Goal: Information Seeking & Learning: Learn about a topic

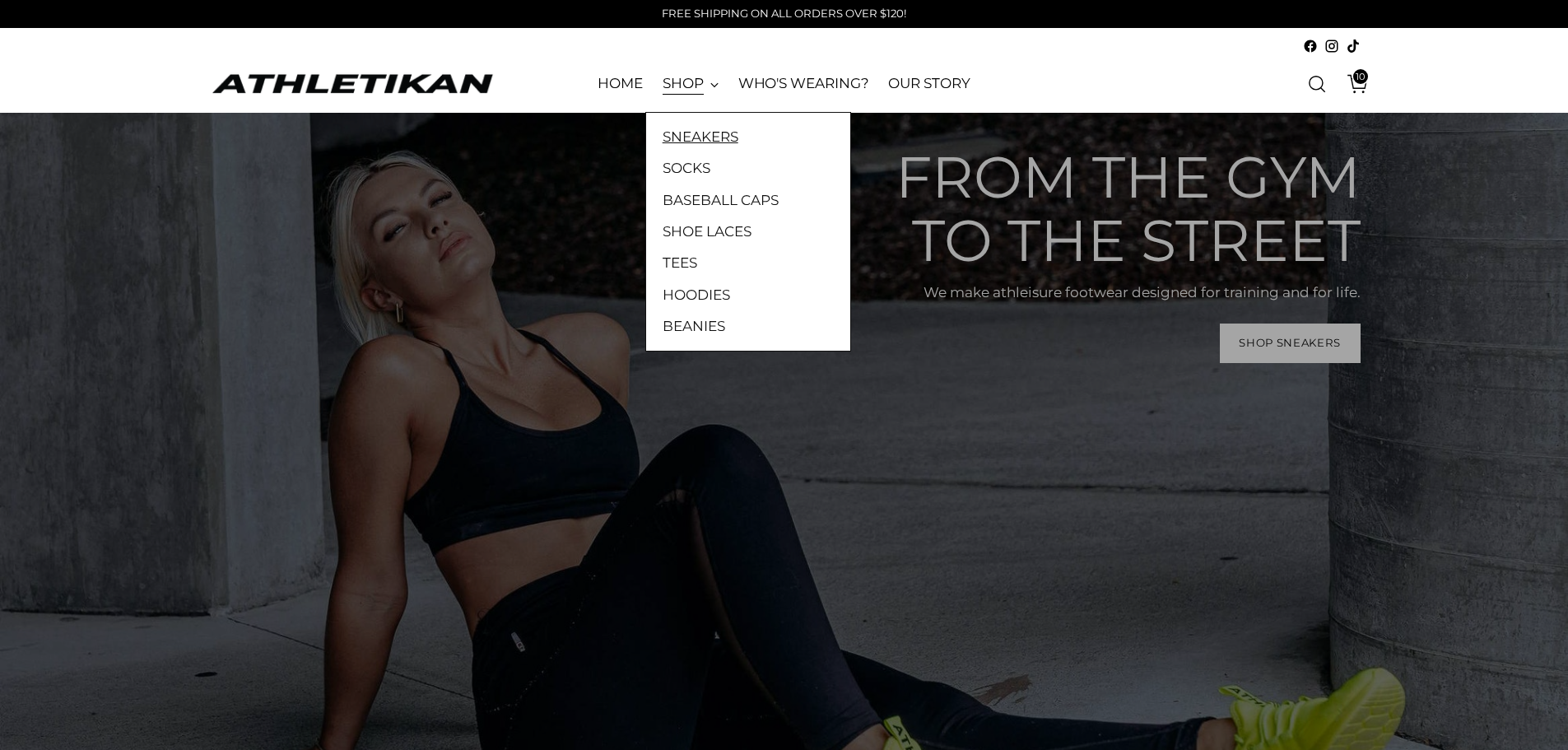
click at [699, 133] on link "SNEAKERS" at bounding box center [749, 136] width 171 height 21
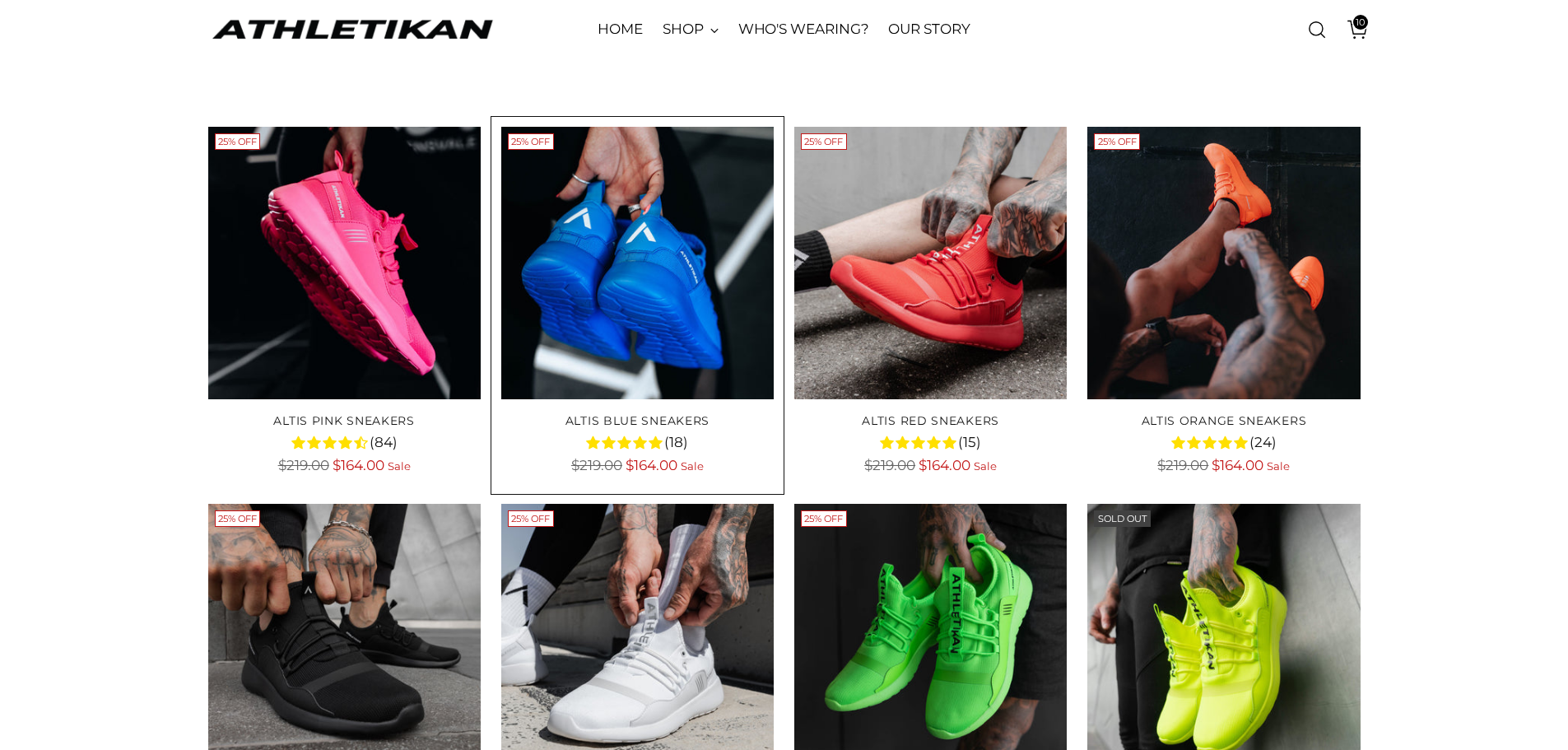
scroll to position [165, 0]
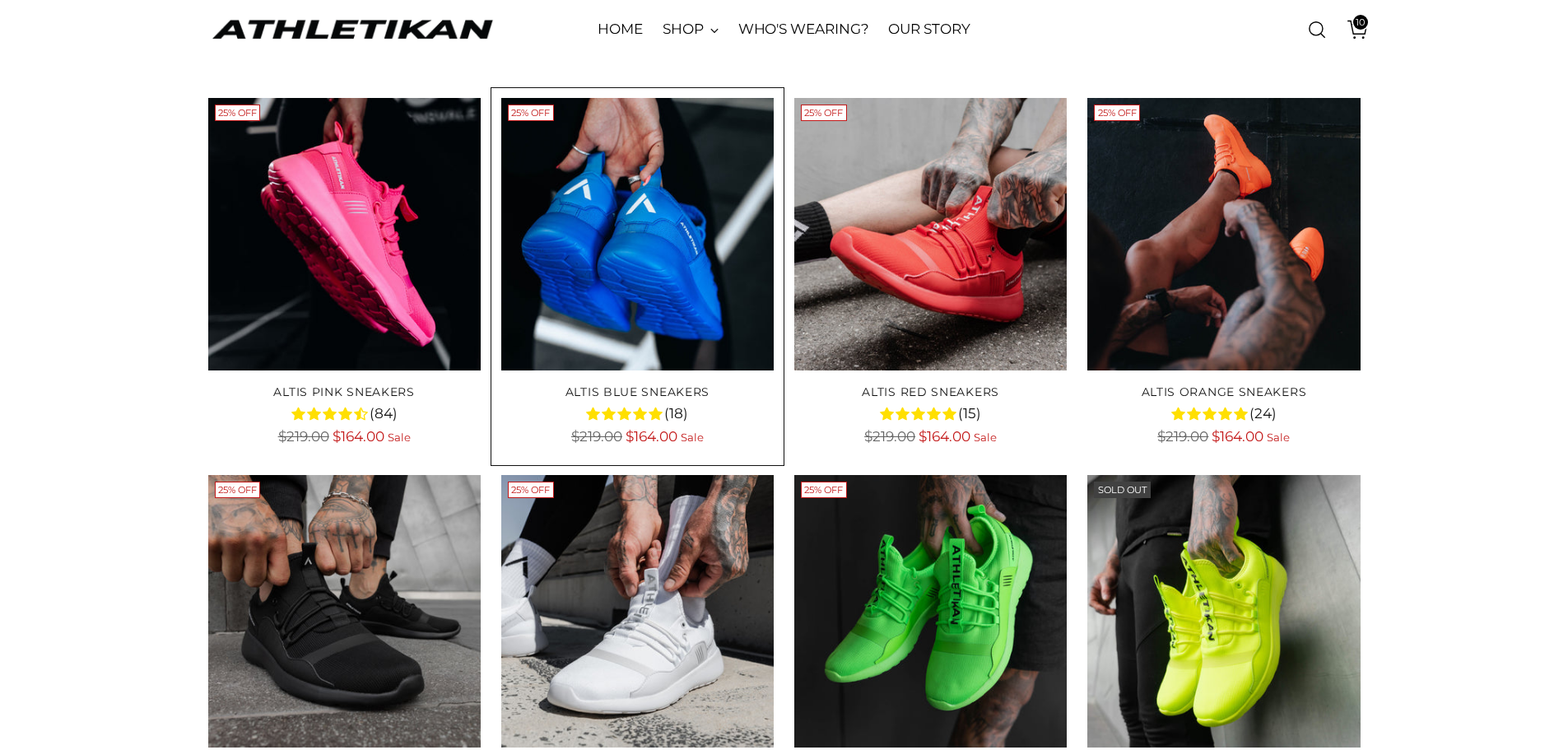
click at [0, 0] on img "ALTIS Blue Sneakers" at bounding box center [0, 0] width 0 height 0
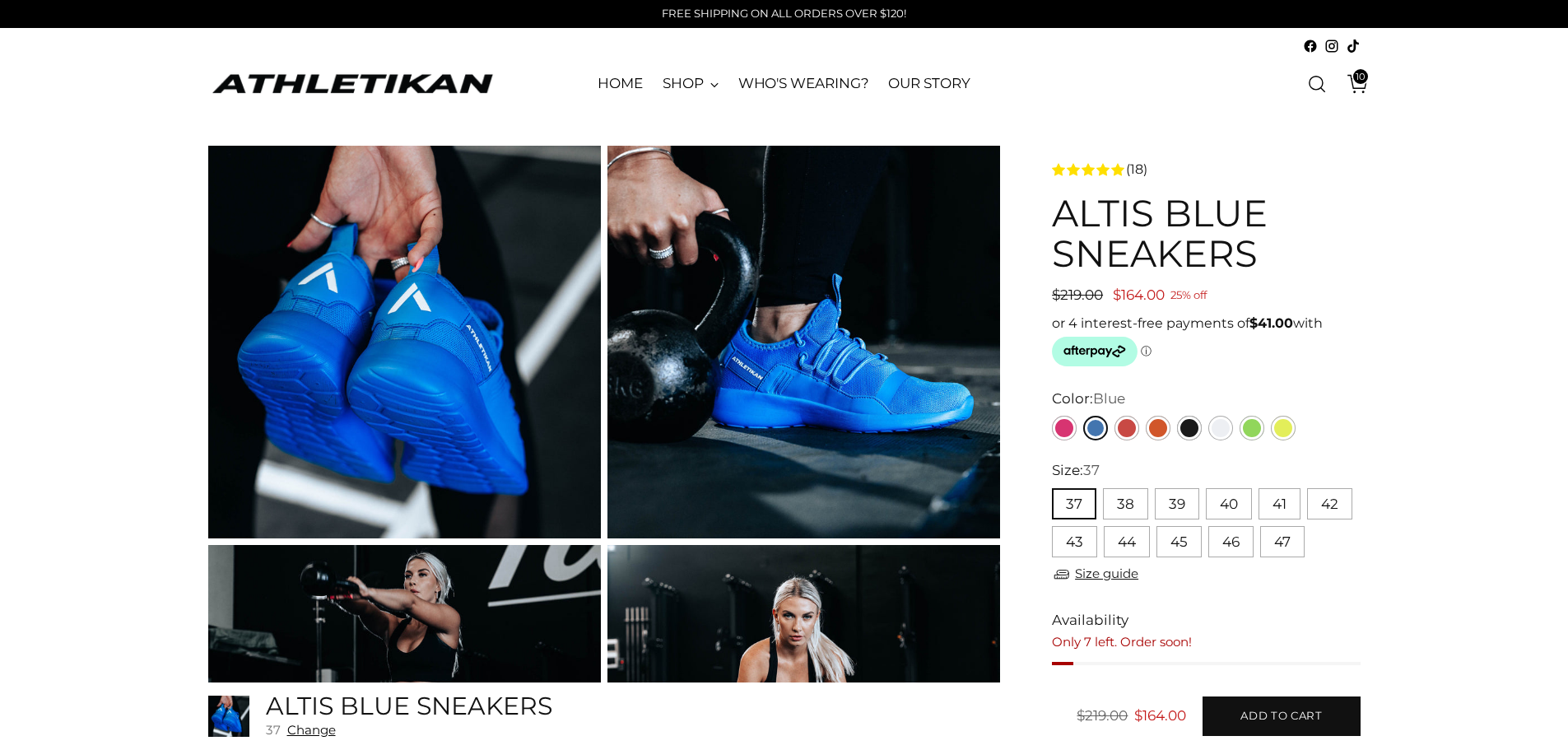
click at [1360, 82] on span "10" at bounding box center [1361, 77] width 15 height 15
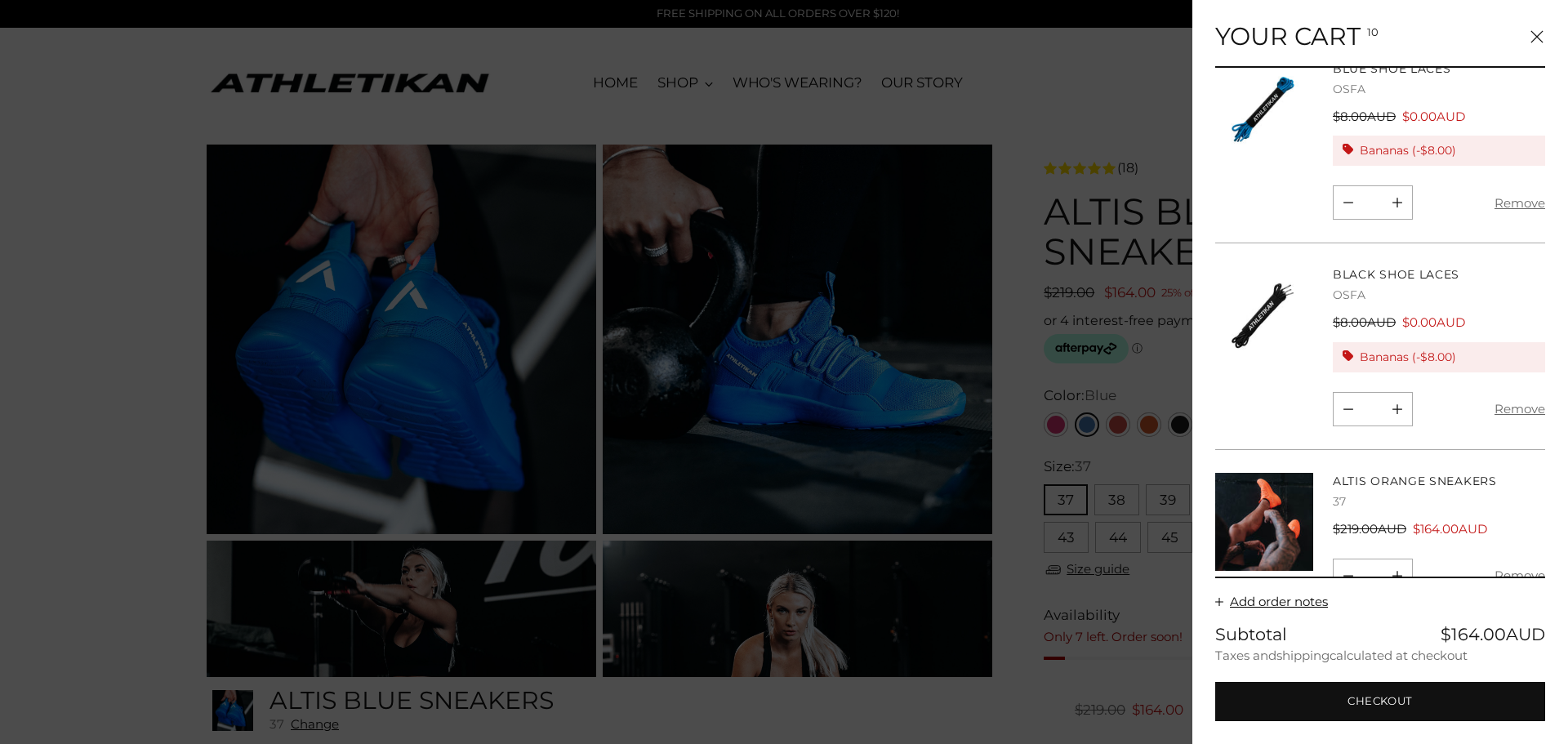
scroll to position [1478, 0]
click at [1522, 556] on button "Remove" at bounding box center [1520, 573] width 51 height 34
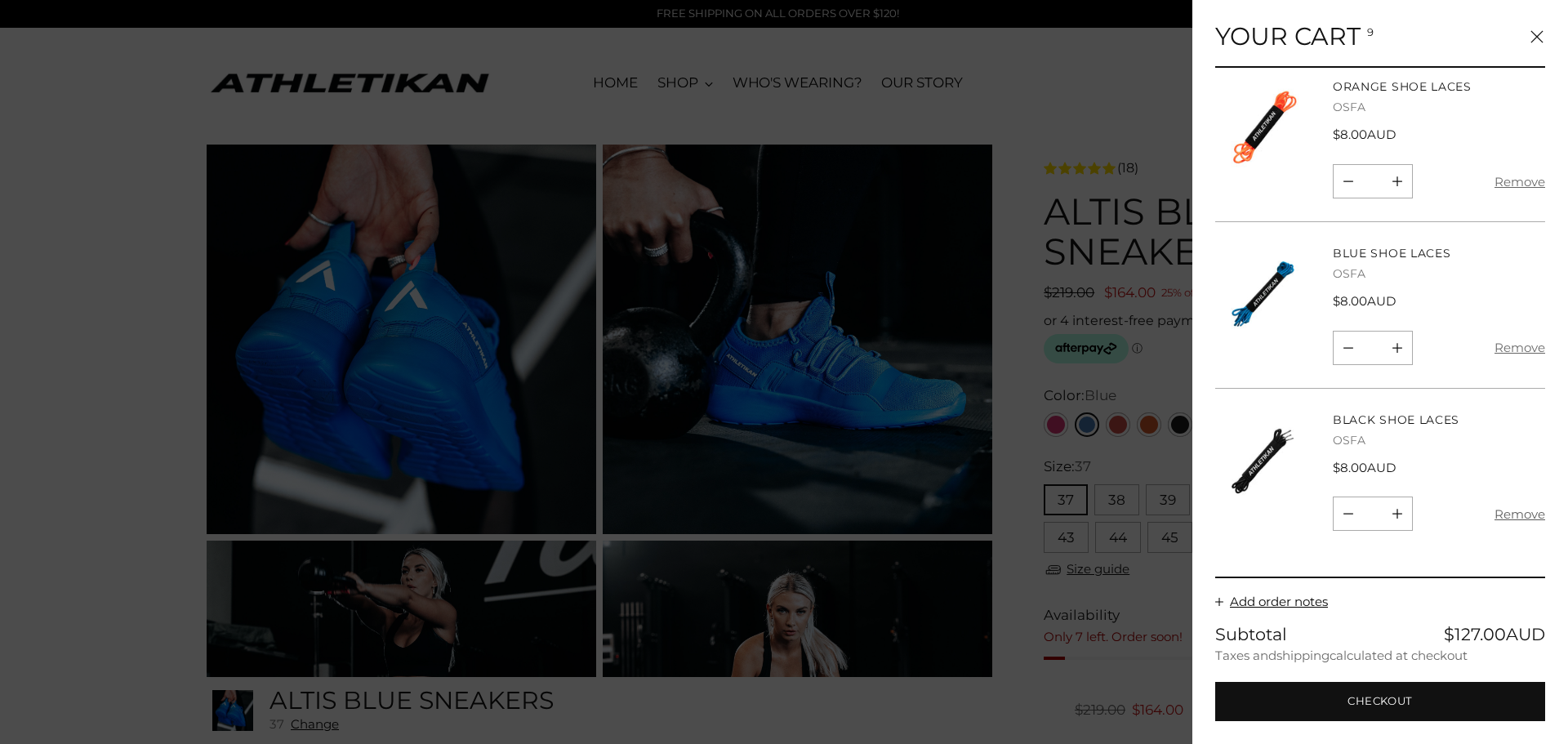
scroll to position [951, 0]
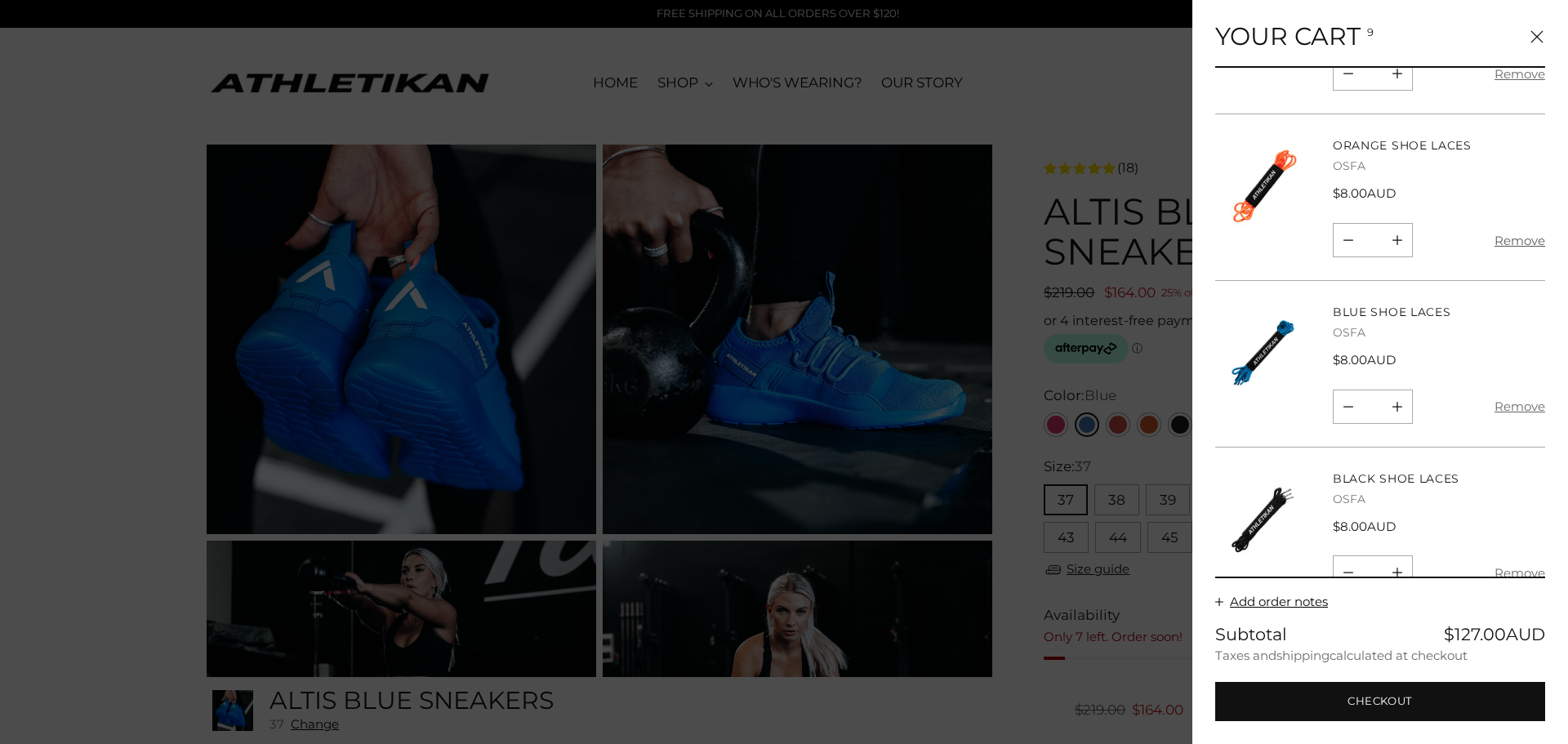
click at [1511, 223] on button "Remove" at bounding box center [1520, 240] width 51 height 34
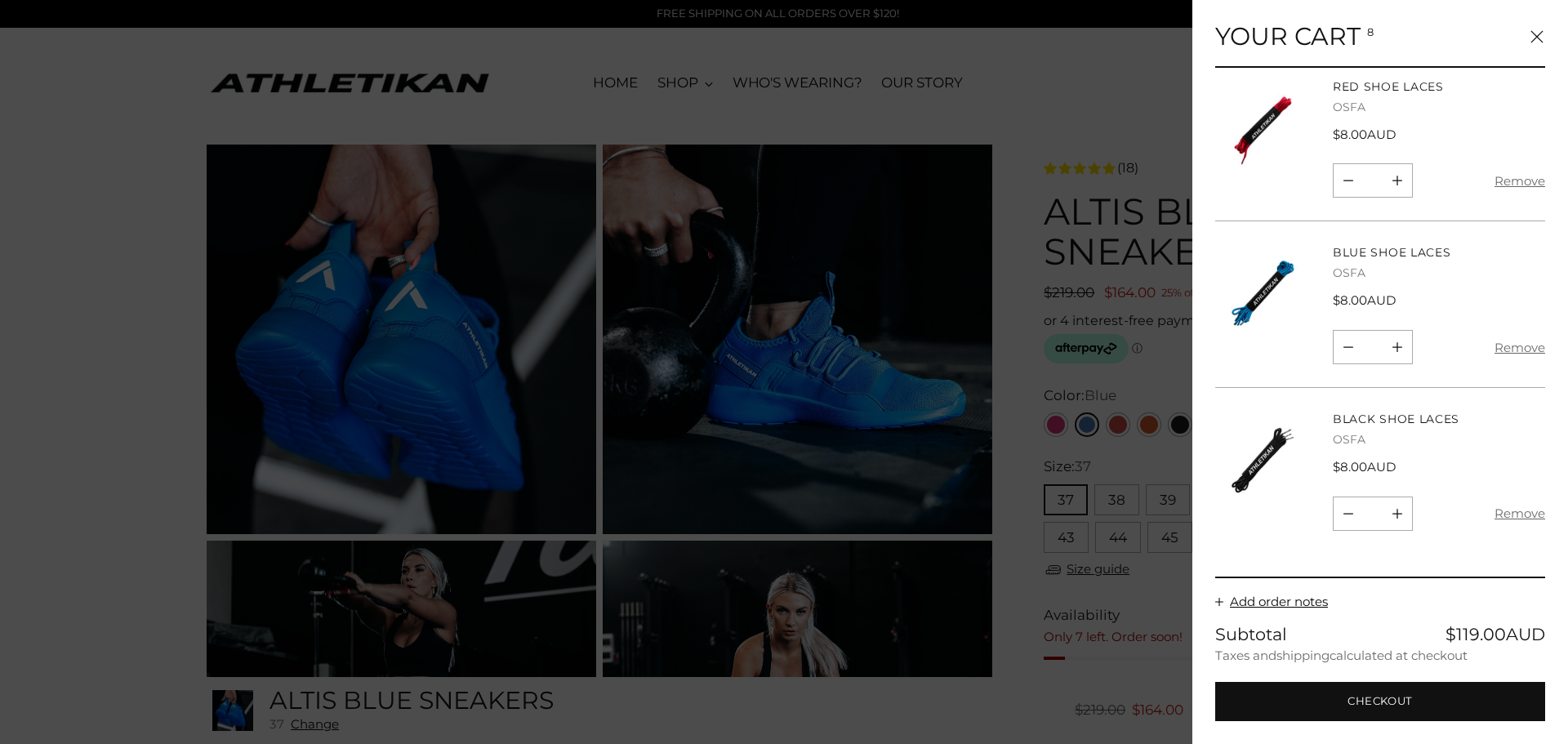
scroll to position [791, 0]
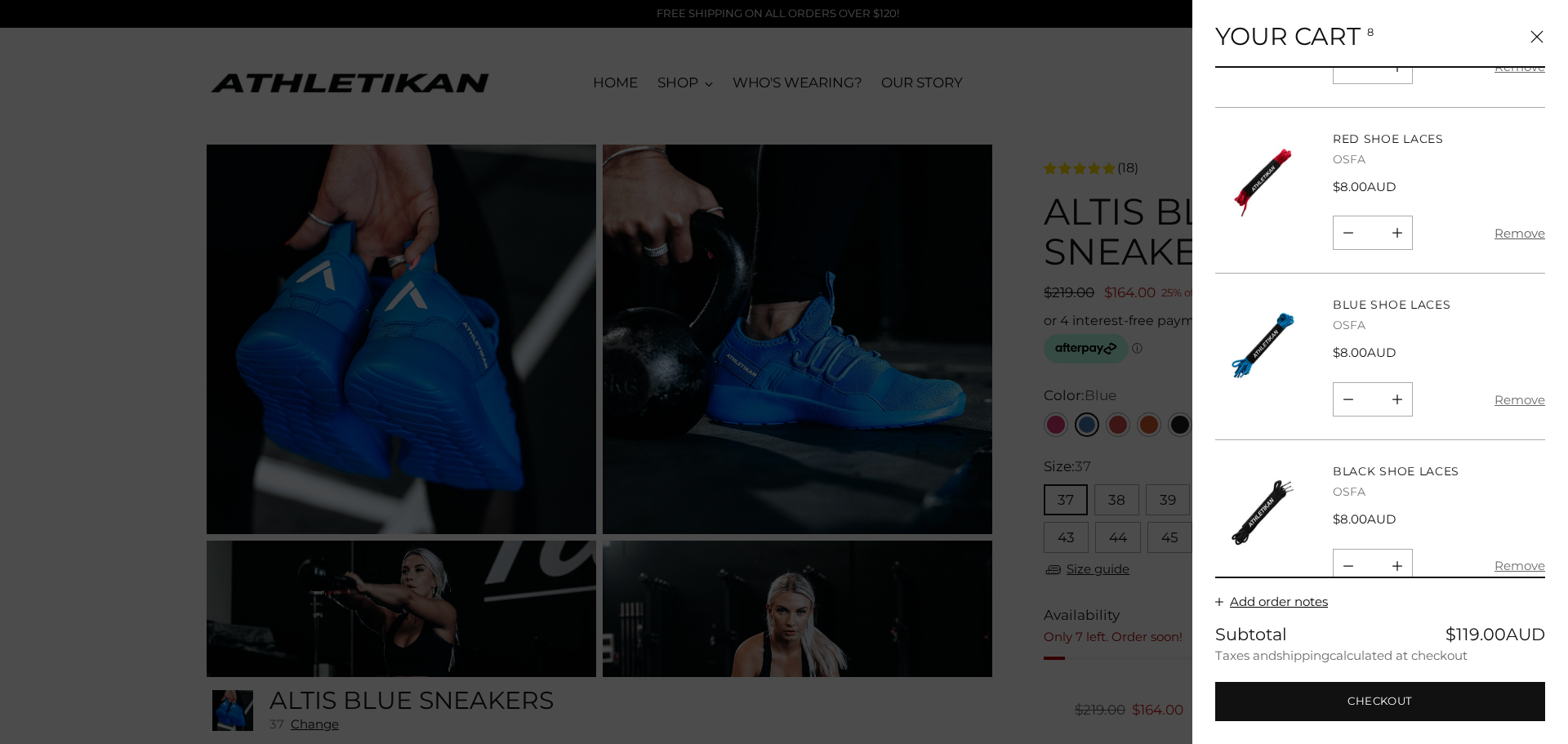
click at [1511, 216] on button "Remove" at bounding box center [1520, 233] width 51 height 34
click at [1511, 210] on button "Remove" at bounding box center [1520, 227] width 51 height 34
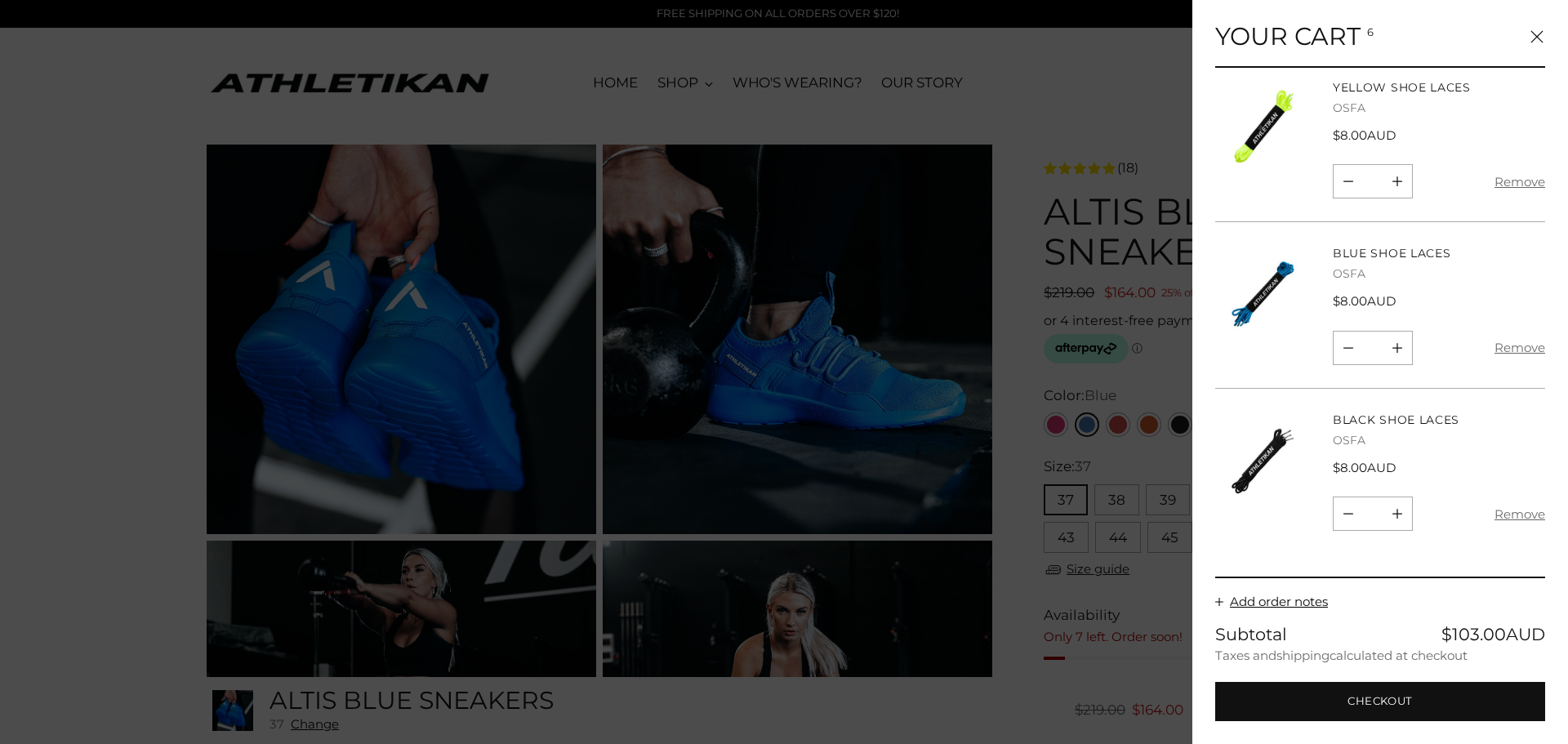
scroll to position [472, 0]
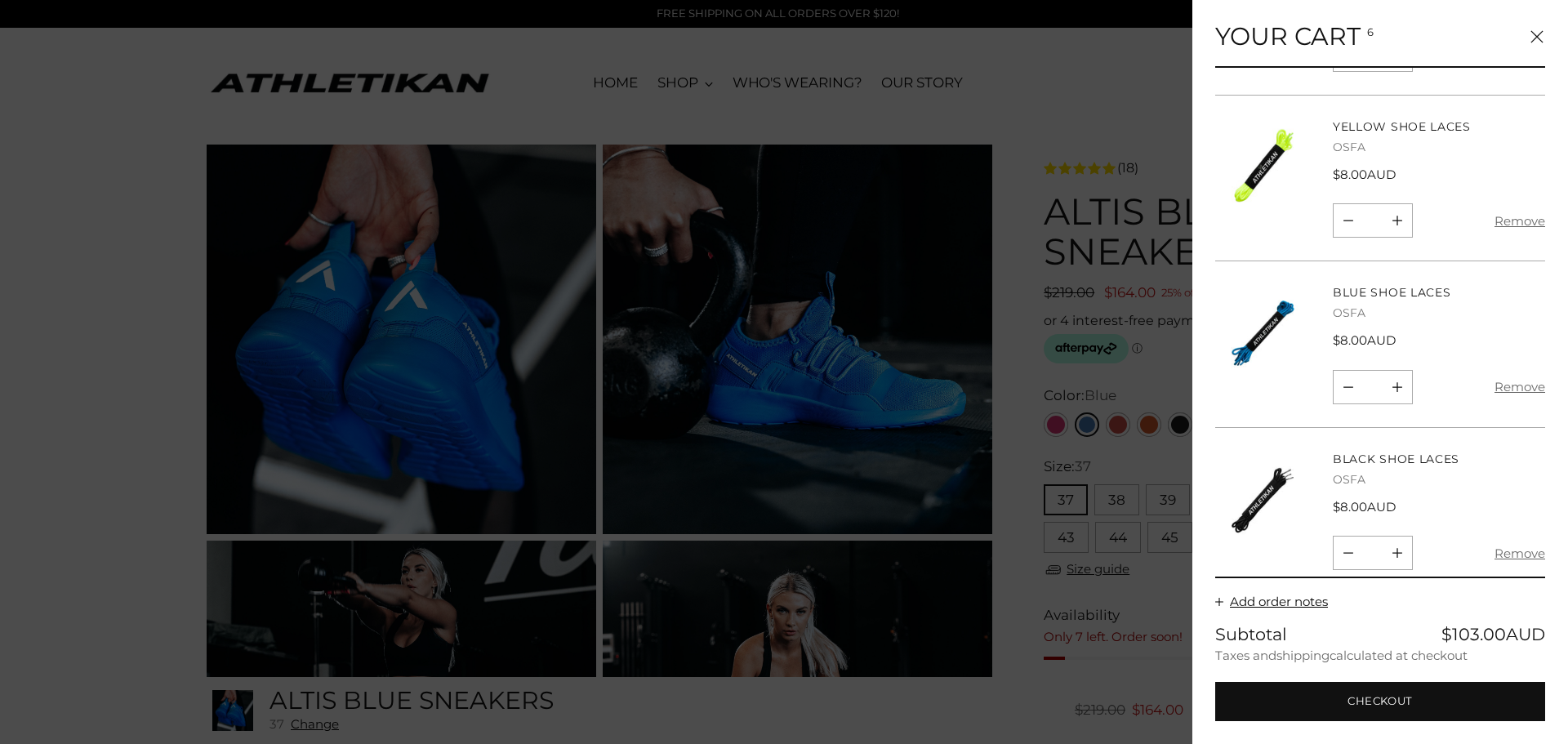
click at [1511, 203] on button "Remove" at bounding box center [1520, 220] width 51 height 34
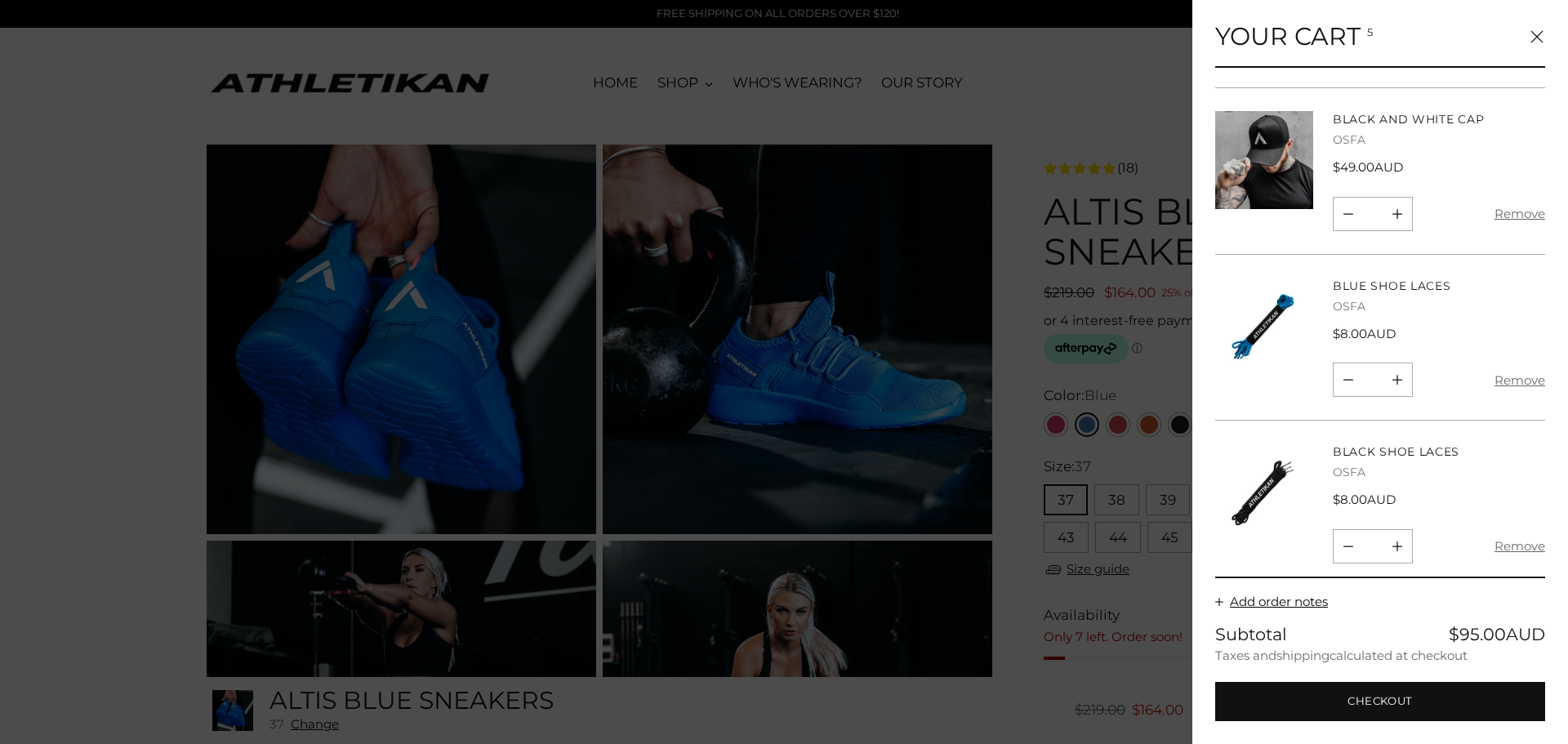
click at [1510, 197] on button "Remove" at bounding box center [1520, 214] width 51 height 34
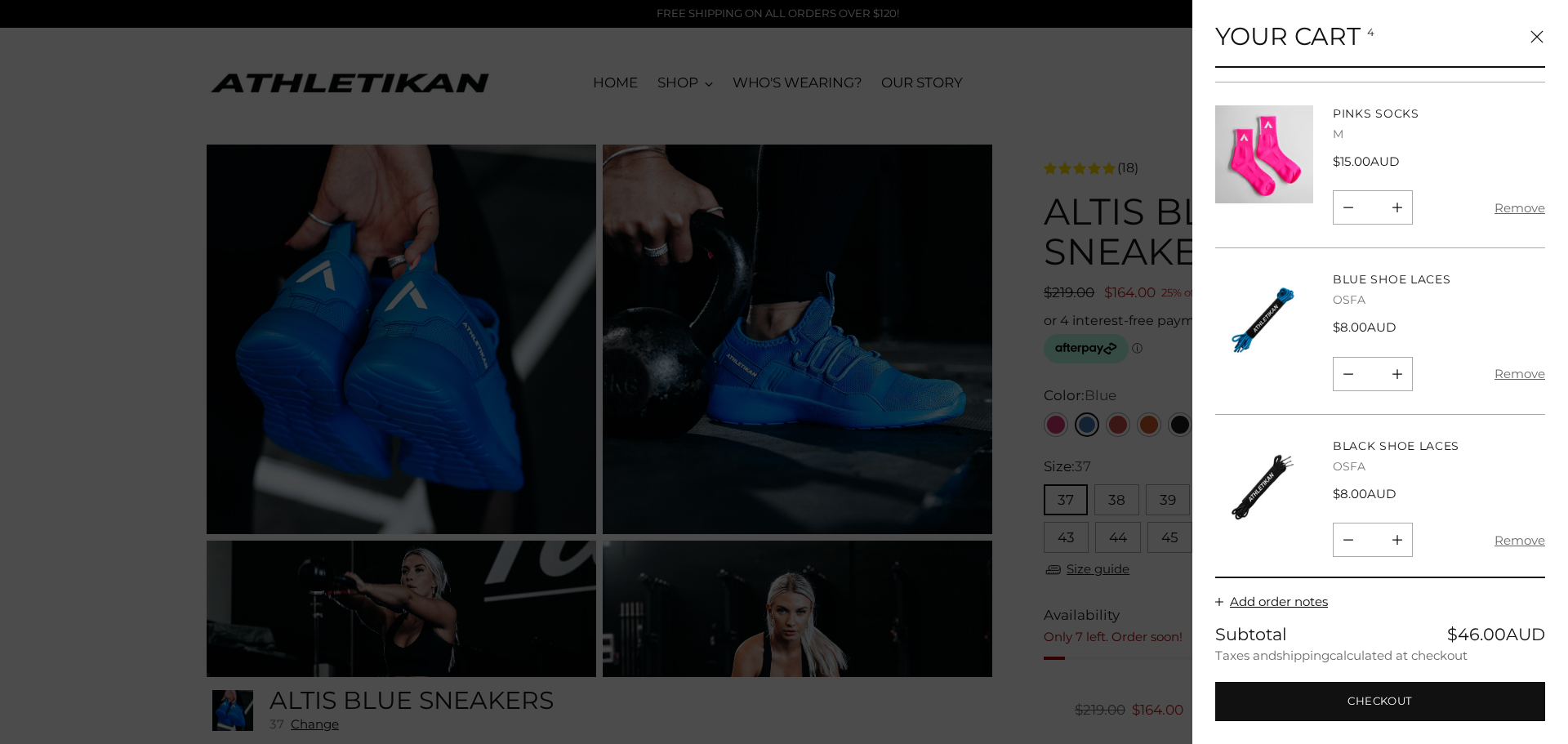
click at [1522, 196] on button "Remove" at bounding box center [1520, 207] width 51 height 34
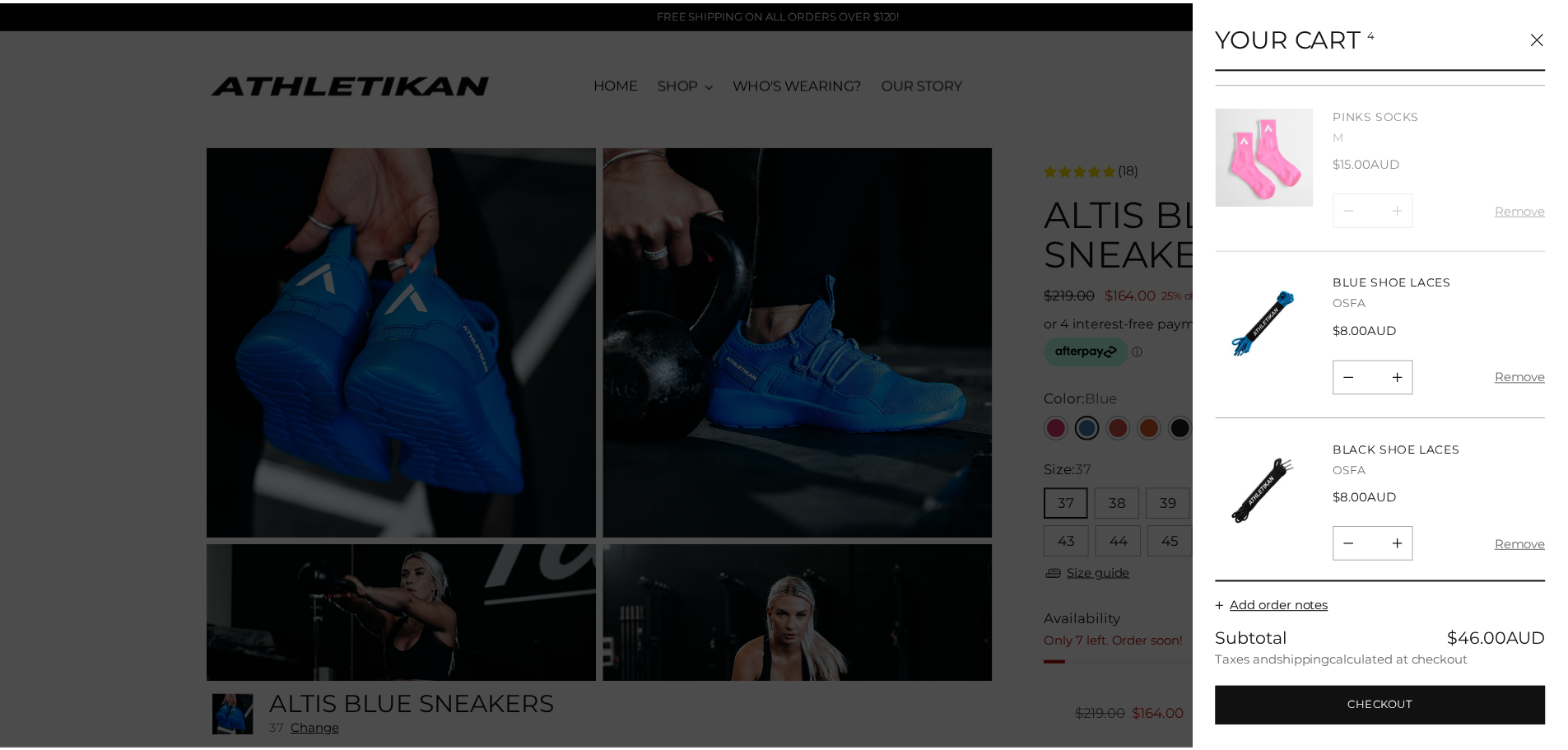
scroll to position [0, 0]
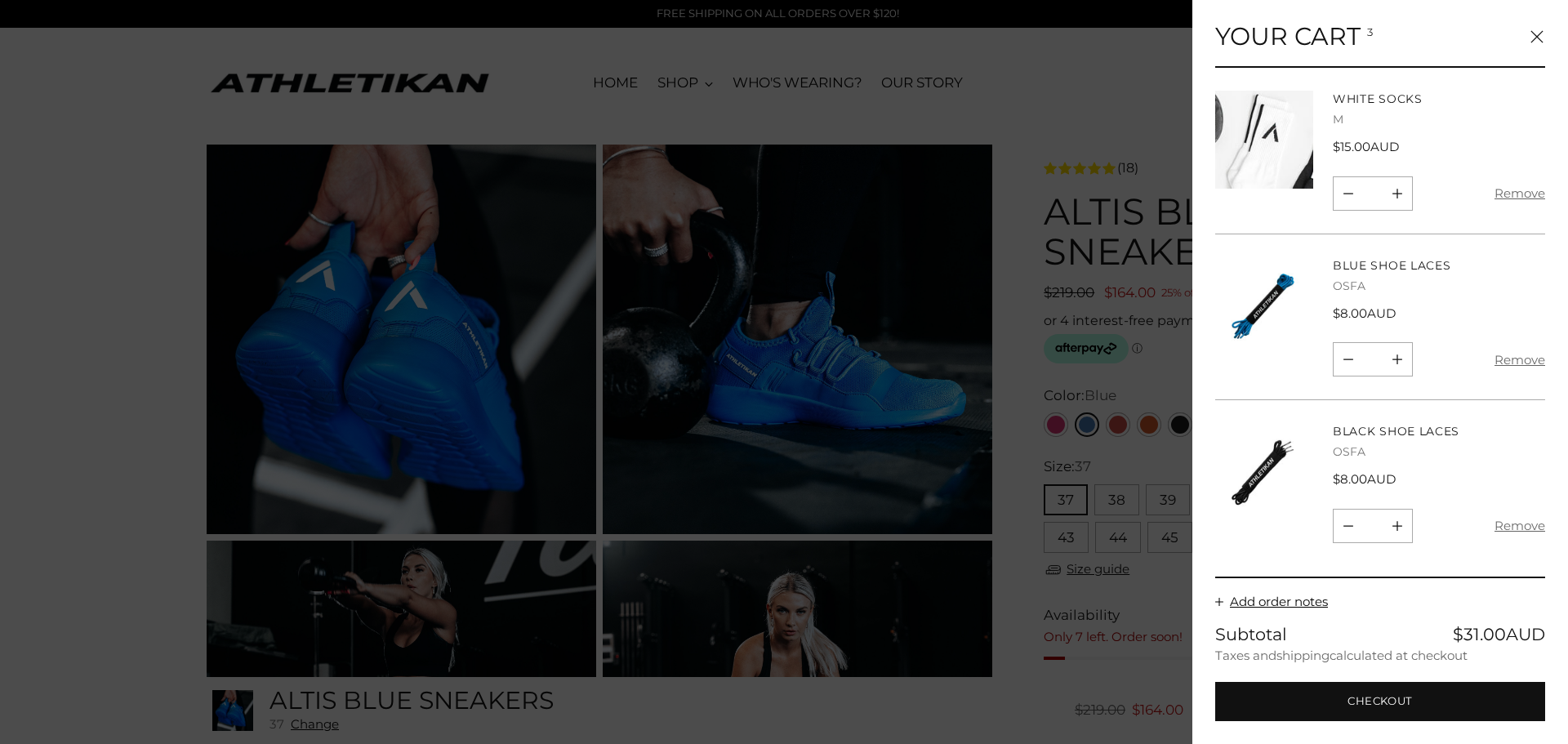
click at [1520, 196] on button "Remove" at bounding box center [1520, 194] width 51 height 34
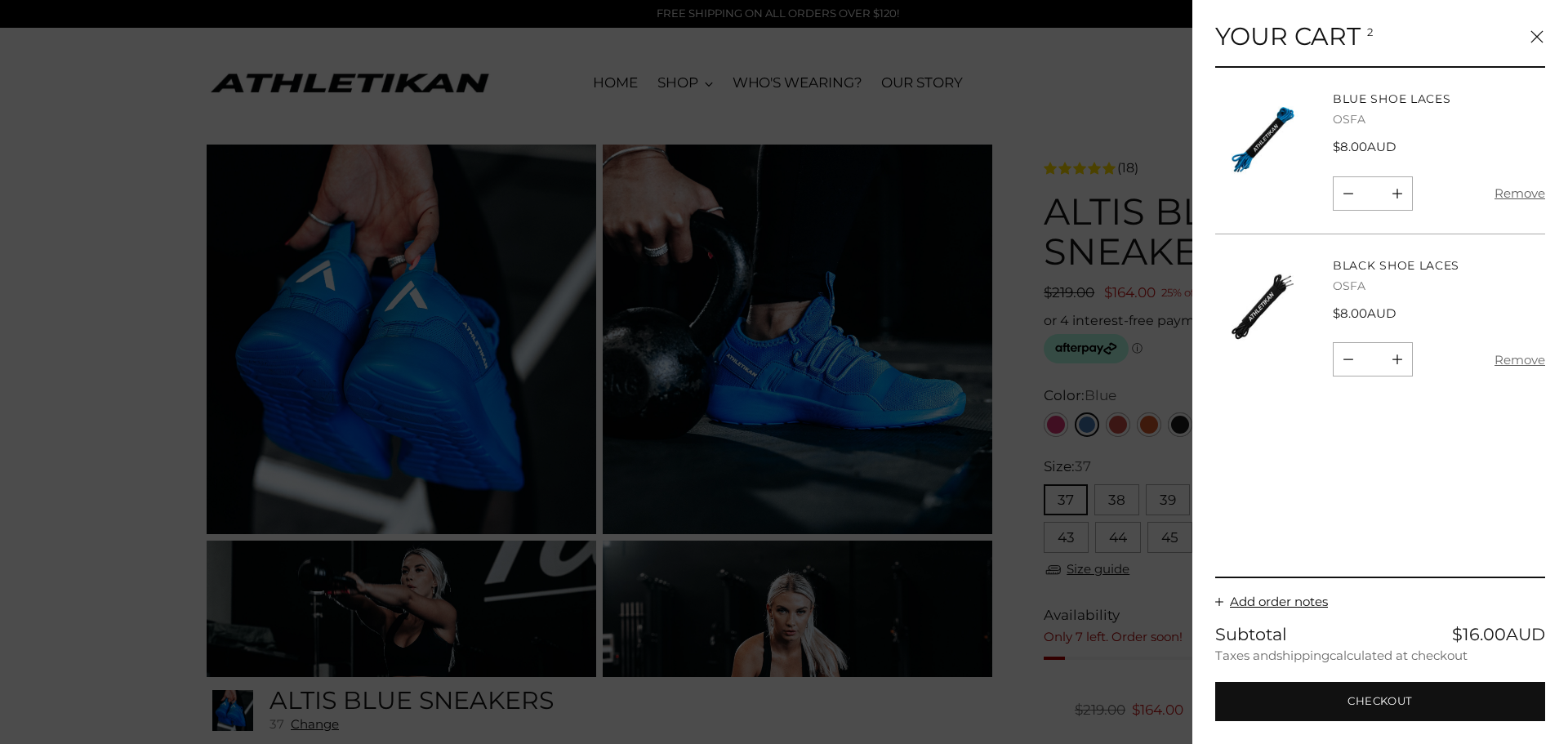
click at [1521, 189] on button "Remove" at bounding box center [1520, 194] width 51 height 34
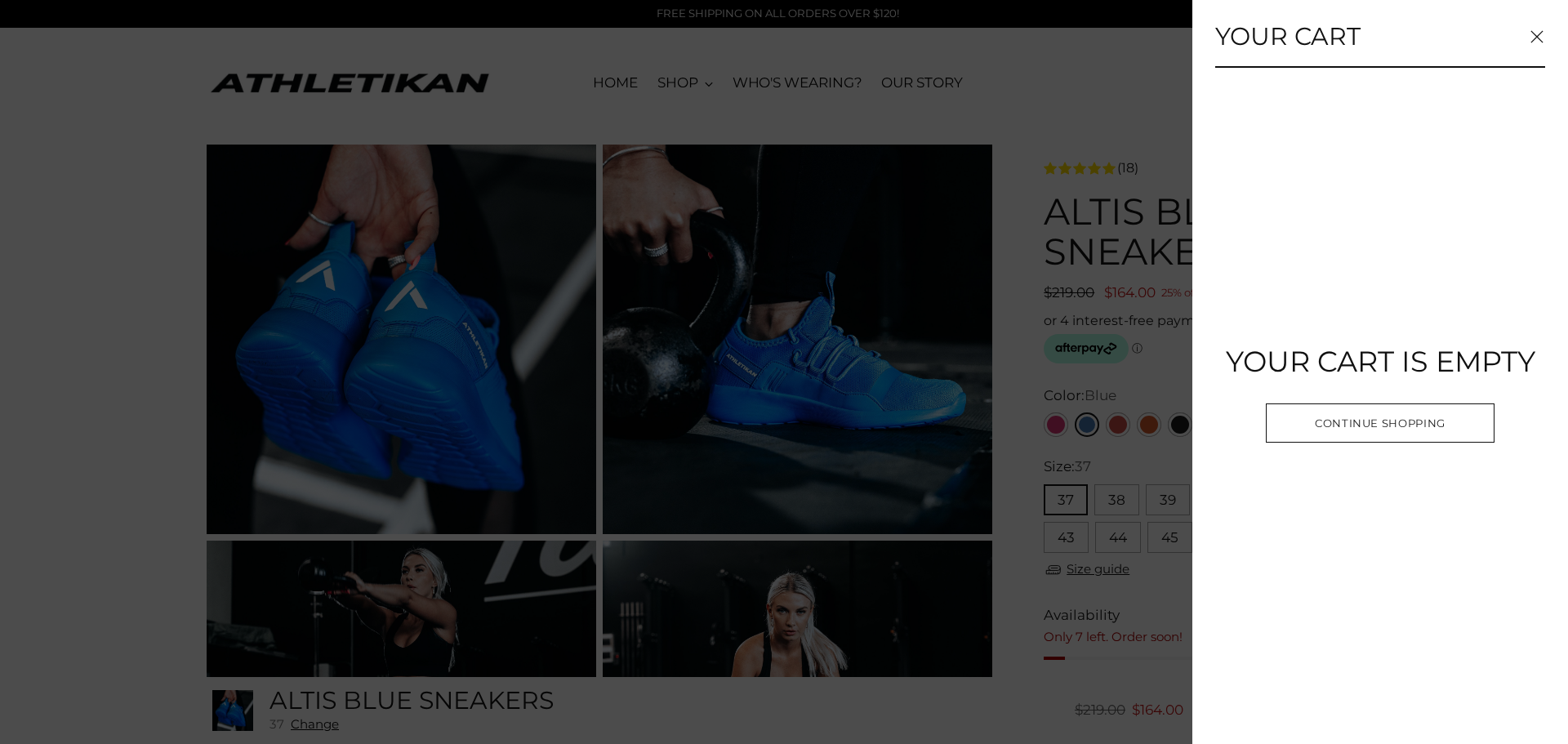
click at [1530, 40] on icon "Close" at bounding box center [1537, 37] width 13 height 13
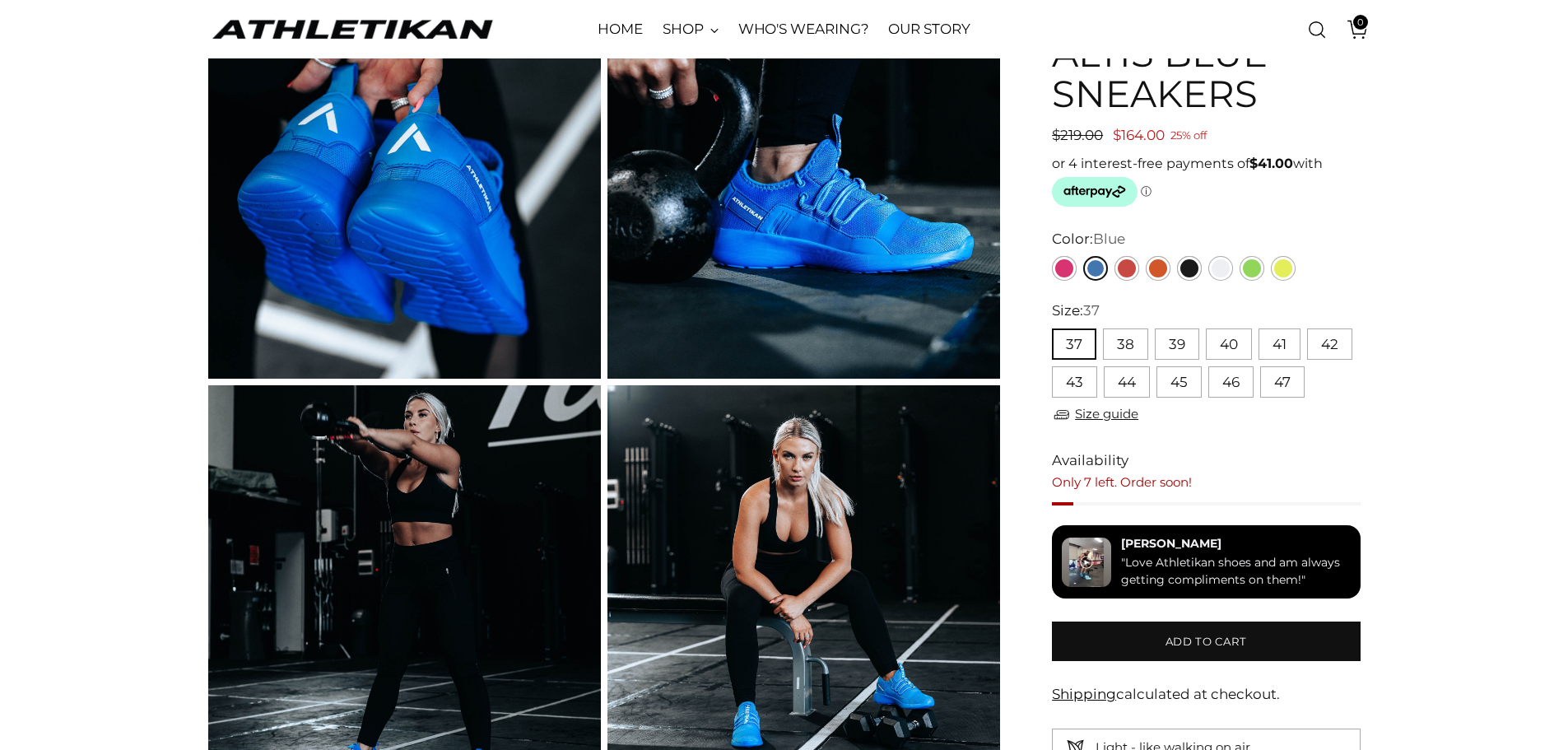
scroll to position [247, 0]
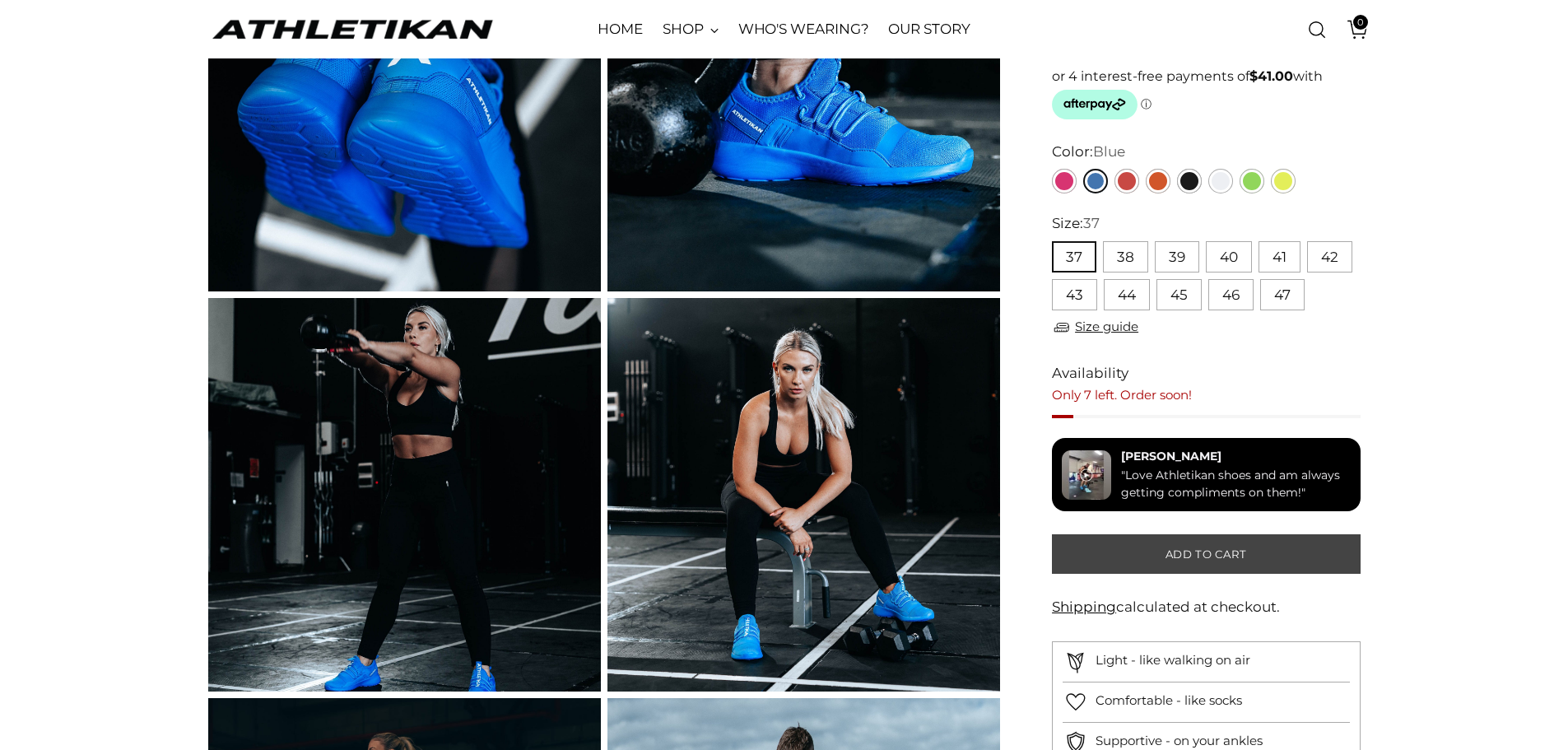
click at [1216, 548] on span "Add to cart" at bounding box center [1207, 555] width 82 height 15
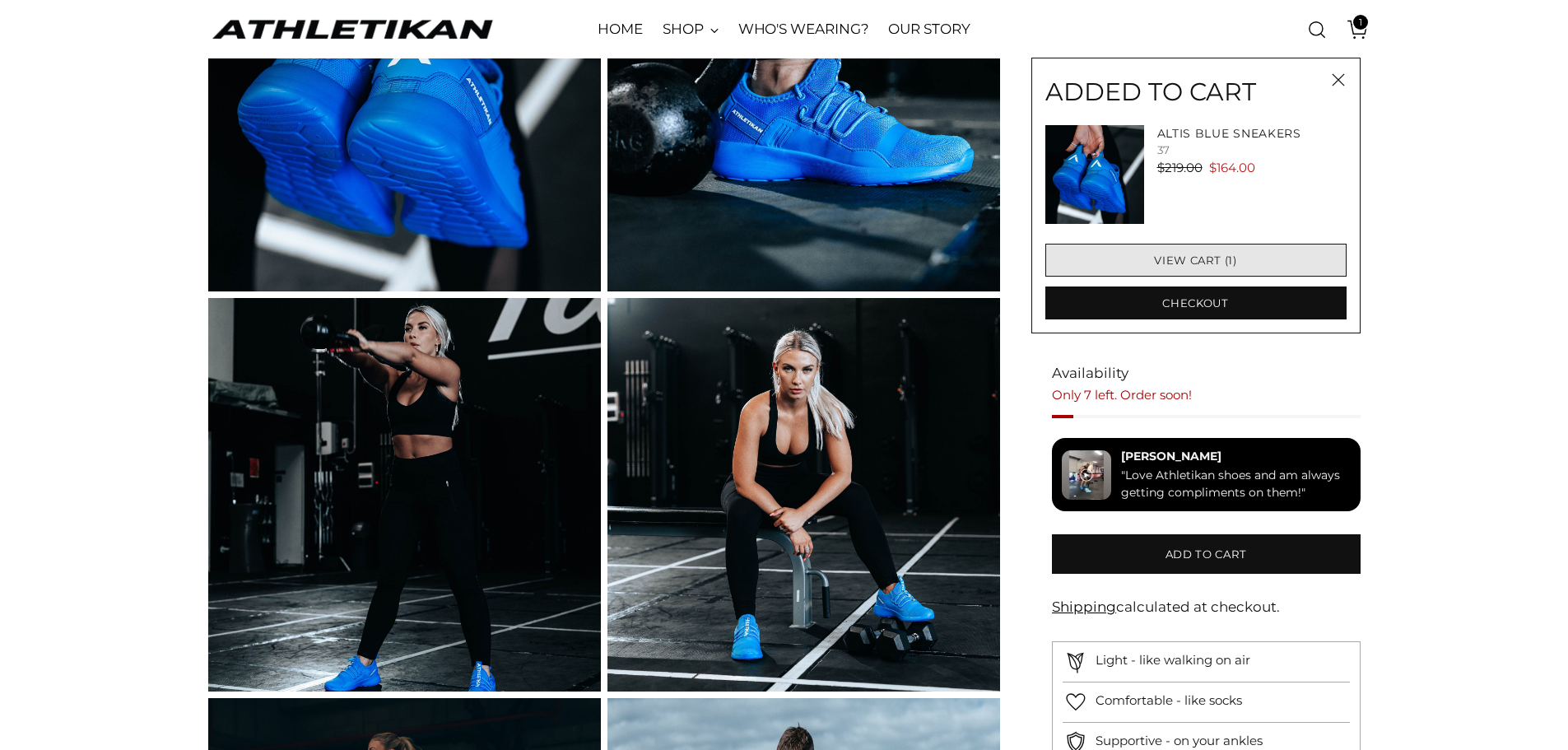
click at [1210, 261] on link "View cart (1)" at bounding box center [1196, 260] width 301 height 33
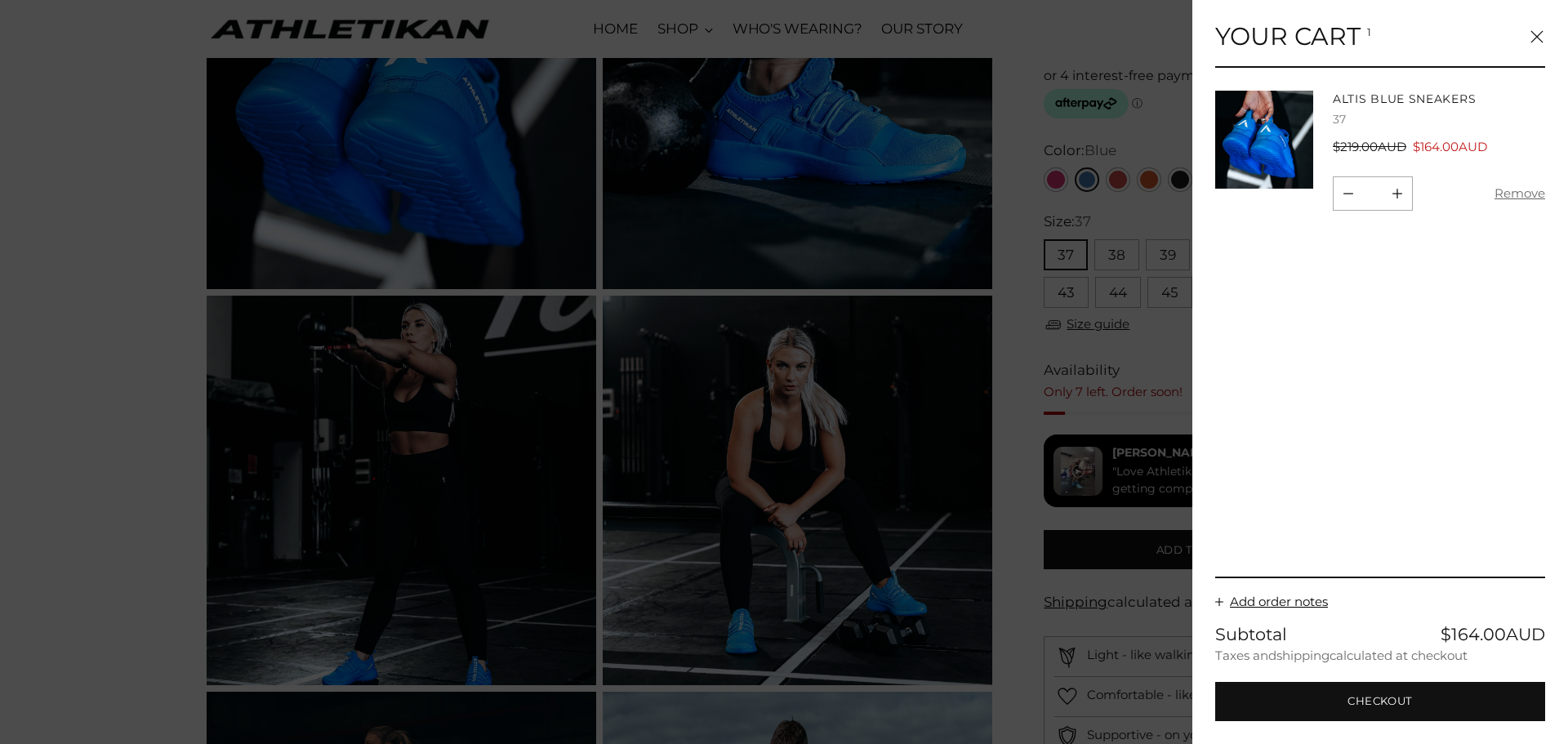
click at [1538, 32] on icon "Close" at bounding box center [1537, 37] width 13 height 13
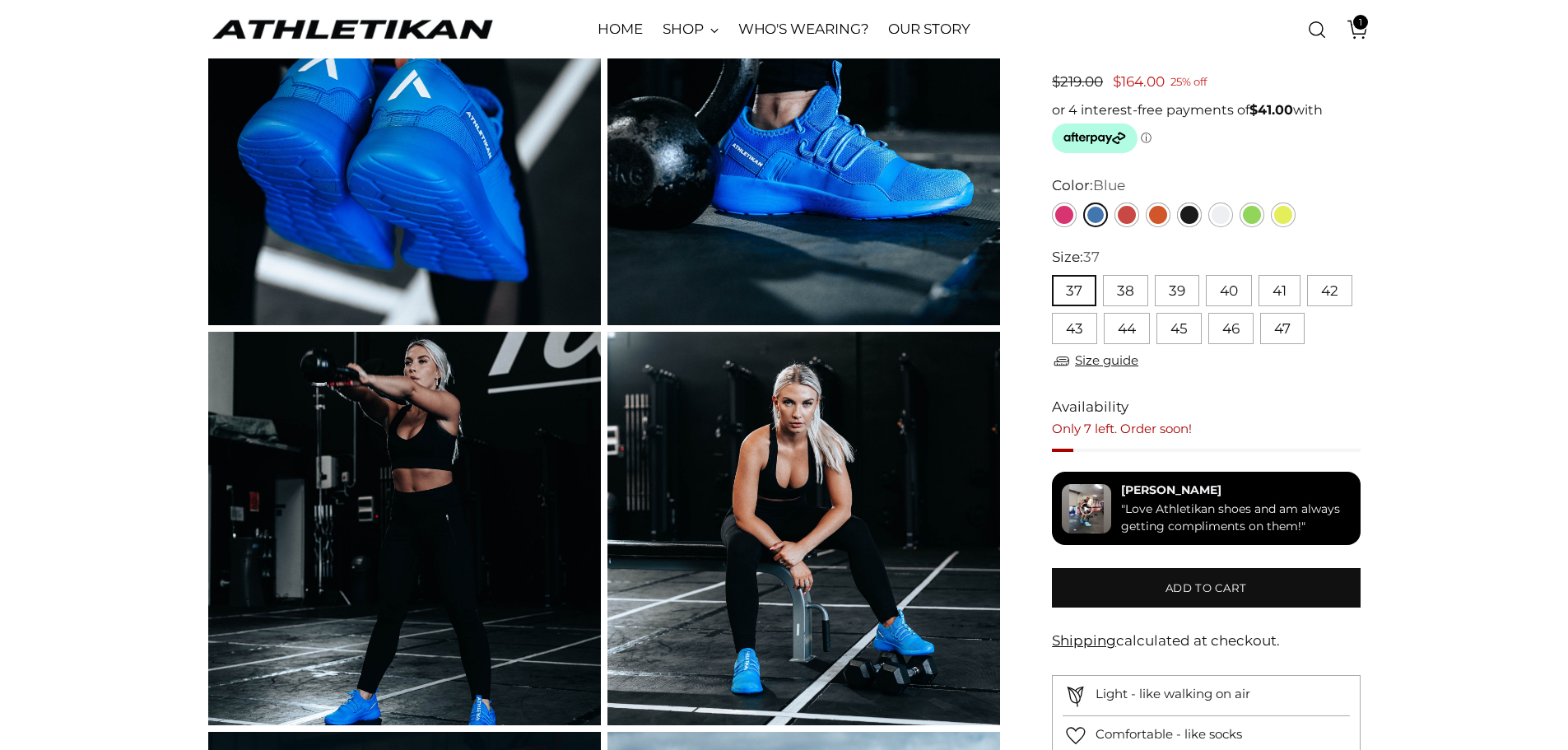
scroll to position [0, 0]
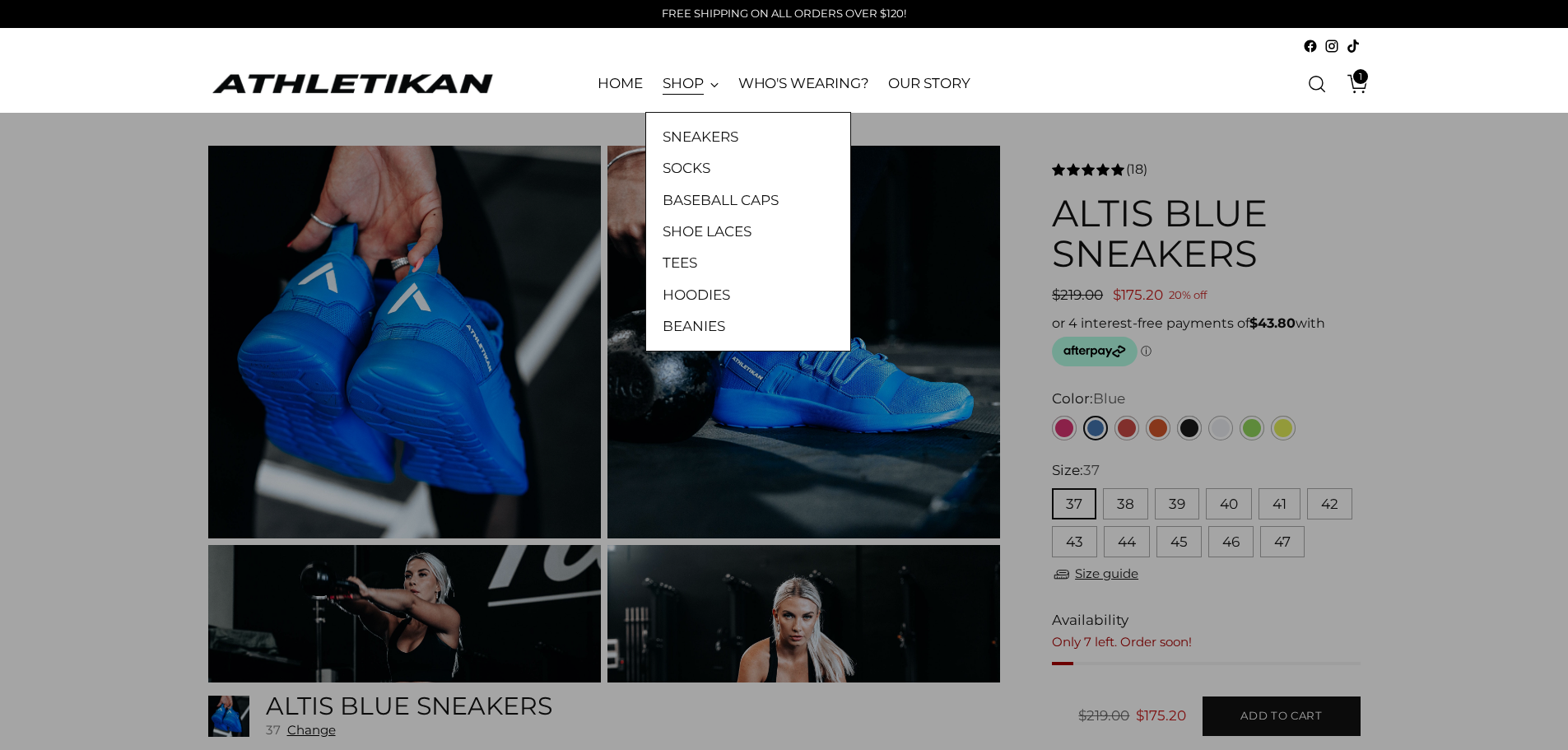
click at [706, 86] on link "SHOP" at bounding box center [691, 84] width 56 height 36
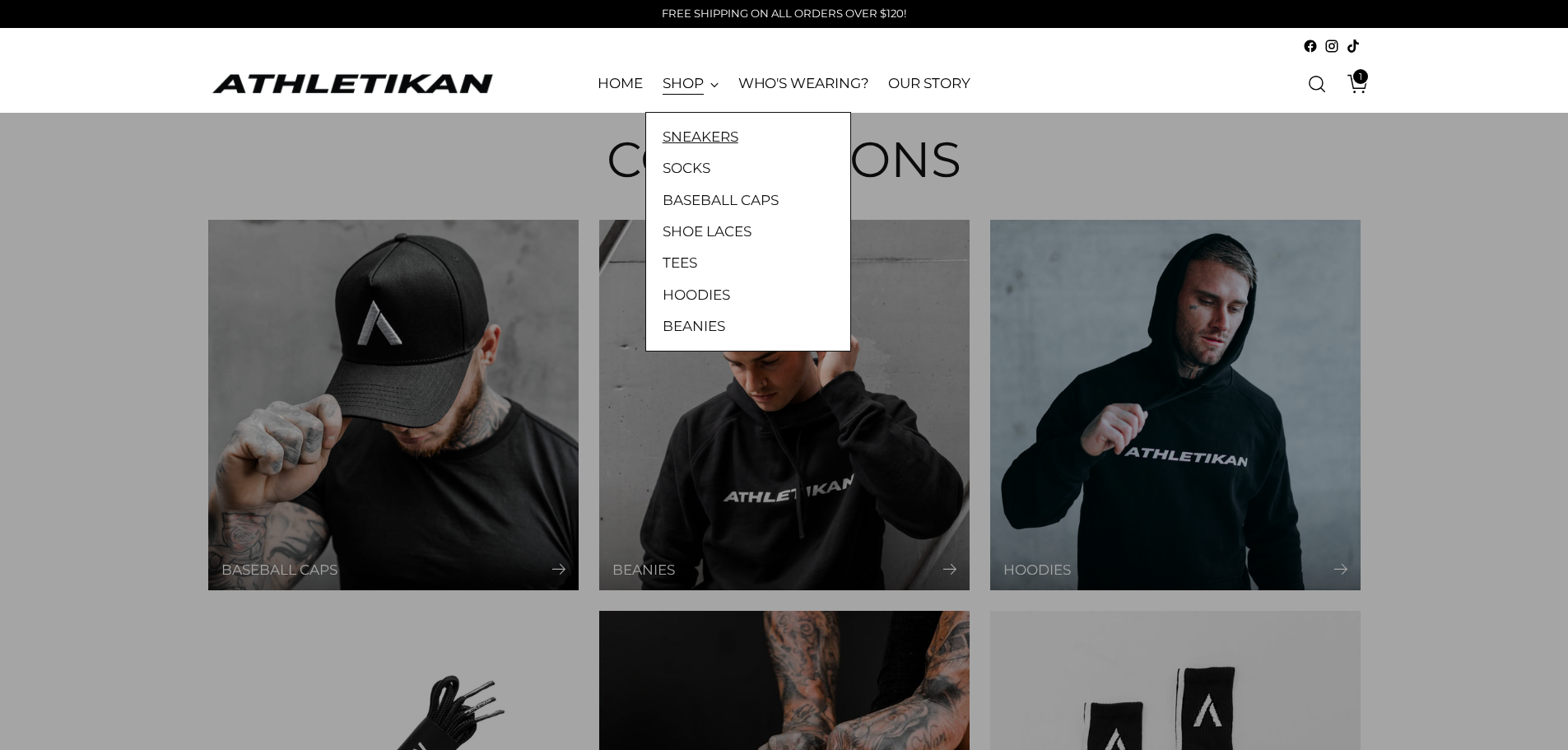
click at [712, 126] on link "SNEAKERS" at bounding box center [749, 136] width 171 height 21
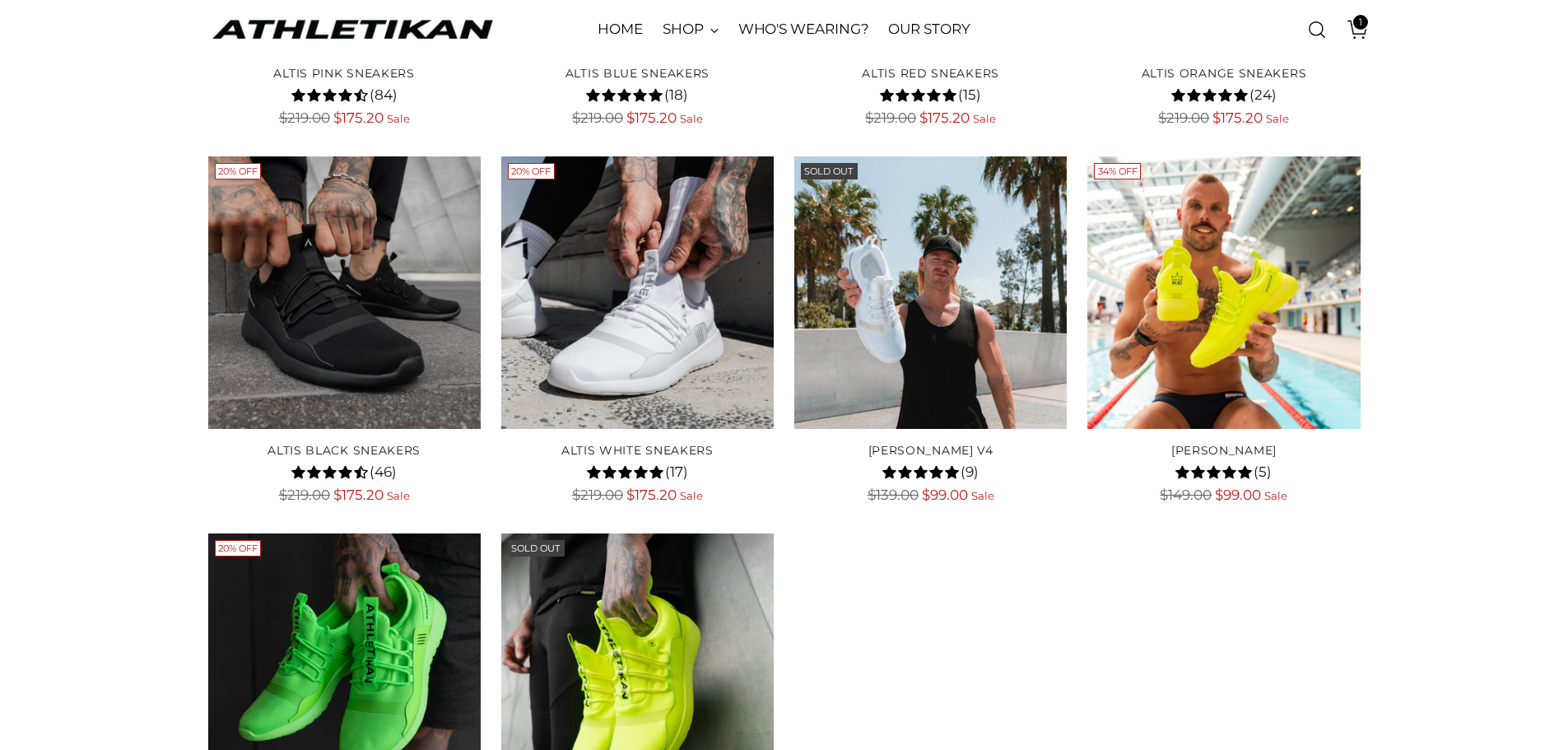
scroll to position [494, 0]
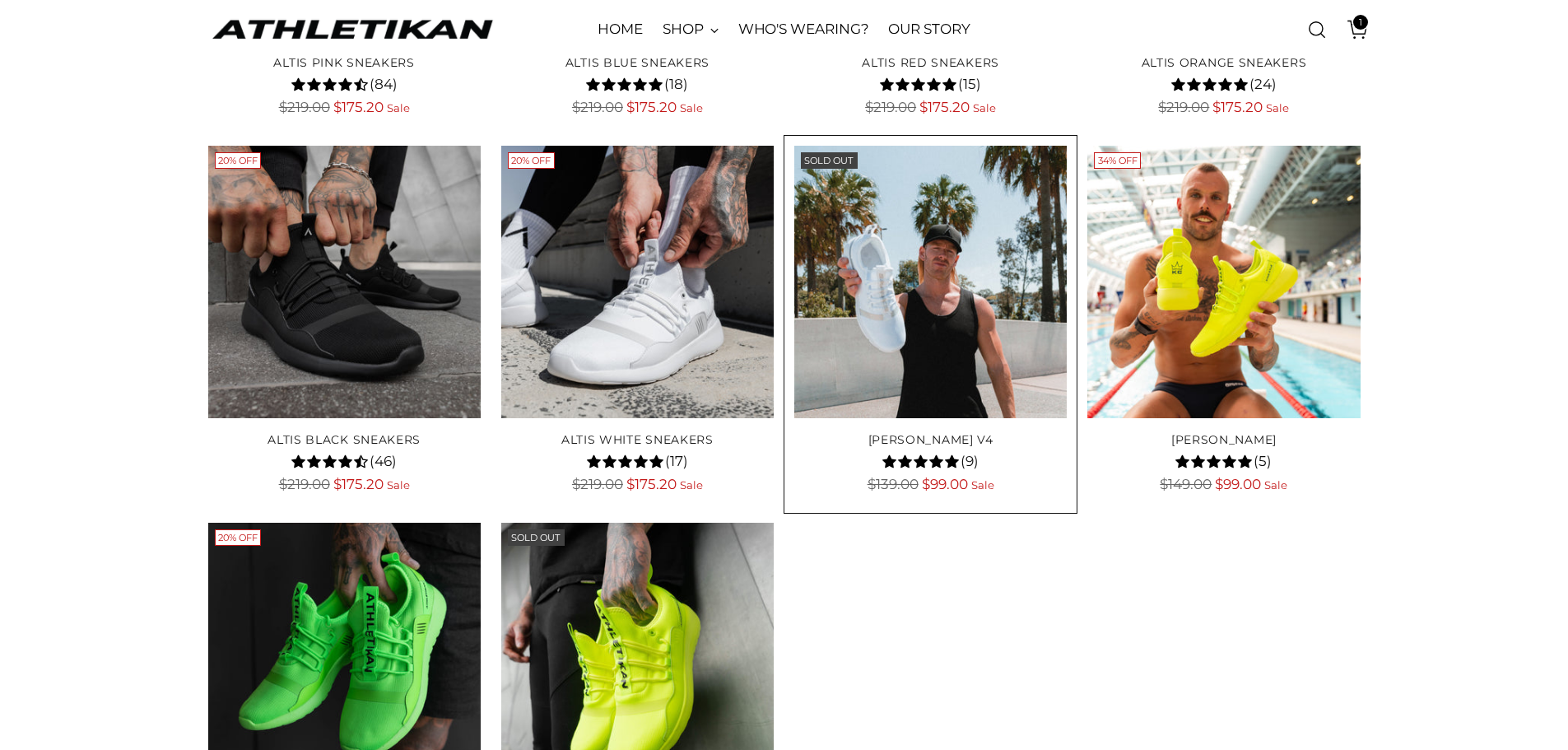
click at [0, 0] on img "WILL SPARKS V4" at bounding box center [0, 0] width 0 height 0
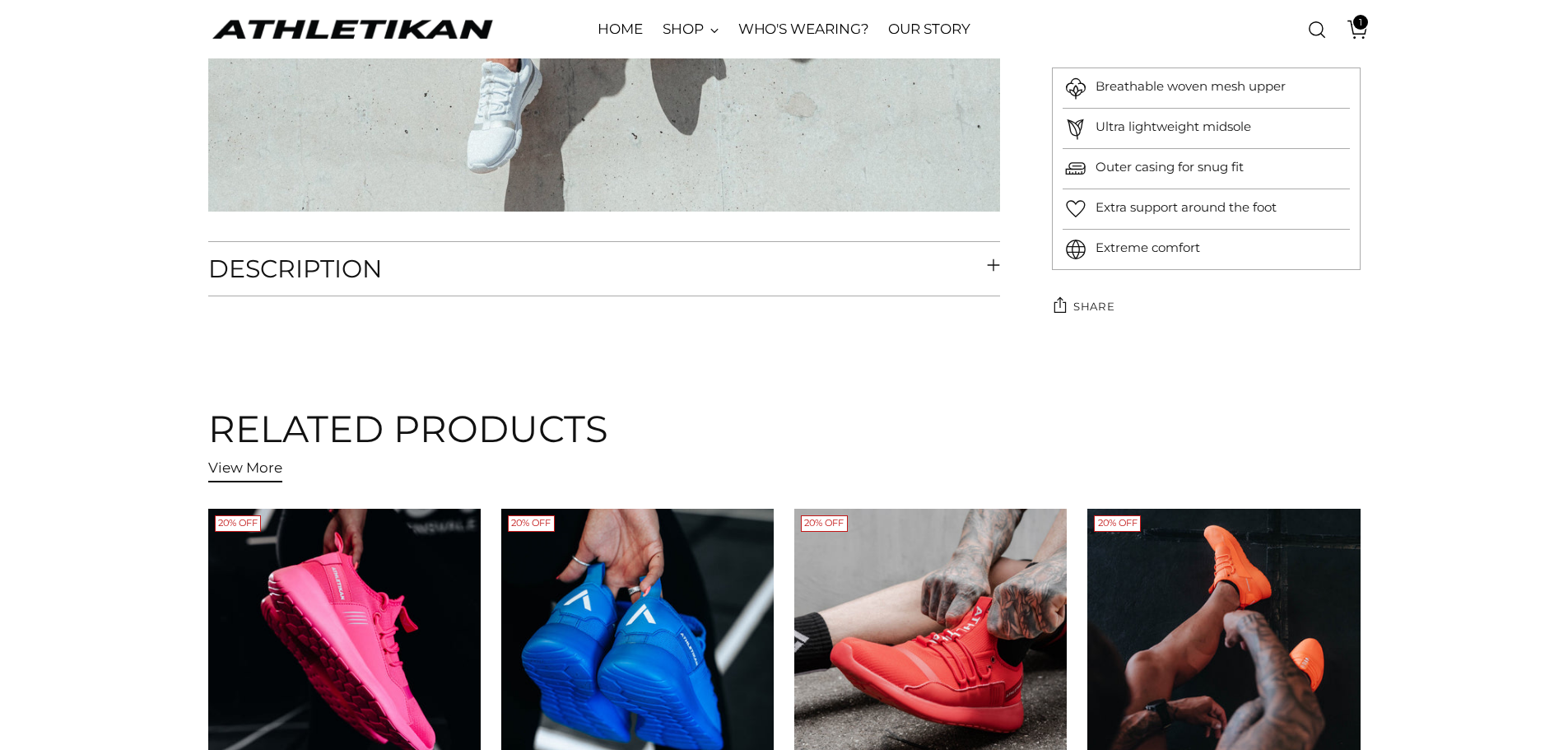
scroll to position [5517, 0]
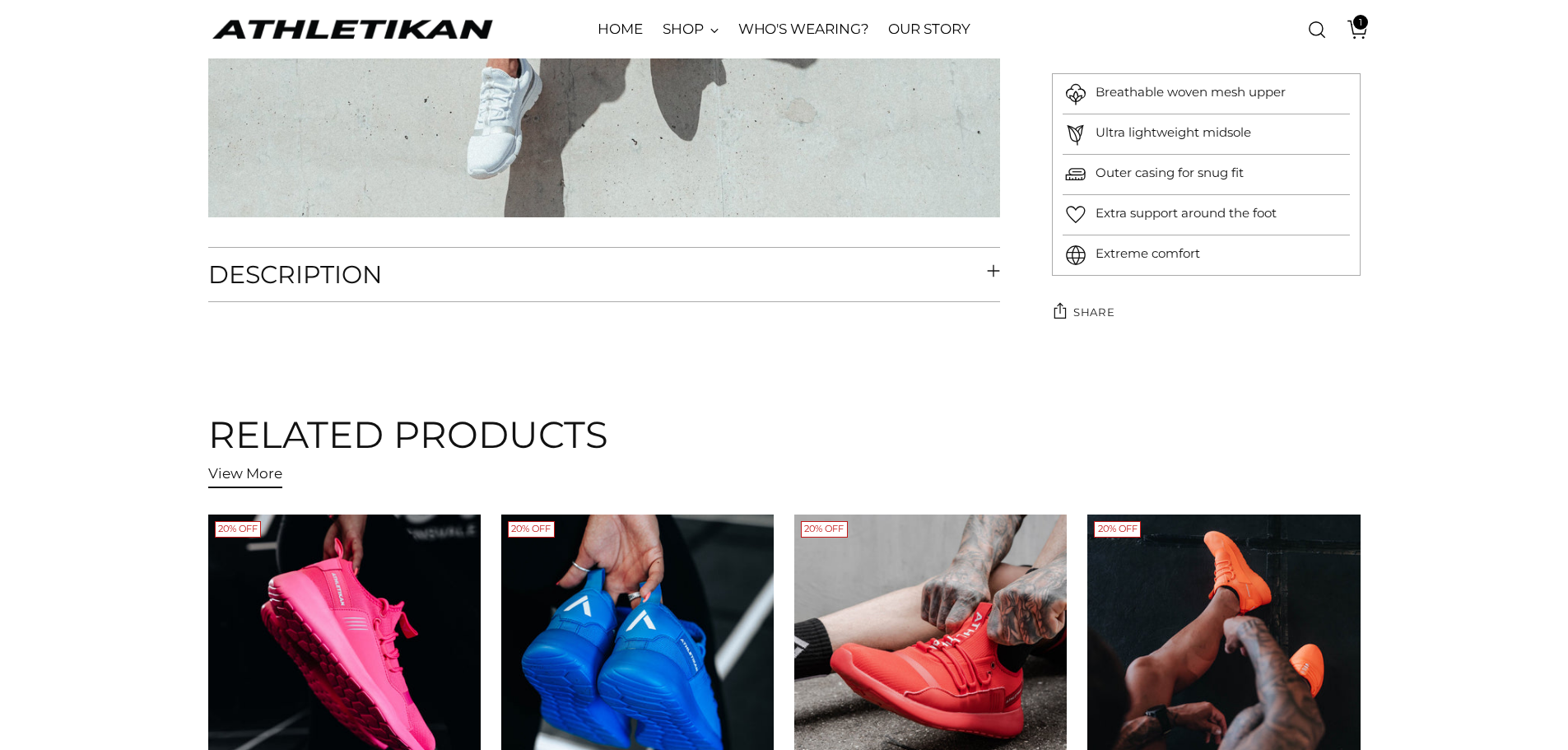
click at [958, 267] on button "Description" at bounding box center [605, 274] width 793 height 53
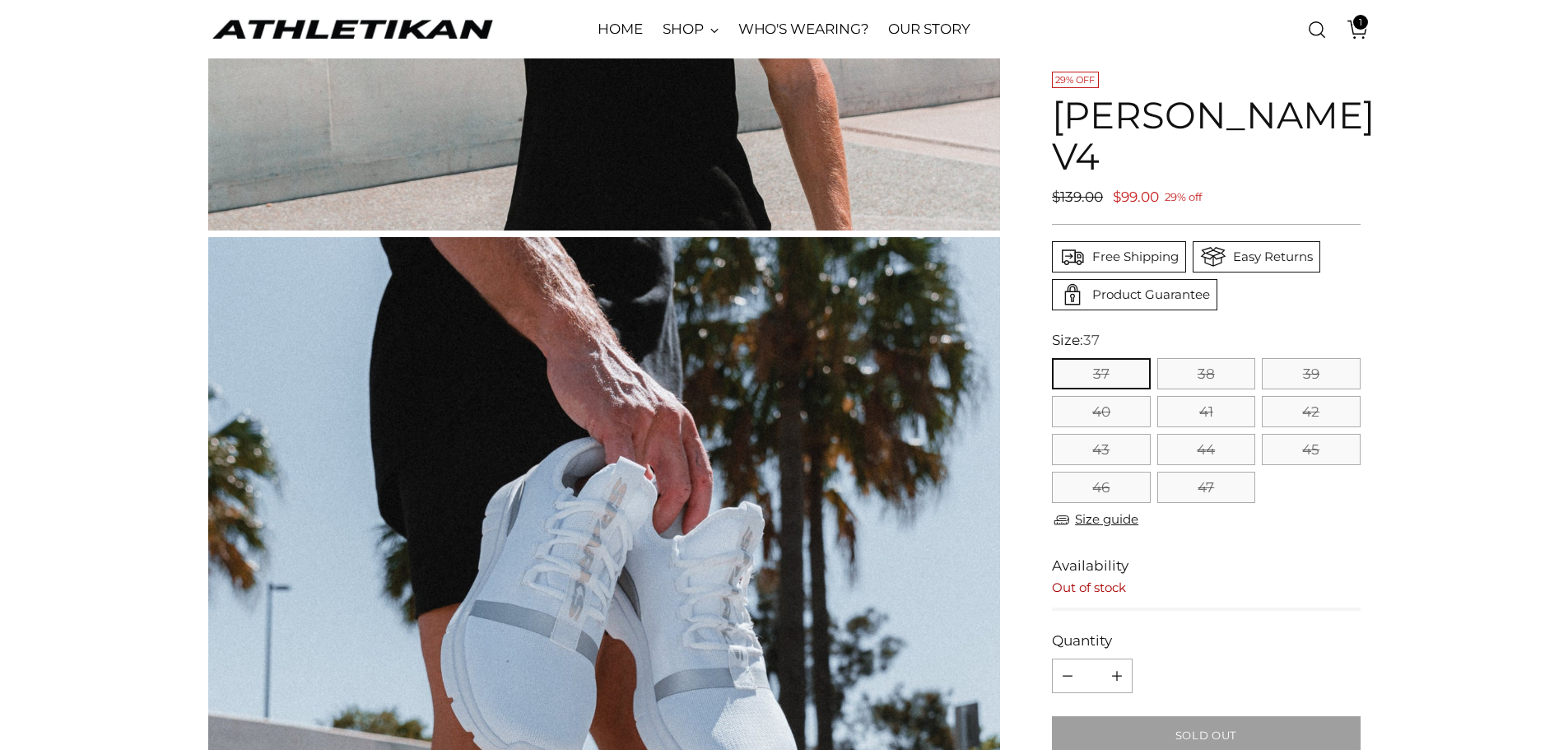
scroll to position [0, 0]
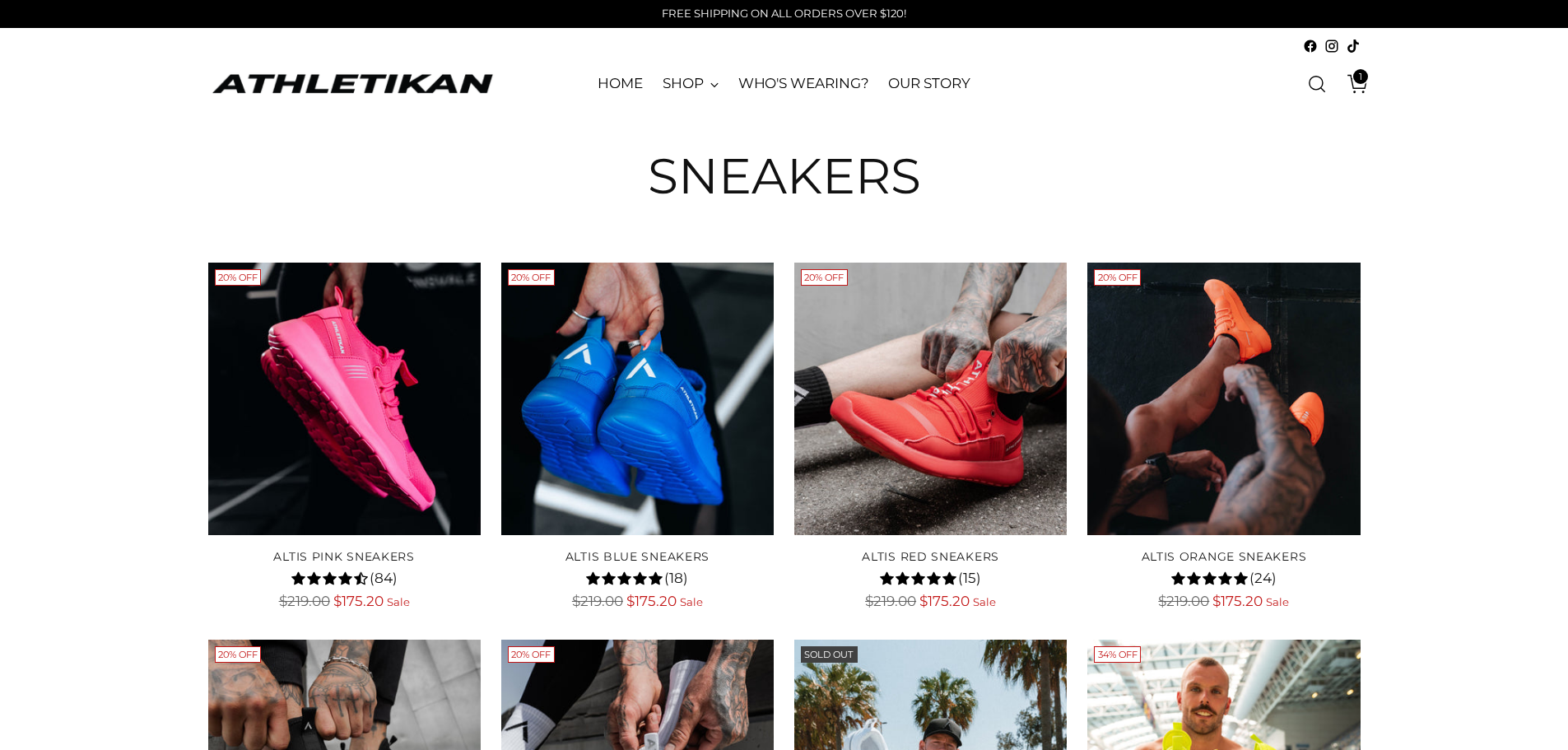
scroll to position [494, 0]
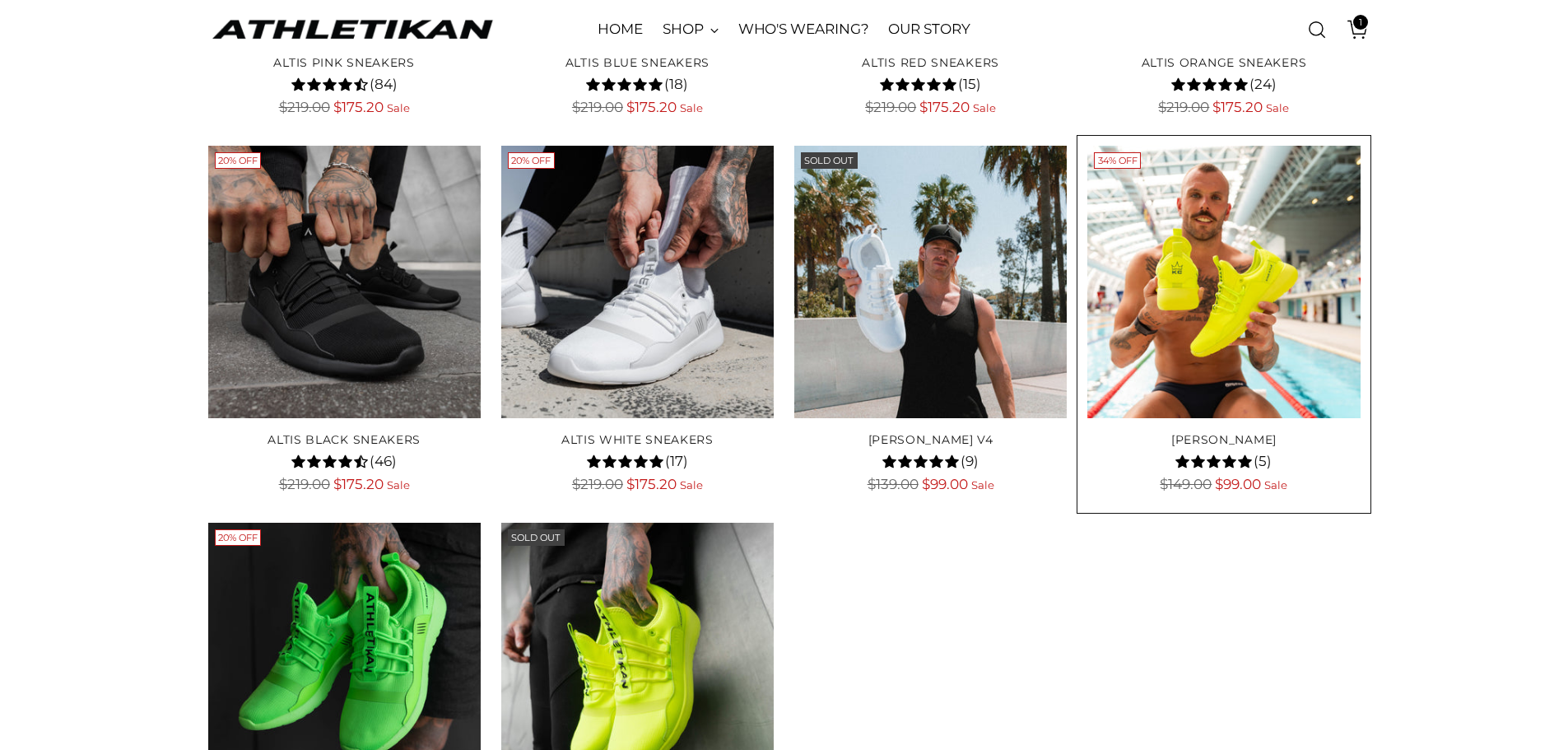
click at [0, 0] on img "KYLE CHALMERS" at bounding box center [0, 0] width 0 height 0
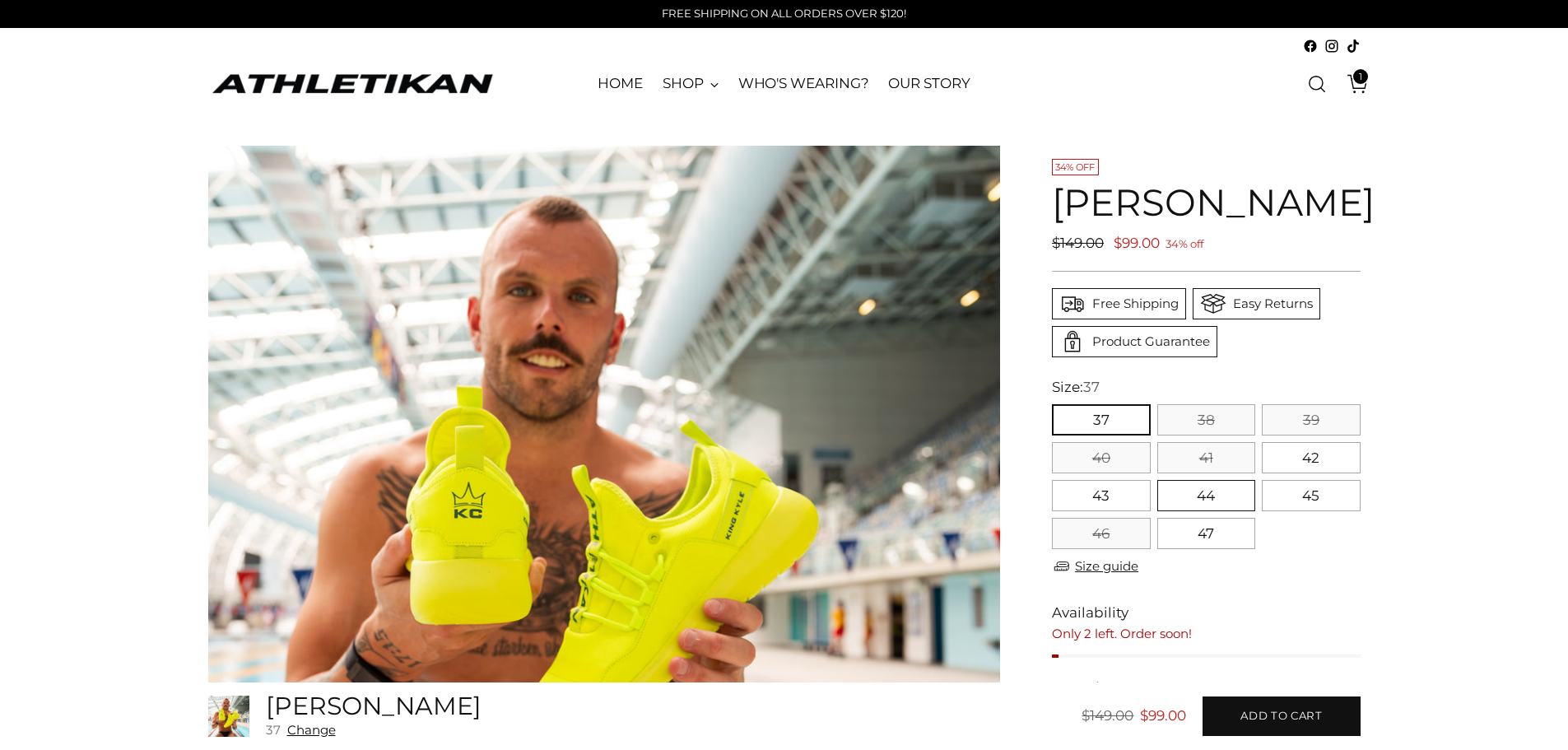
click at [1219, 512] on button "44" at bounding box center [1206, 496] width 98 height 31
click at [1303, 512] on button "45" at bounding box center [1311, 496] width 98 height 31
click at [1209, 549] on button "47" at bounding box center [1206, 534] width 98 height 31
click at [1117, 512] on button "43" at bounding box center [1100, 496] width 98 height 31
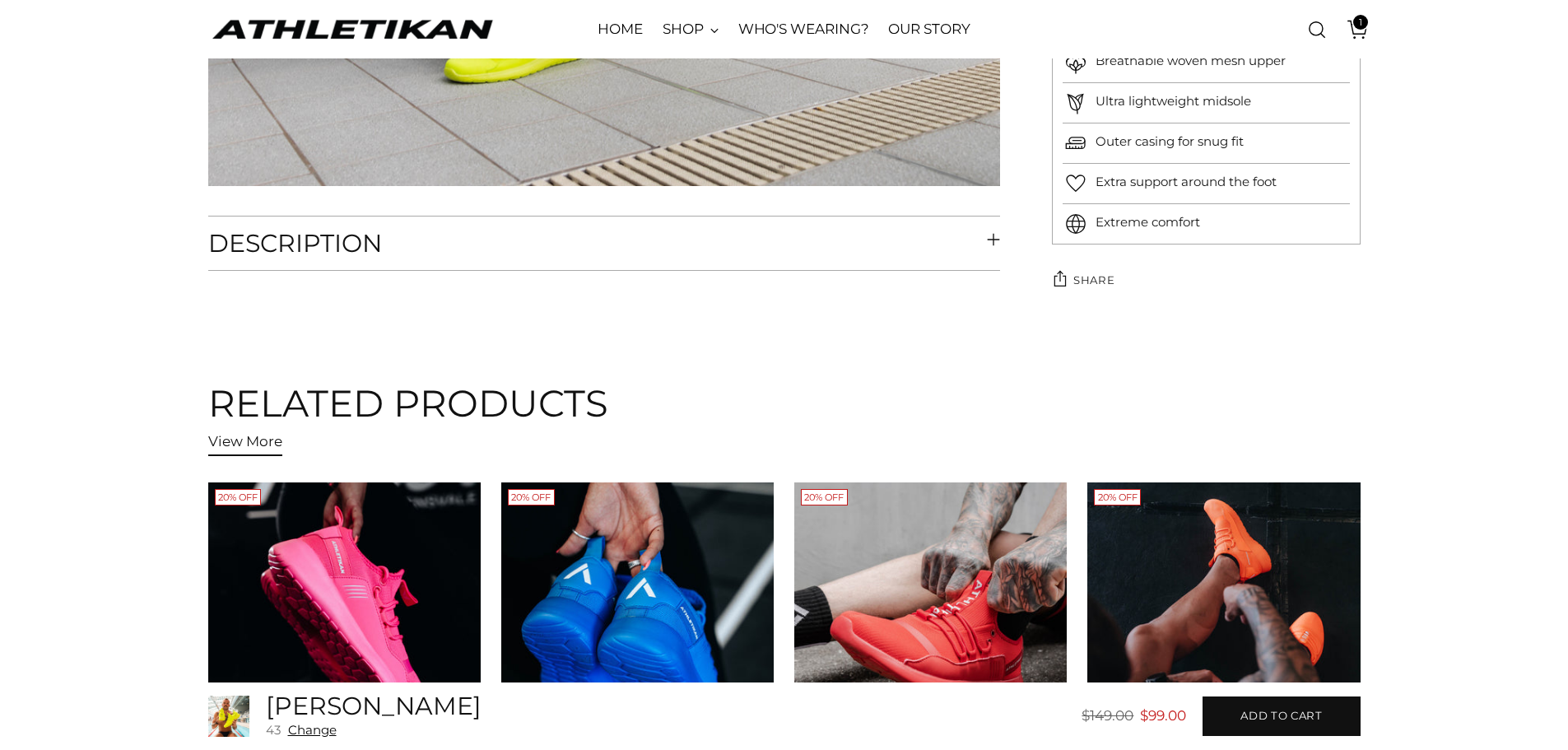
scroll to position [3788, 0]
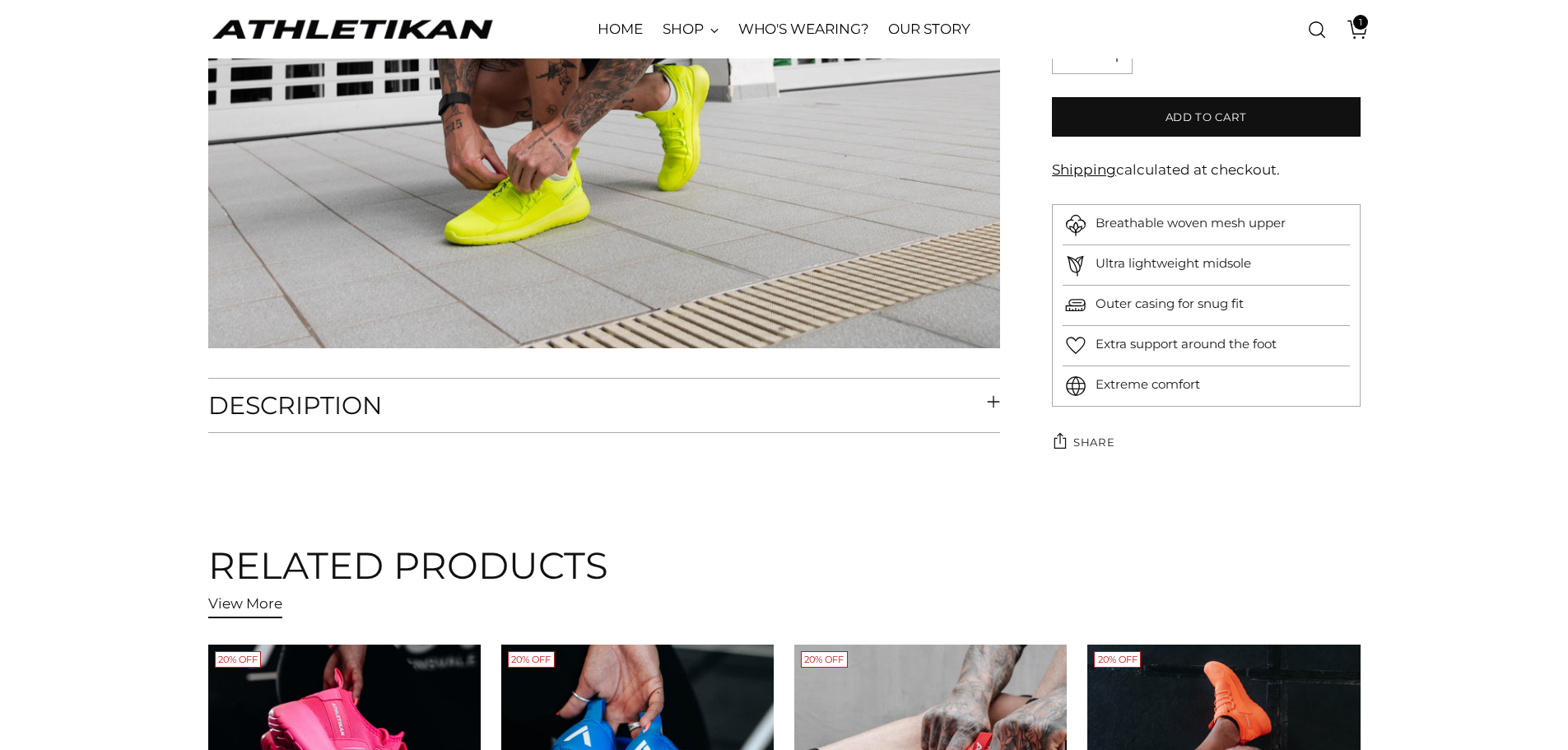
click at [978, 403] on button "Description" at bounding box center [605, 405] width 793 height 53
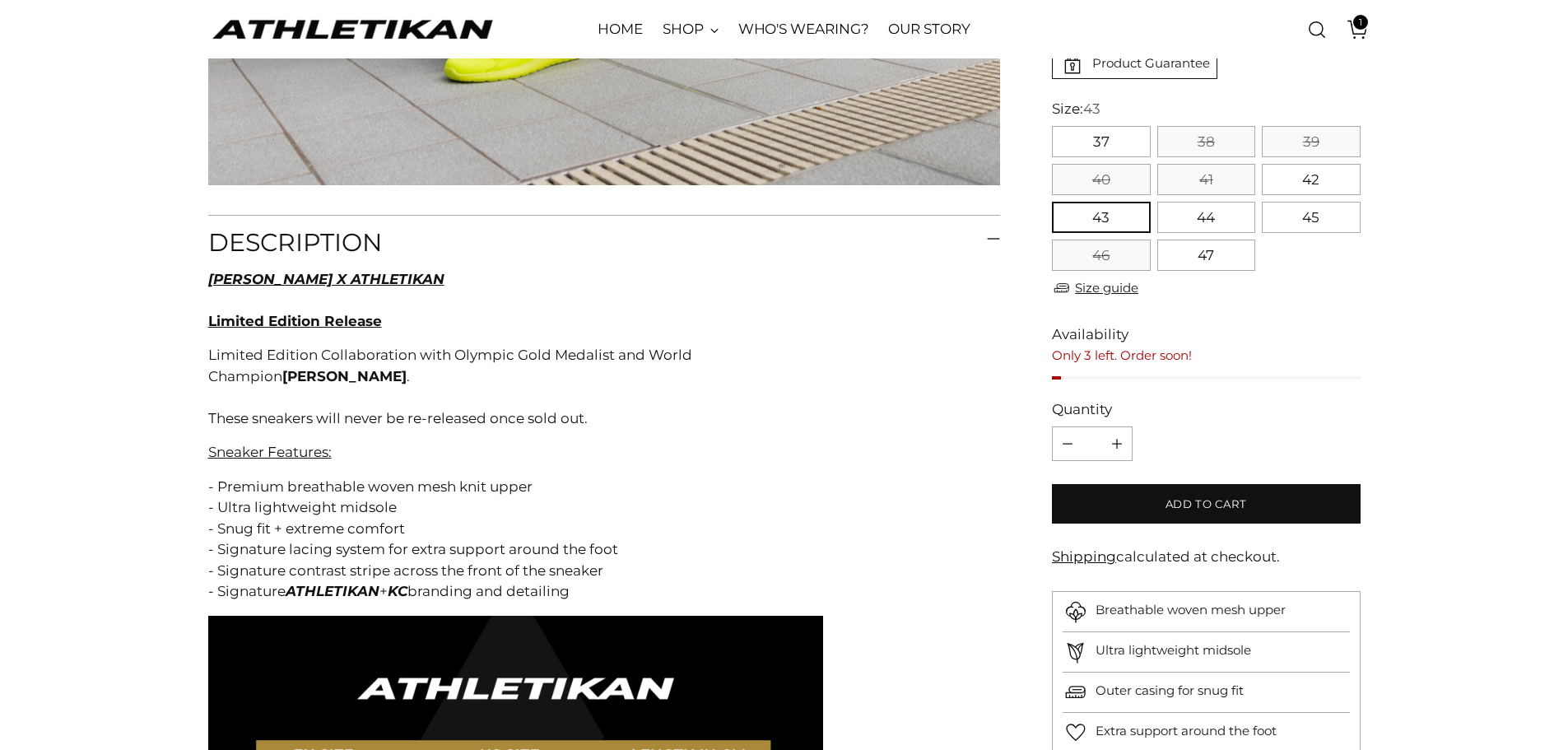
scroll to position [3953, 0]
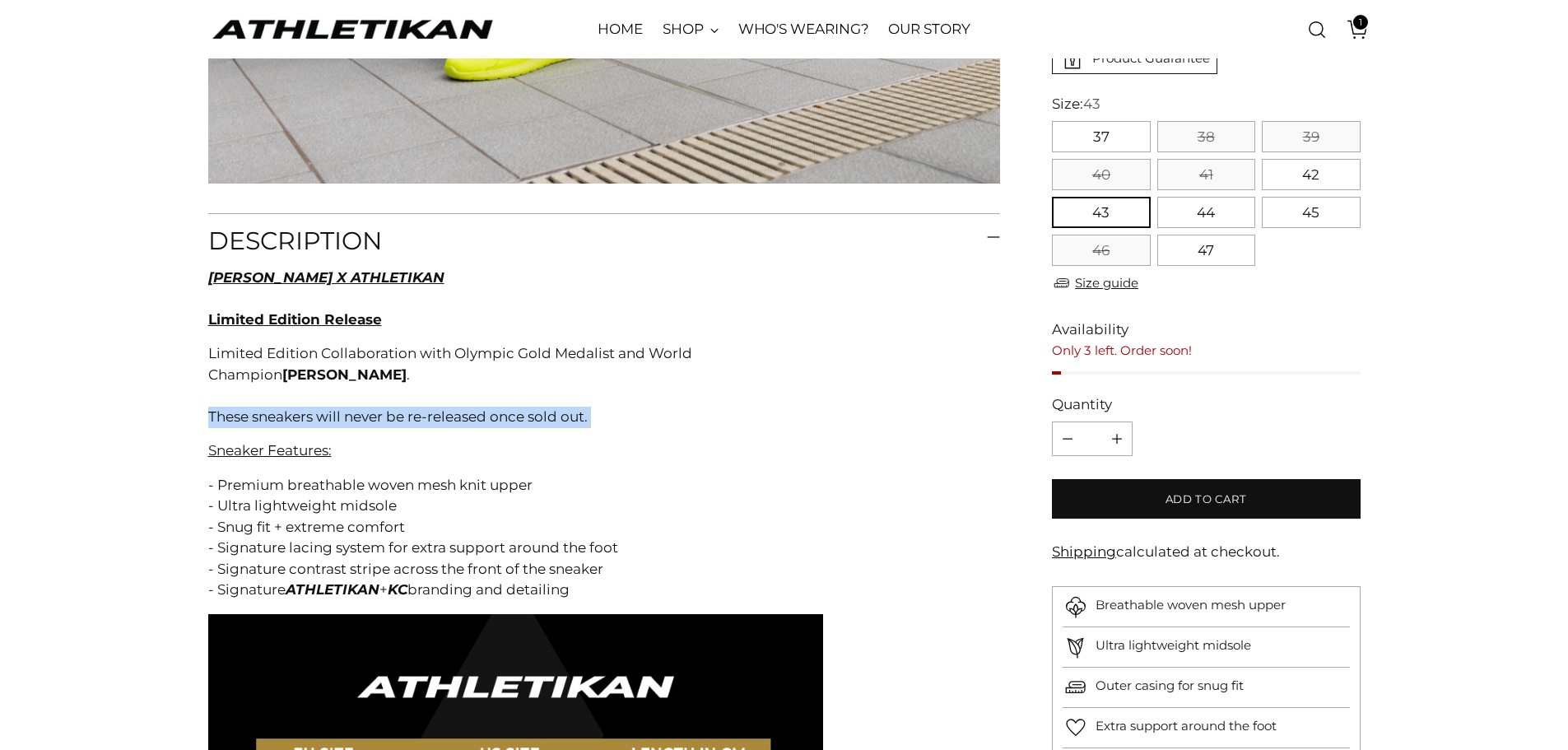
drag, startPoint x: 598, startPoint y: 421, endPoint x: 204, endPoint y: 420, distance: 394.0
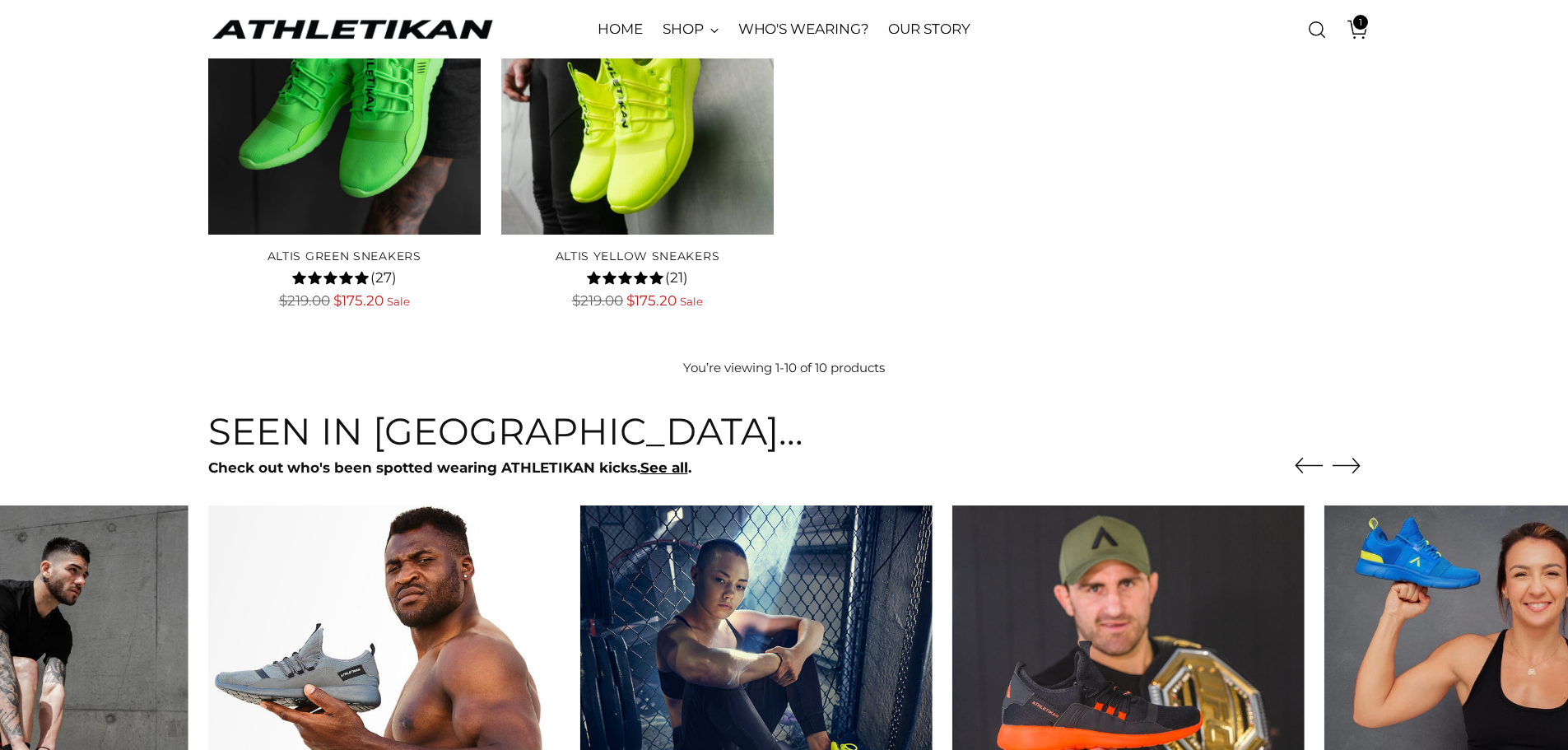
scroll to position [1070, 0]
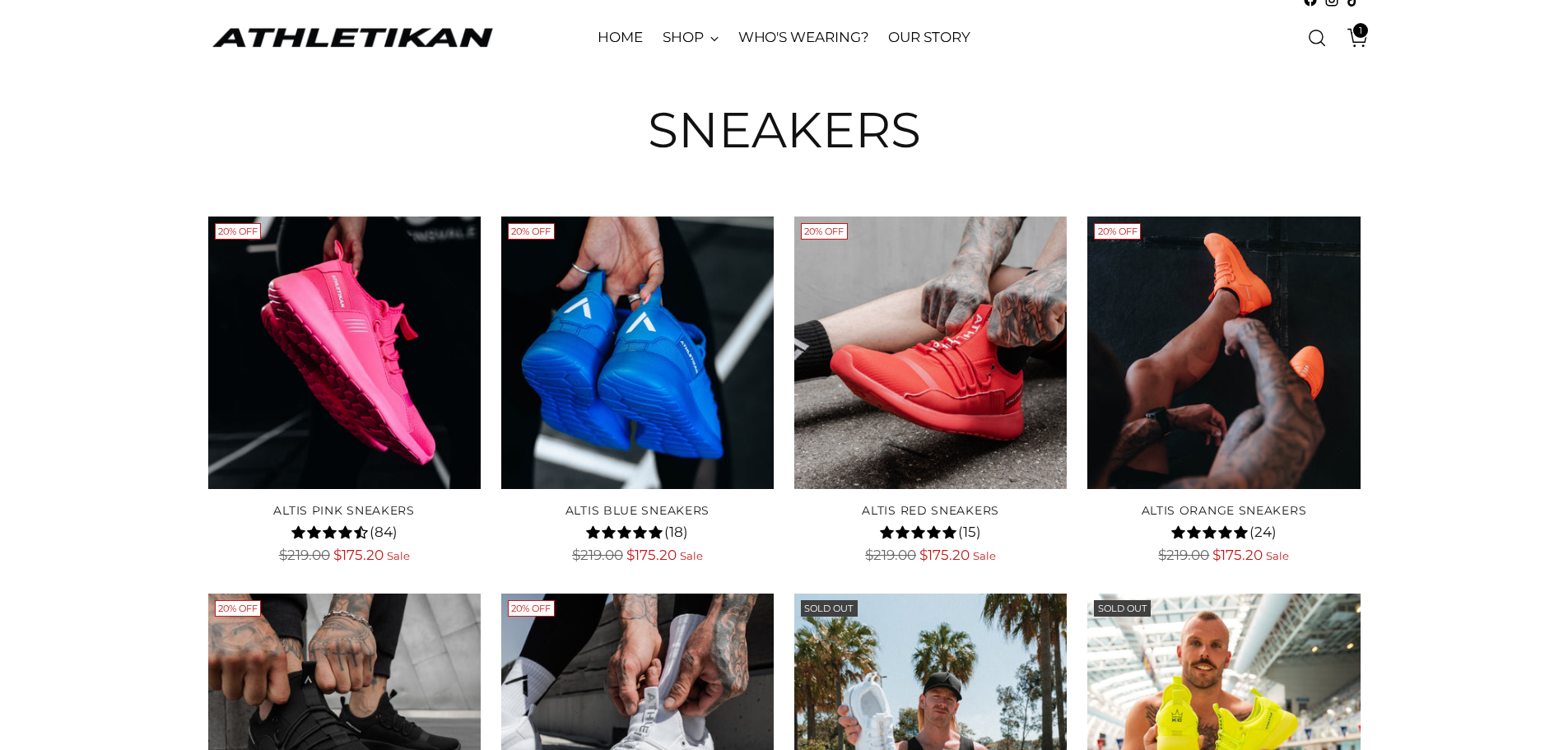
scroll to position [49, 0]
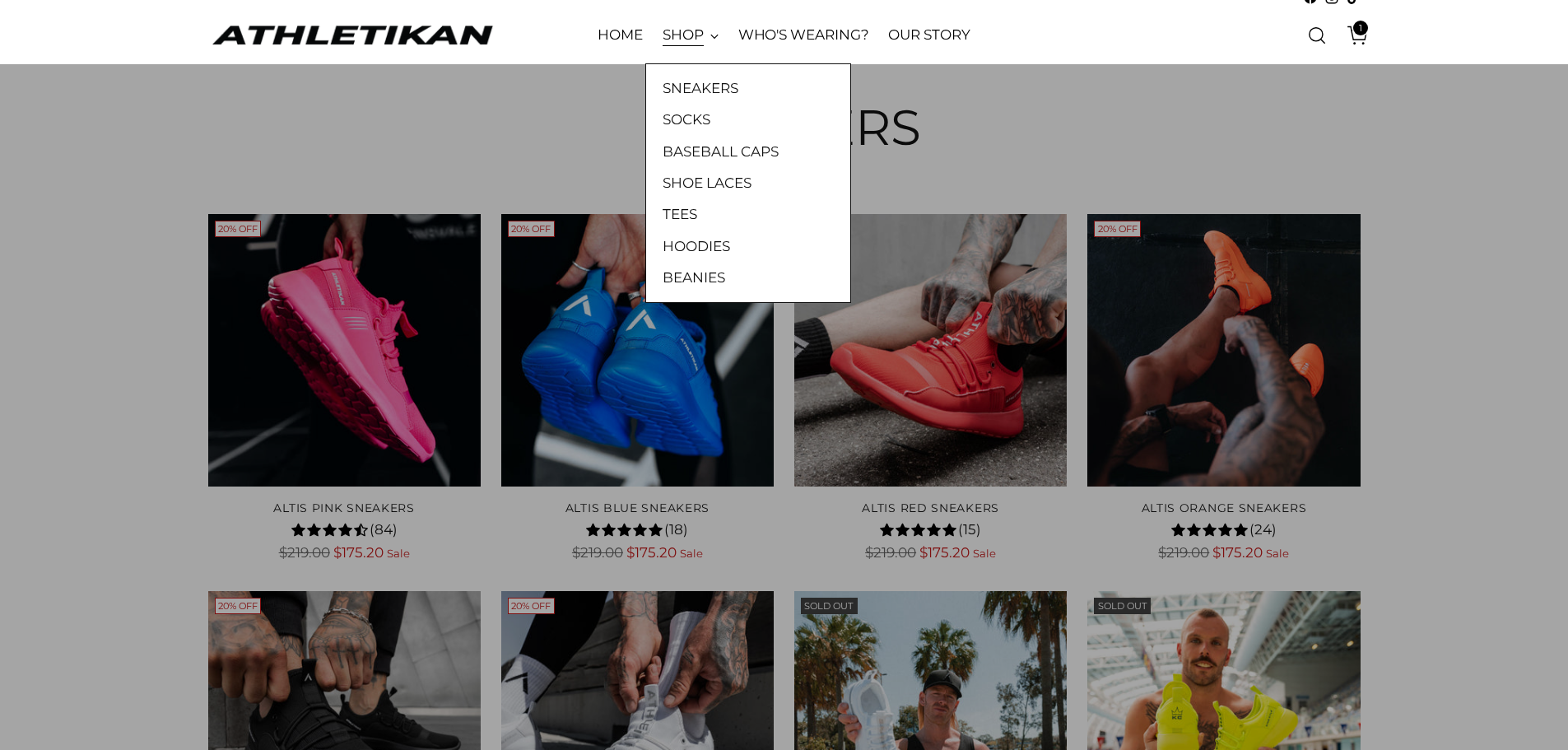
click at [685, 32] on link "SHOP" at bounding box center [691, 35] width 56 height 36
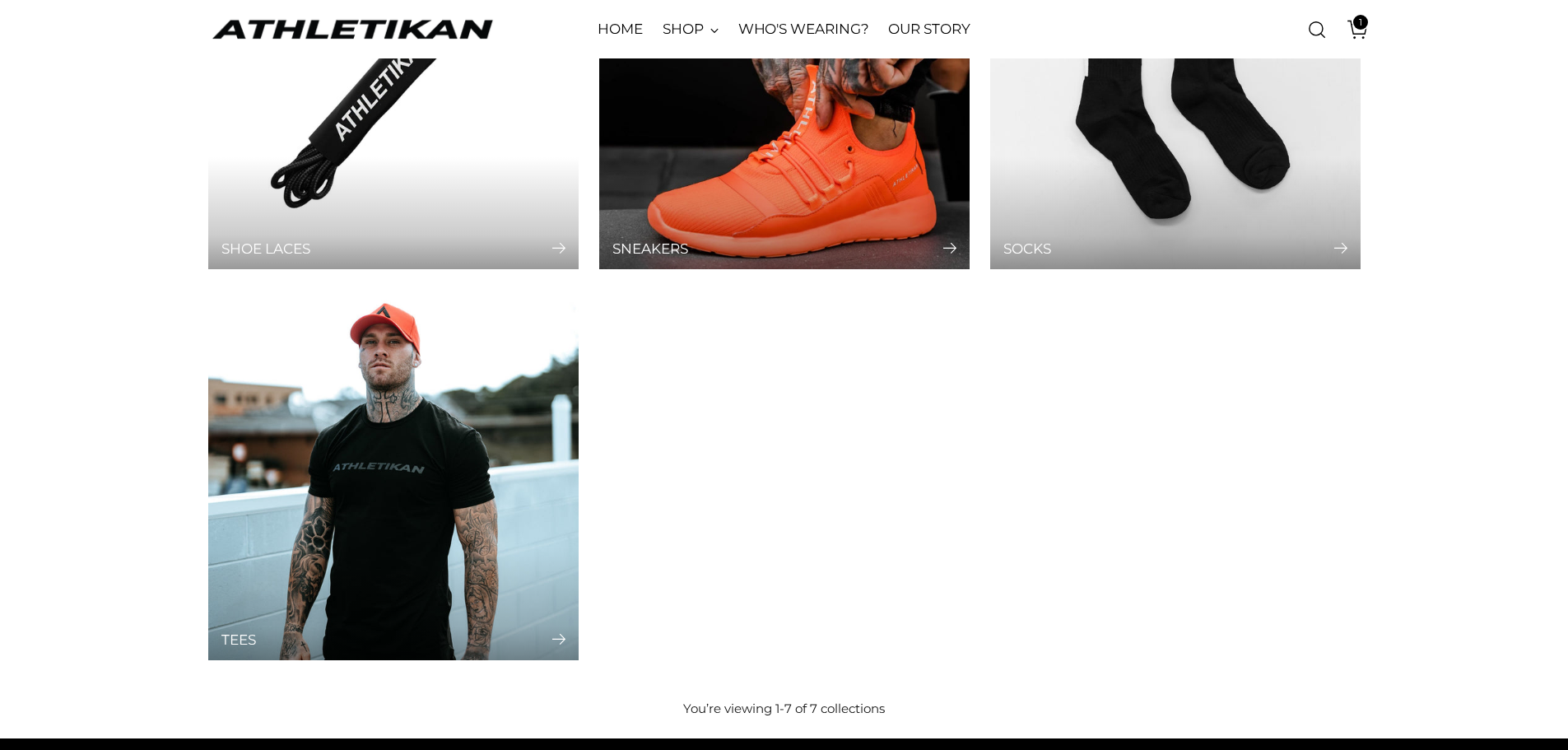
scroll to position [577, 0]
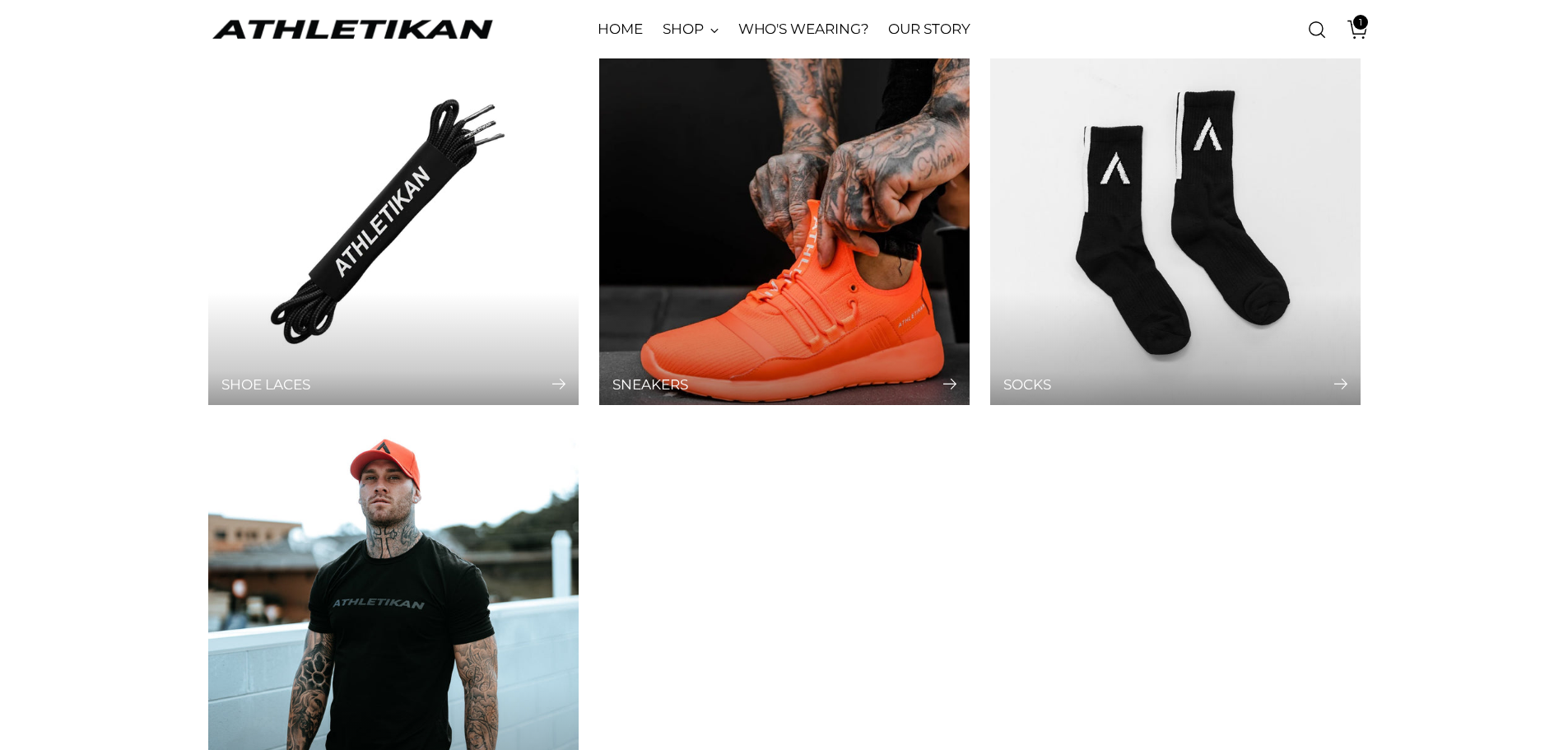
click at [842, 300] on div "Sneakers" at bounding box center [784, 349] width 371 height 113
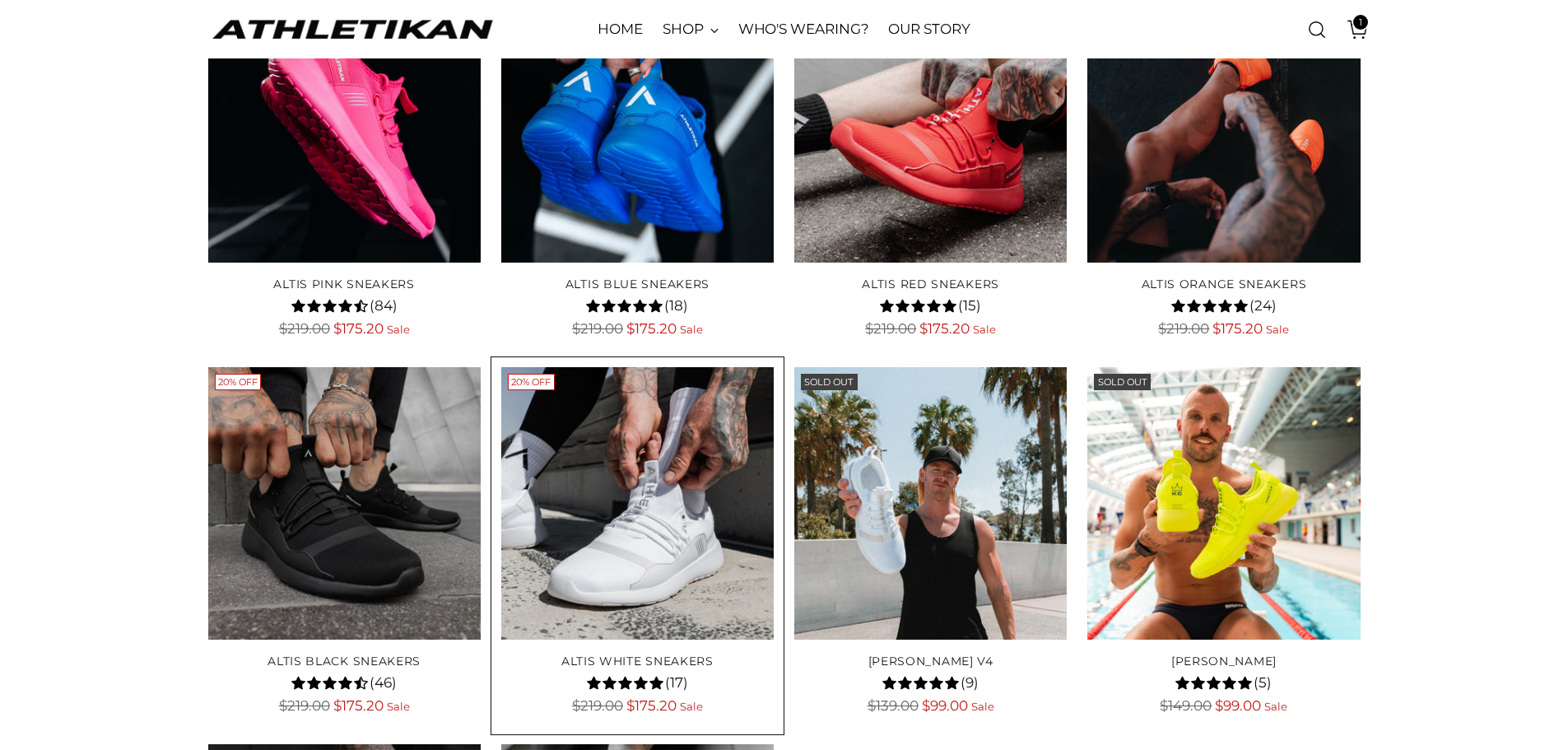
scroll to position [165, 0]
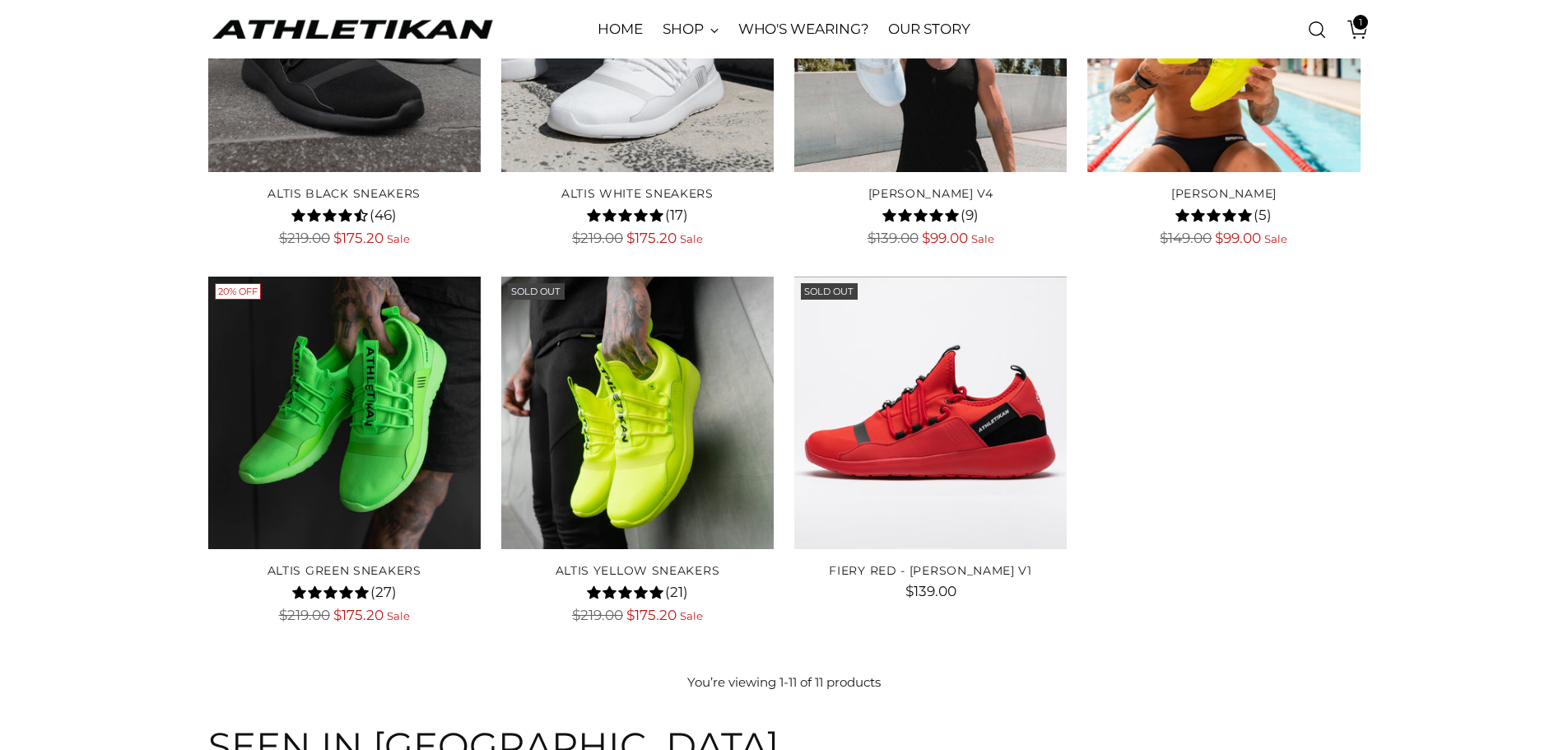
scroll to position [742, 0]
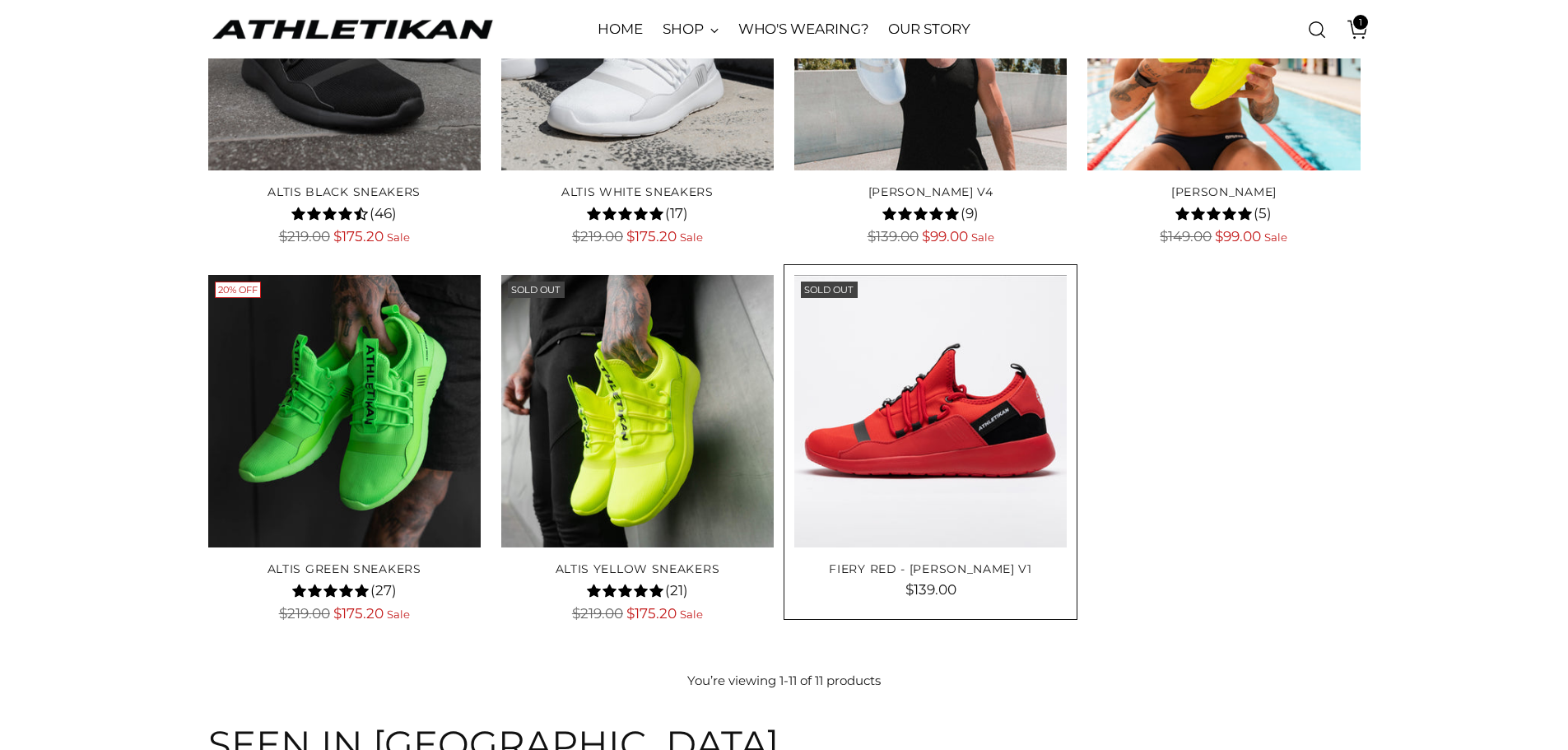
click at [0, 0] on img "FIERY RED - MICHELLE WATERSON V1" at bounding box center [0, 0] width 0 height 0
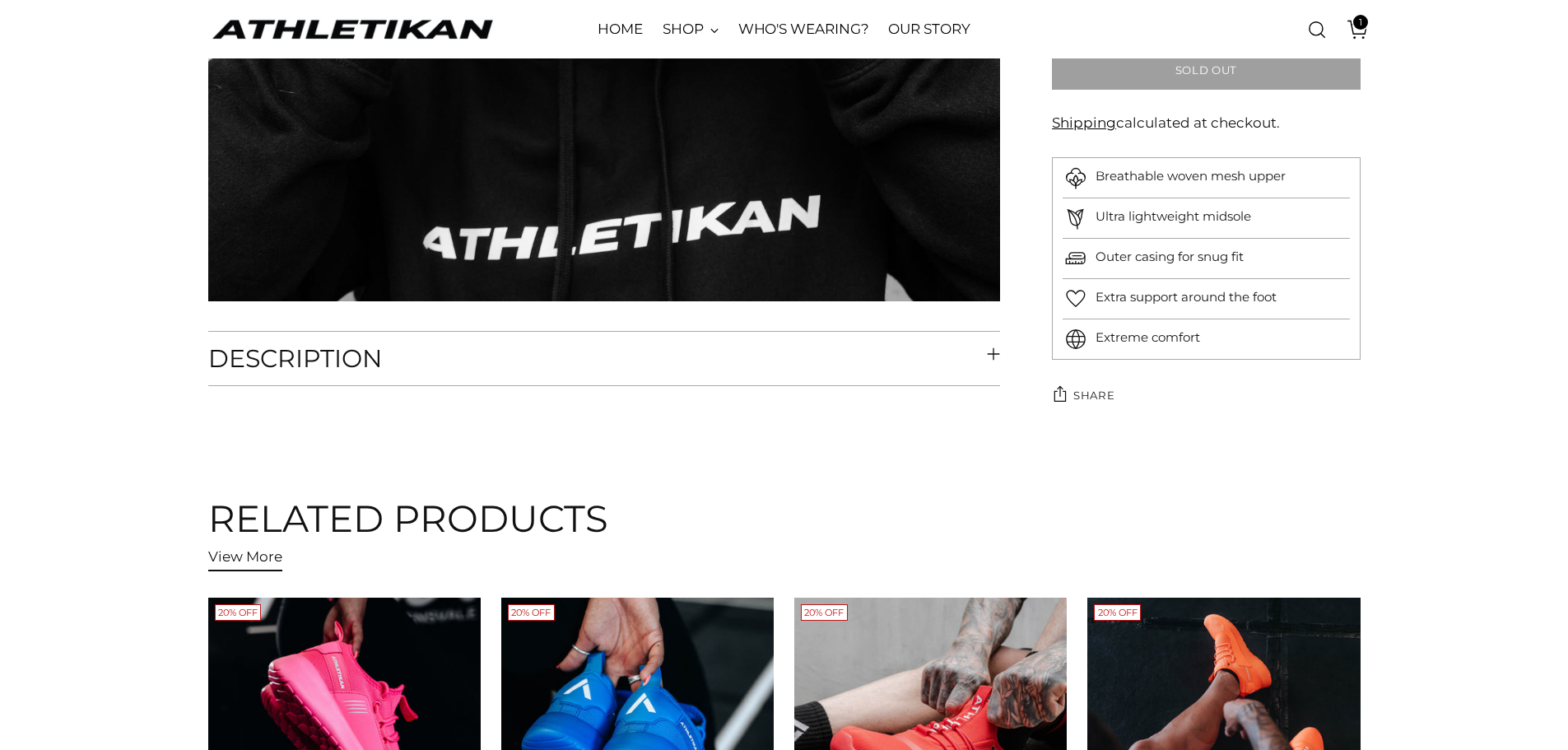
scroll to position [7082, 0]
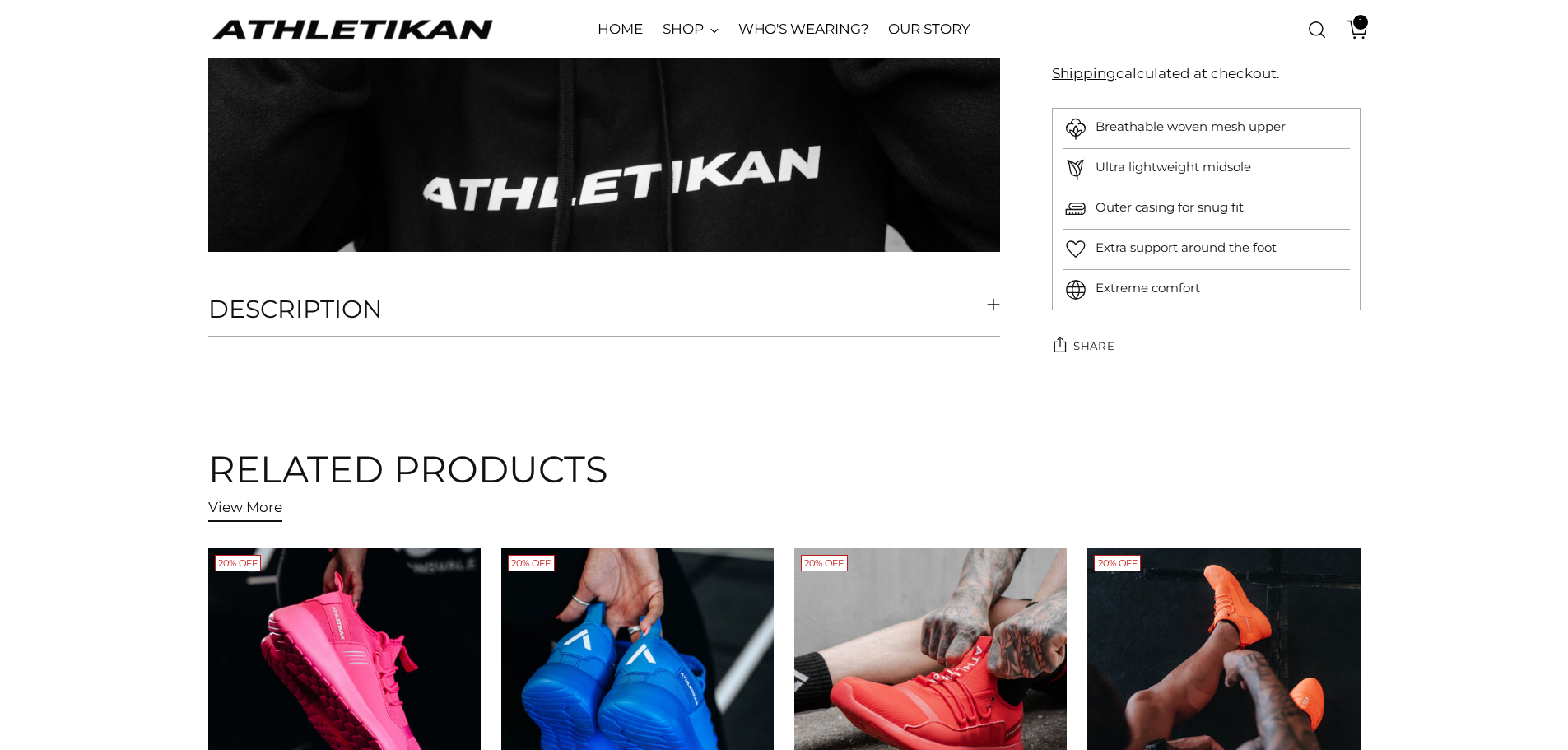
click at [973, 305] on button "Description" at bounding box center [605, 309] width 793 height 53
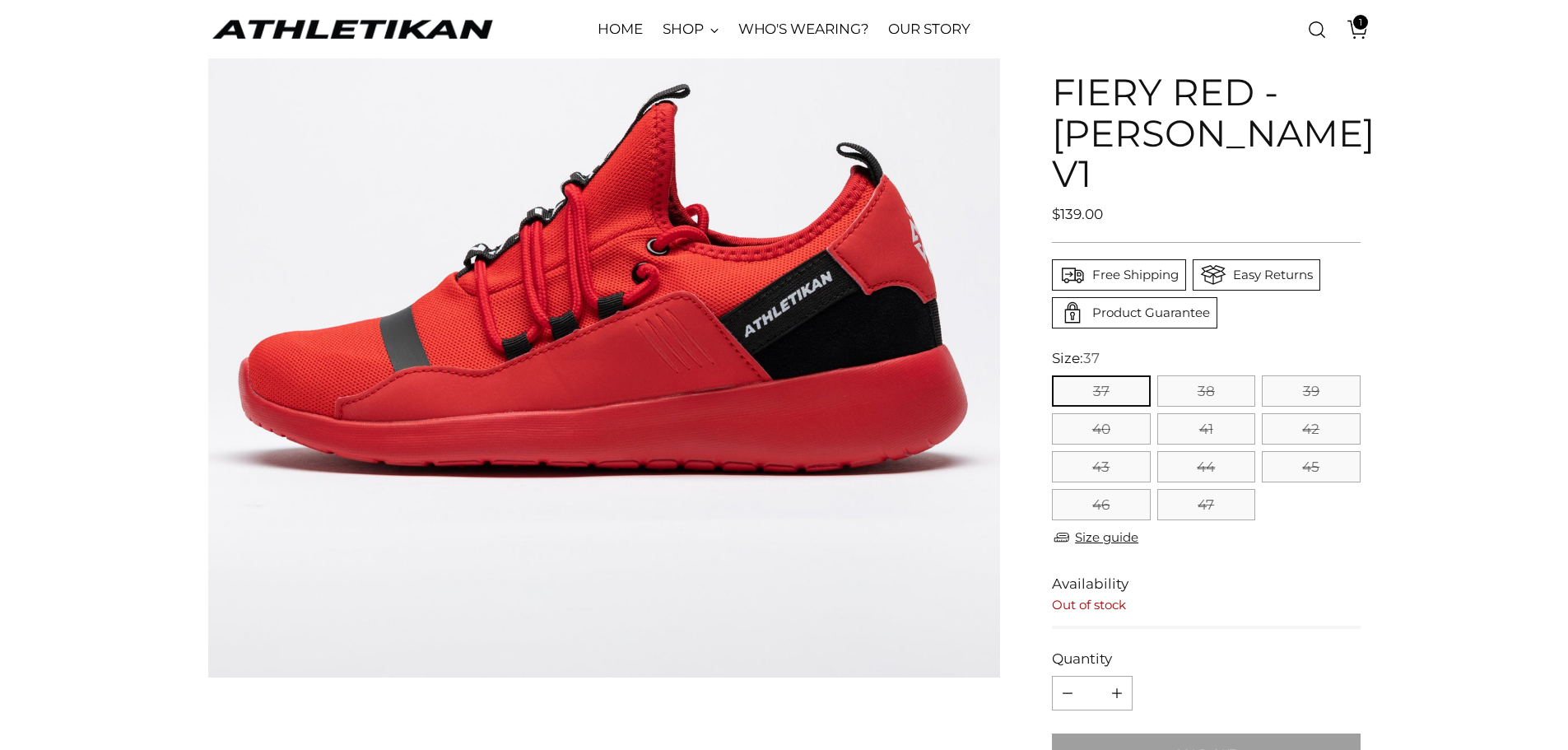
scroll to position [0, 0]
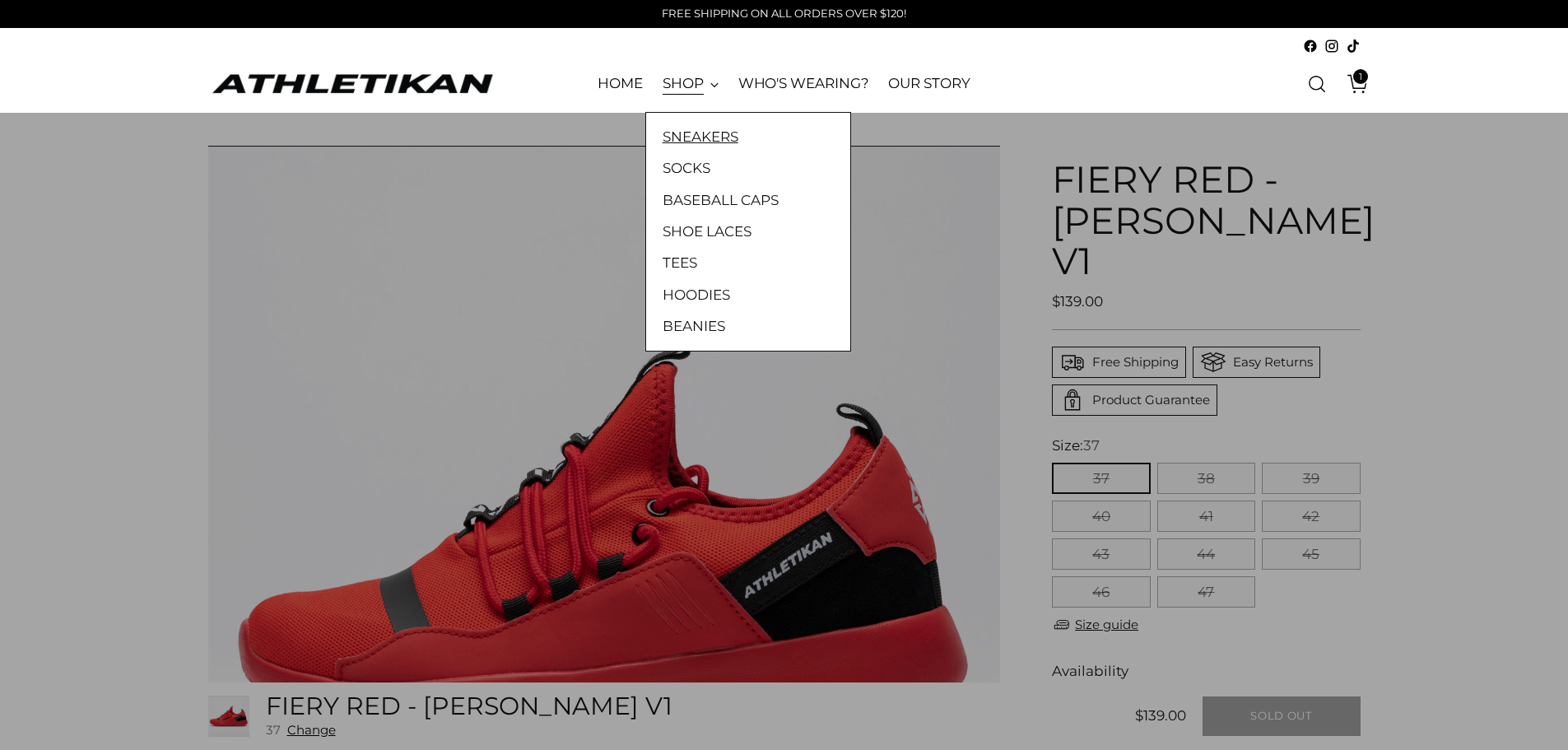
click at [706, 135] on link "SNEAKERS" at bounding box center [749, 136] width 171 height 21
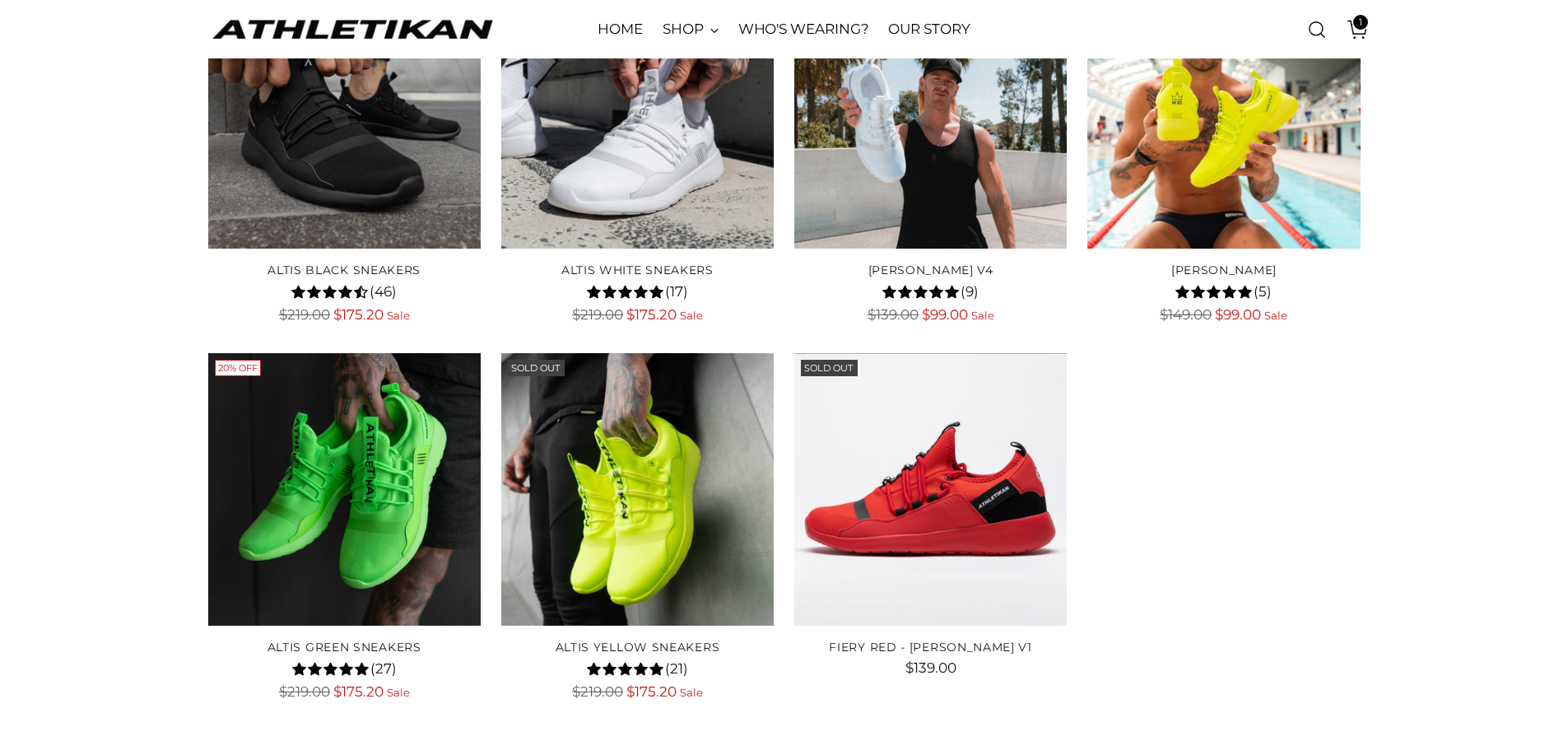
scroll to position [741, 0]
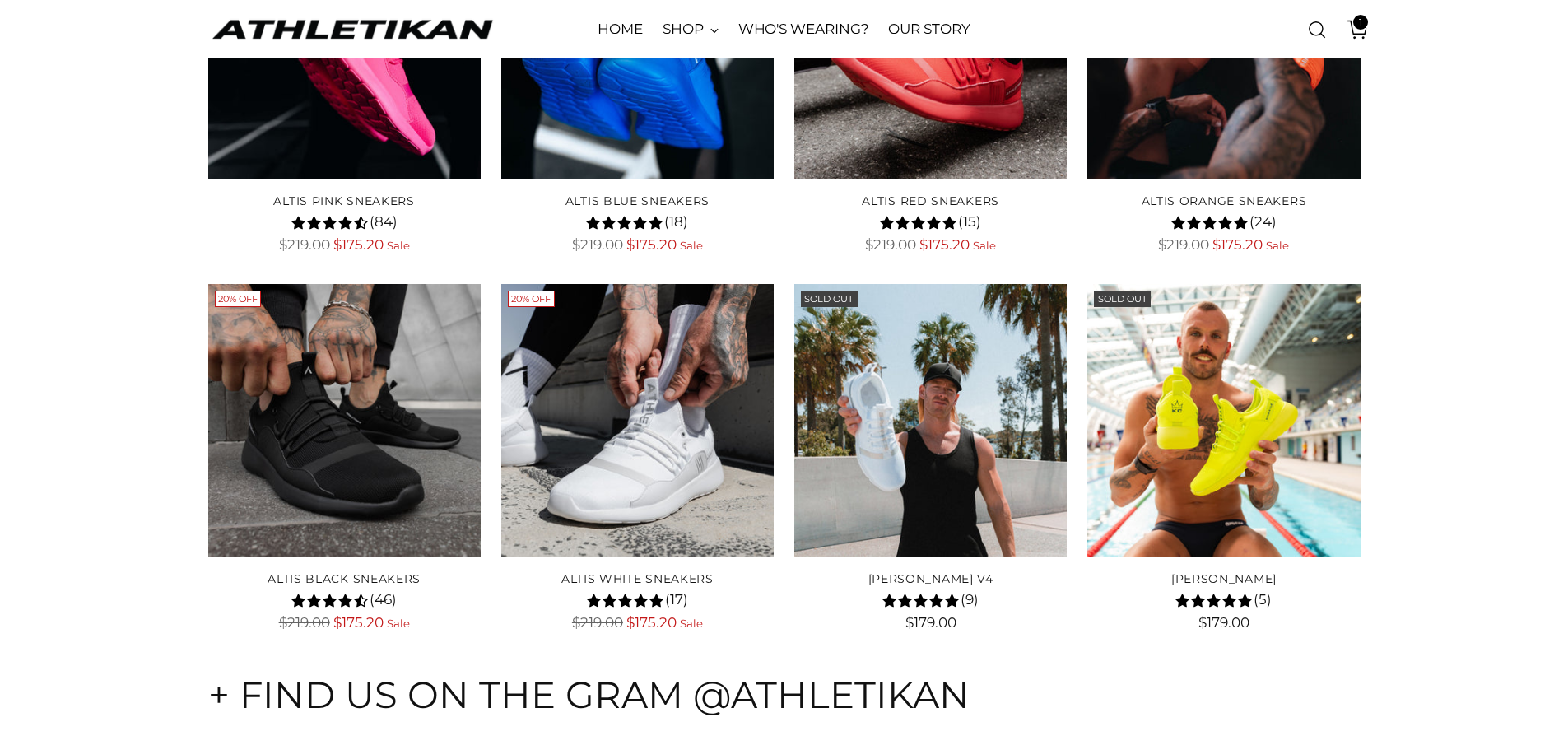
scroll to position [7177, 0]
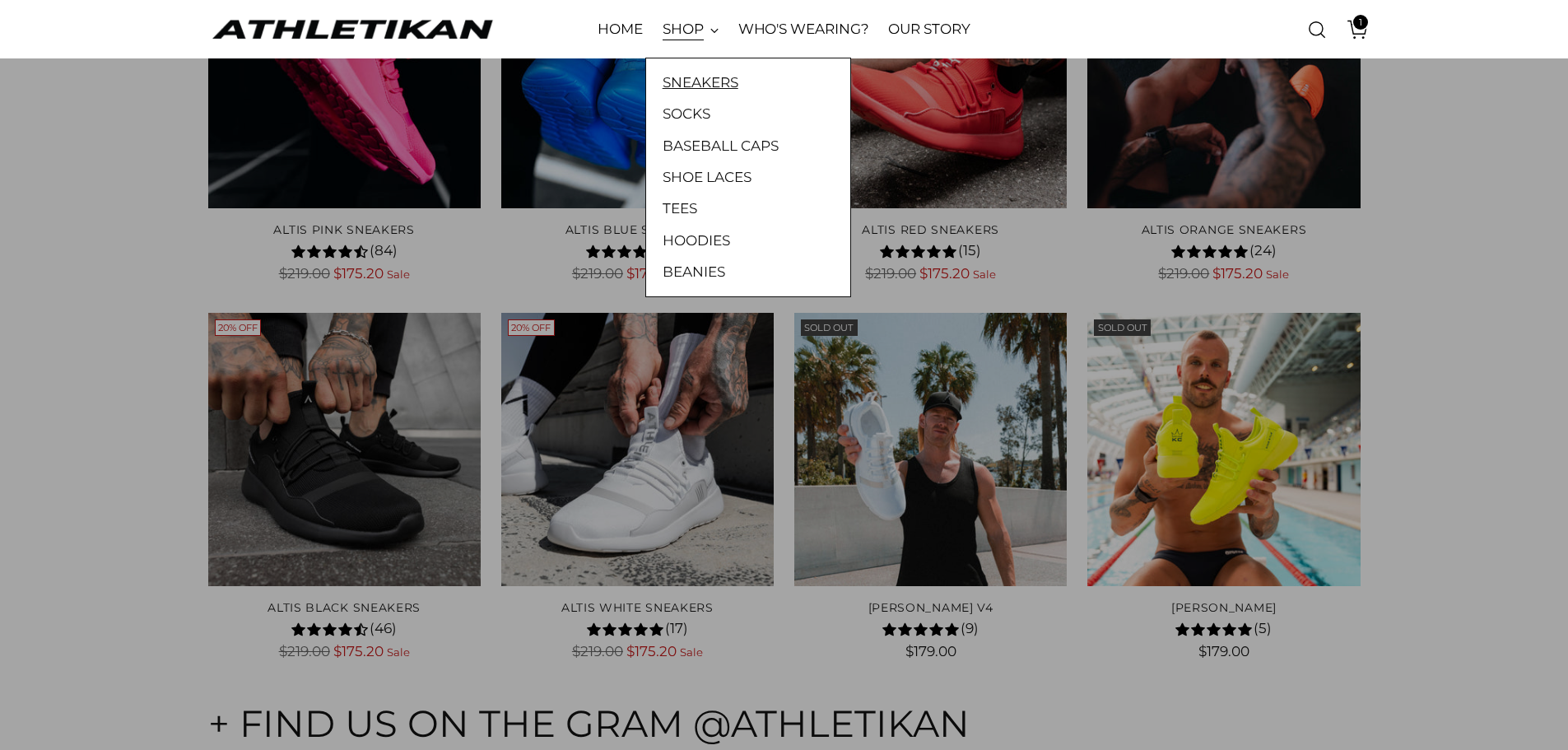
click at [692, 86] on link "SNEAKERS" at bounding box center [749, 82] width 171 height 21
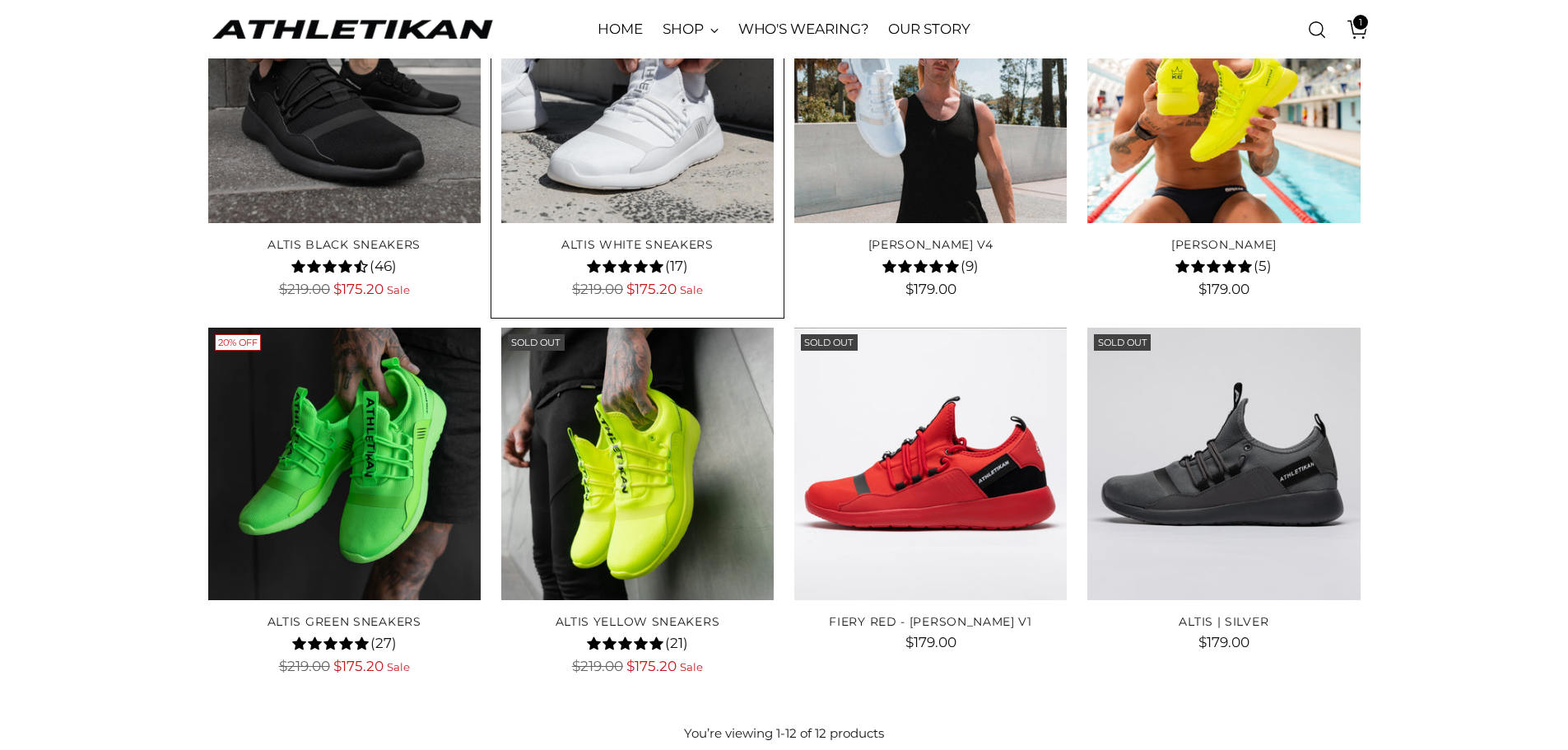
scroll to position [741, 0]
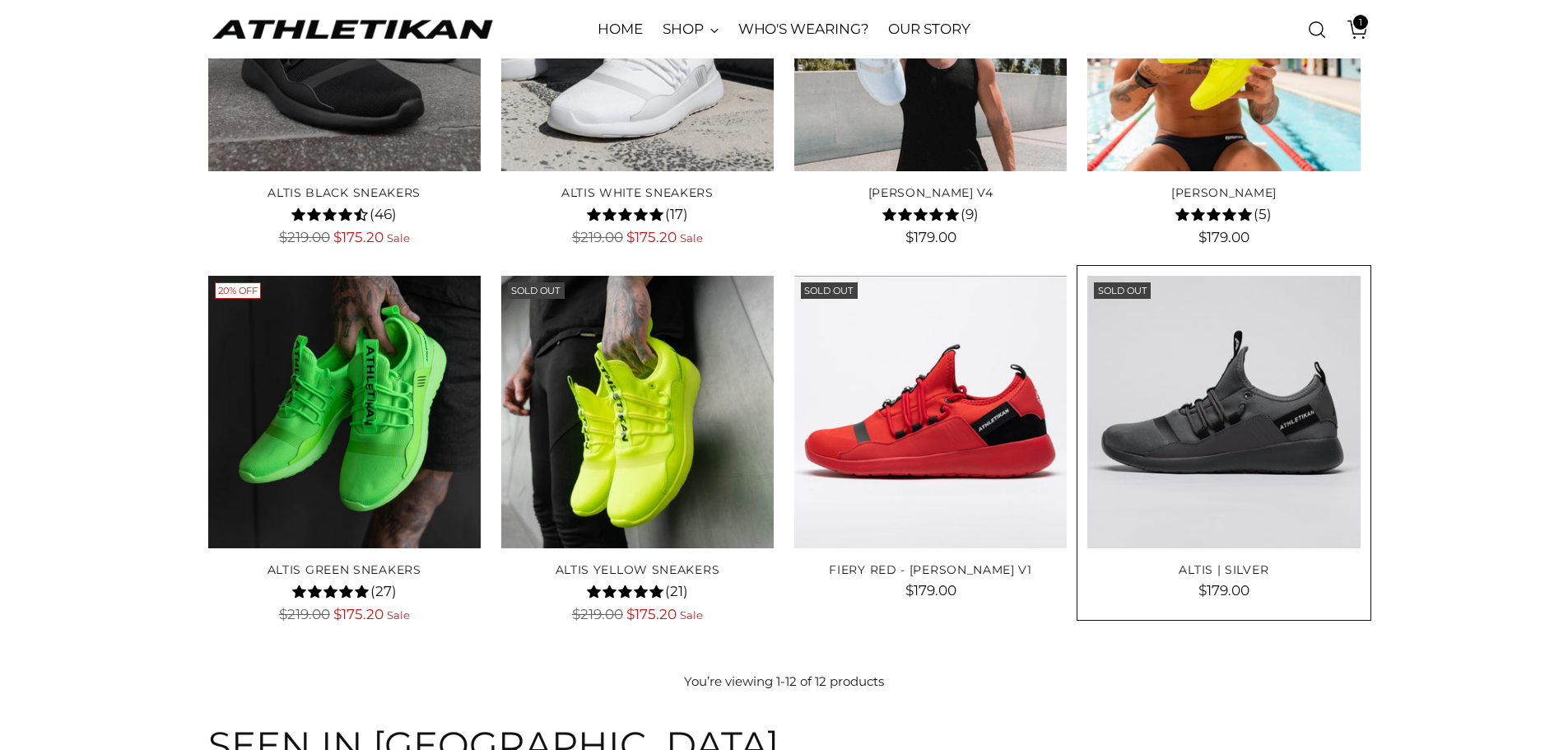
click at [0, 0] on img "ALTIS | SILVER" at bounding box center [0, 0] width 0 height 0
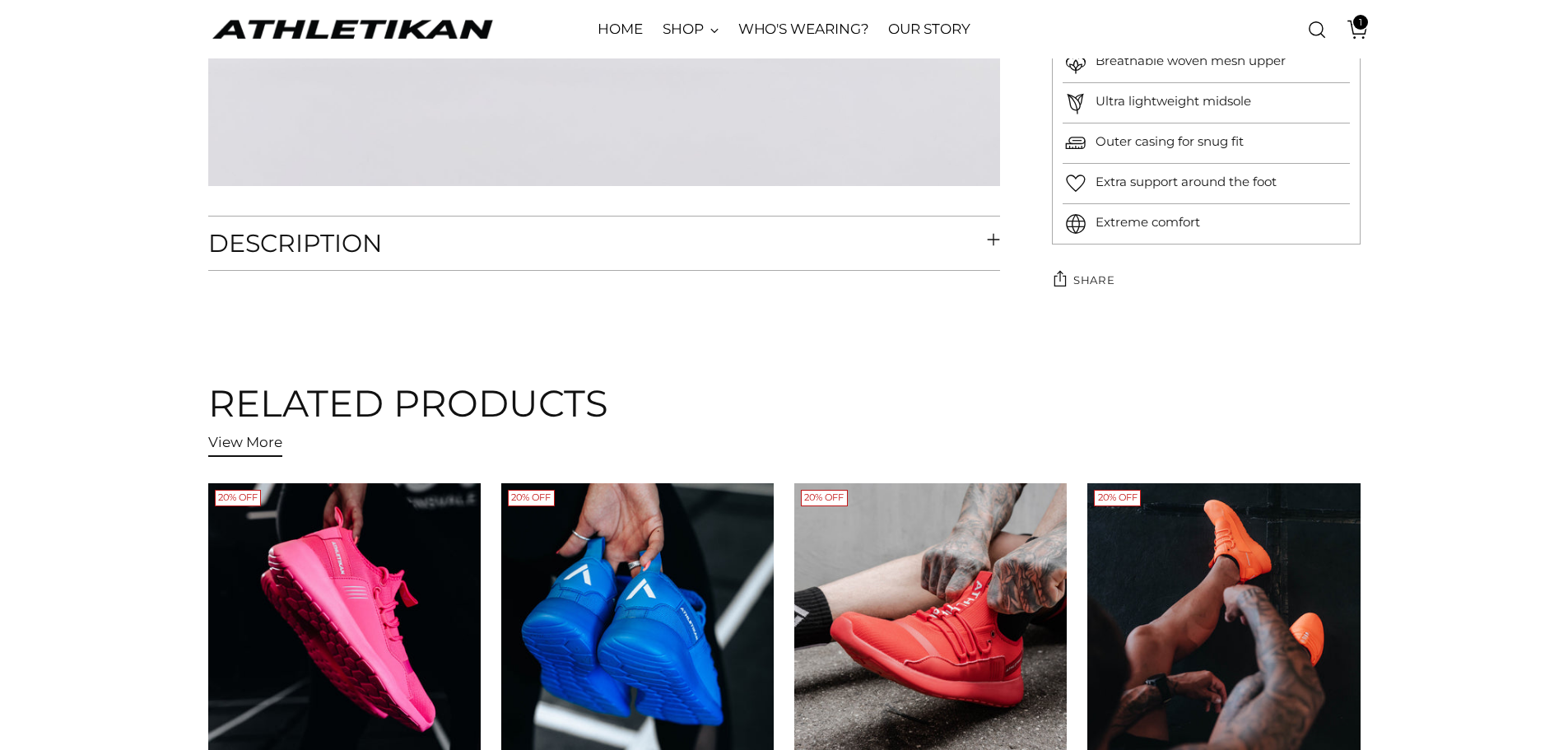
scroll to position [5600, 0]
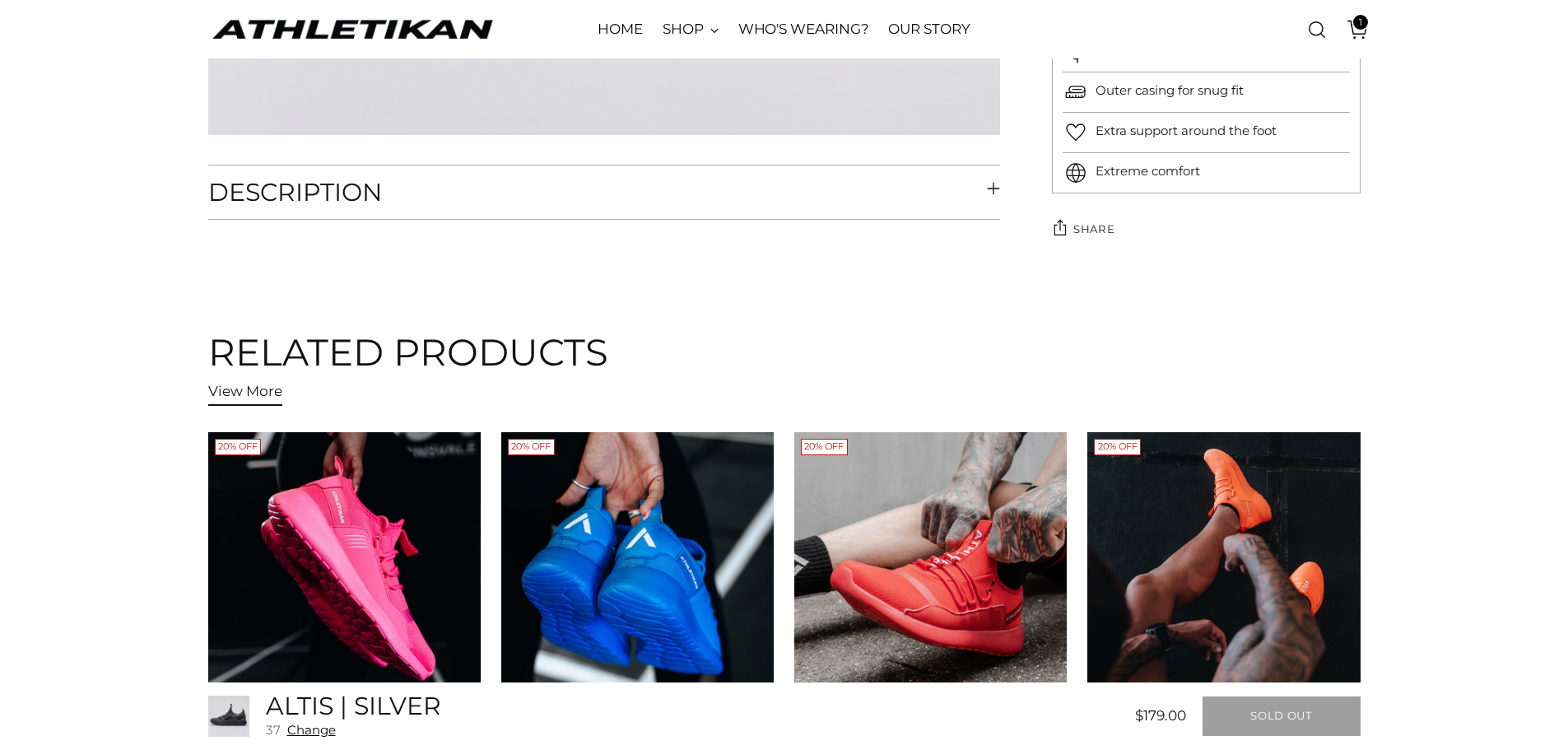
click at [974, 185] on button "Description" at bounding box center [605, 193] width 793 height 53
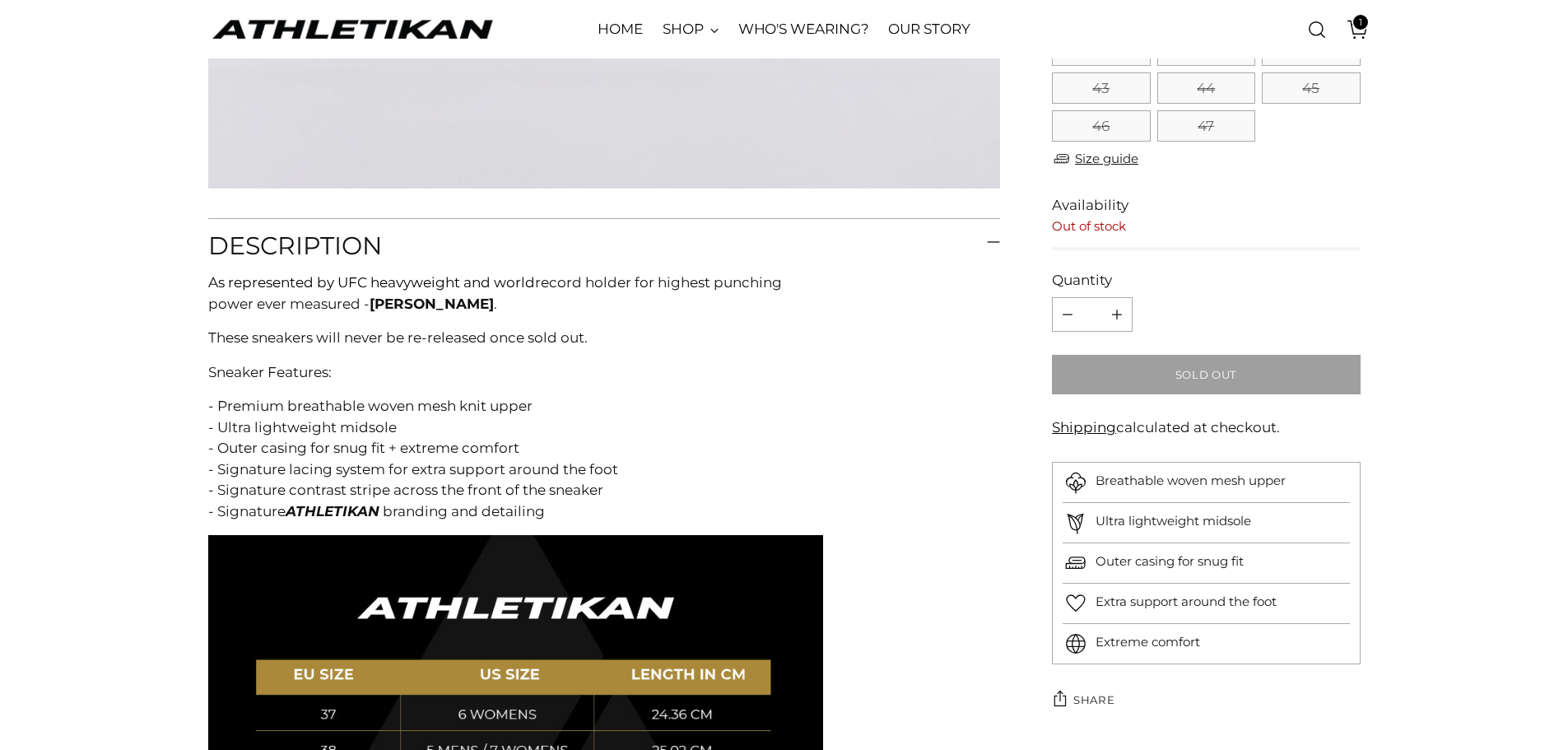
scroll to position [5517, 0]
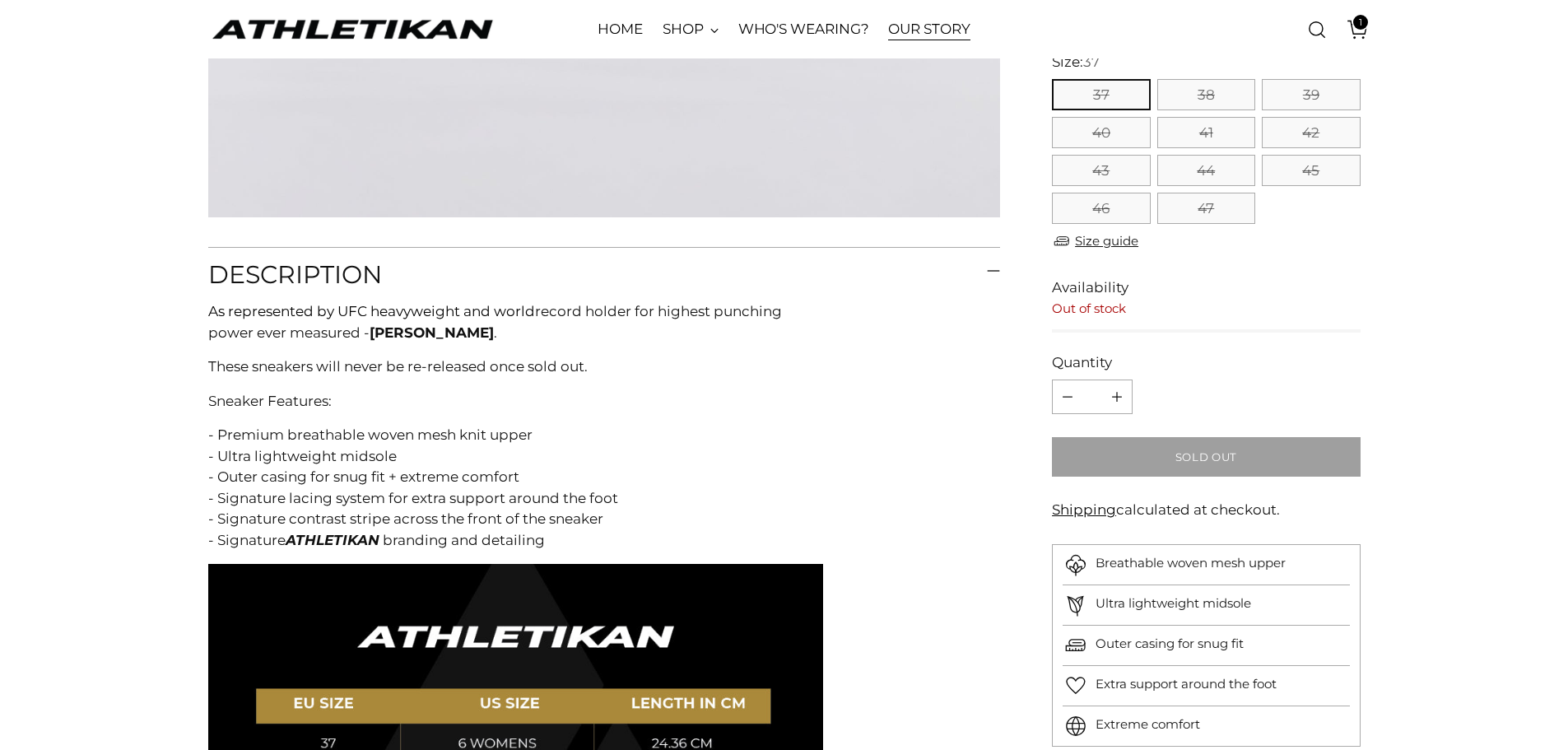
click at [936, 24] on link "OUR STORY" at bounding box center [929, 30] width 82 height 36
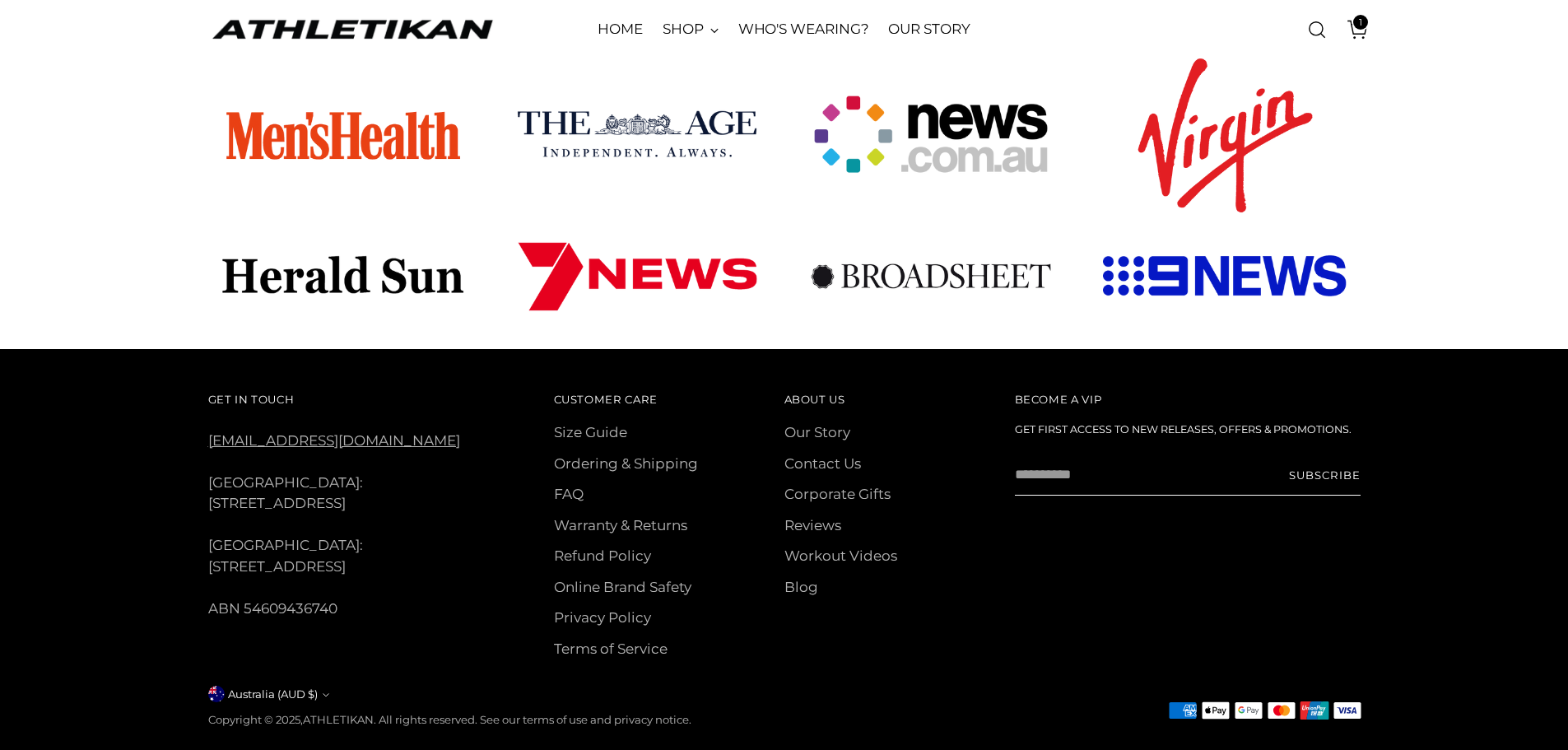
scroll to position [1109, 0]
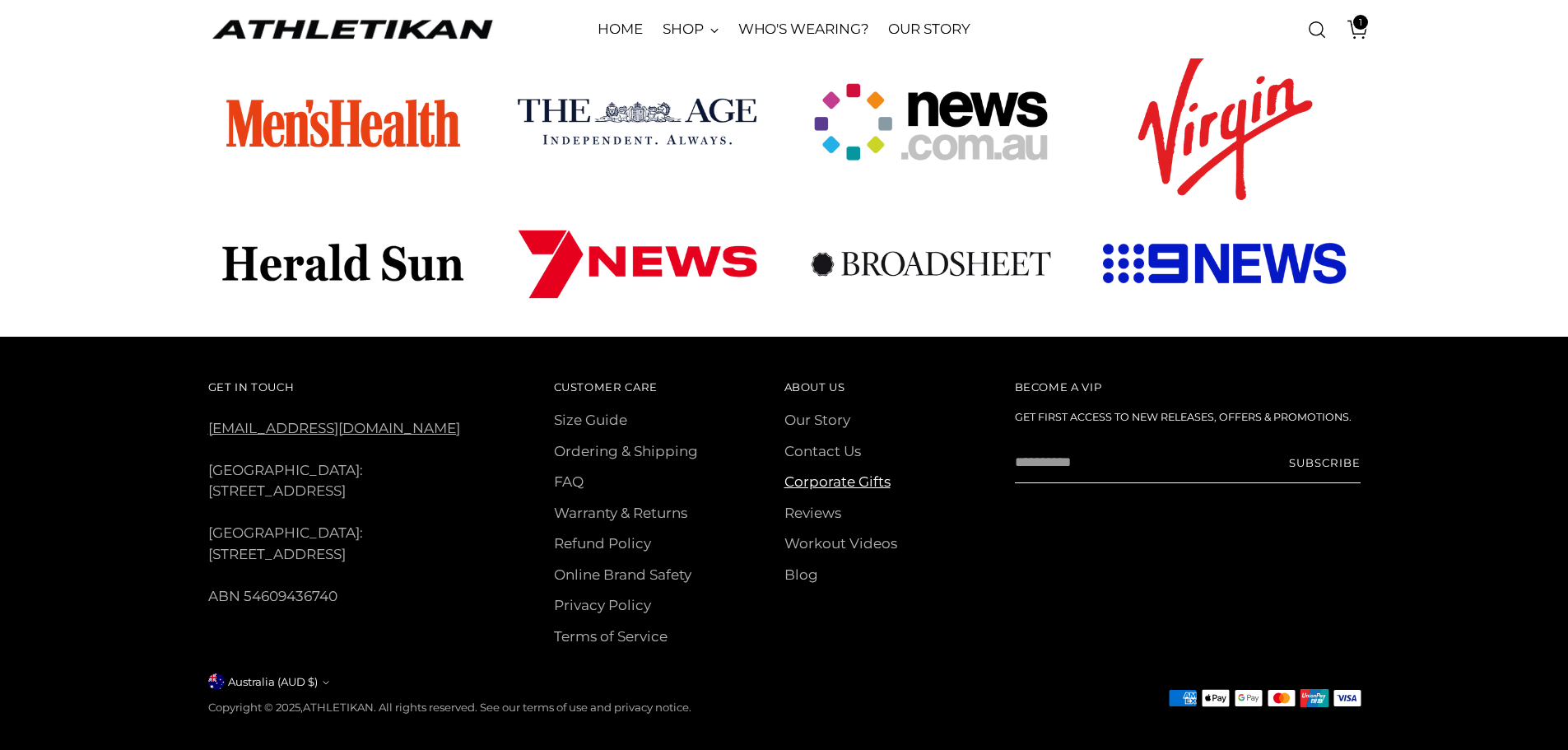
click at [807, 474] on link "Corporate Gifts" at bounding box center [836, 481] width 106 height 16
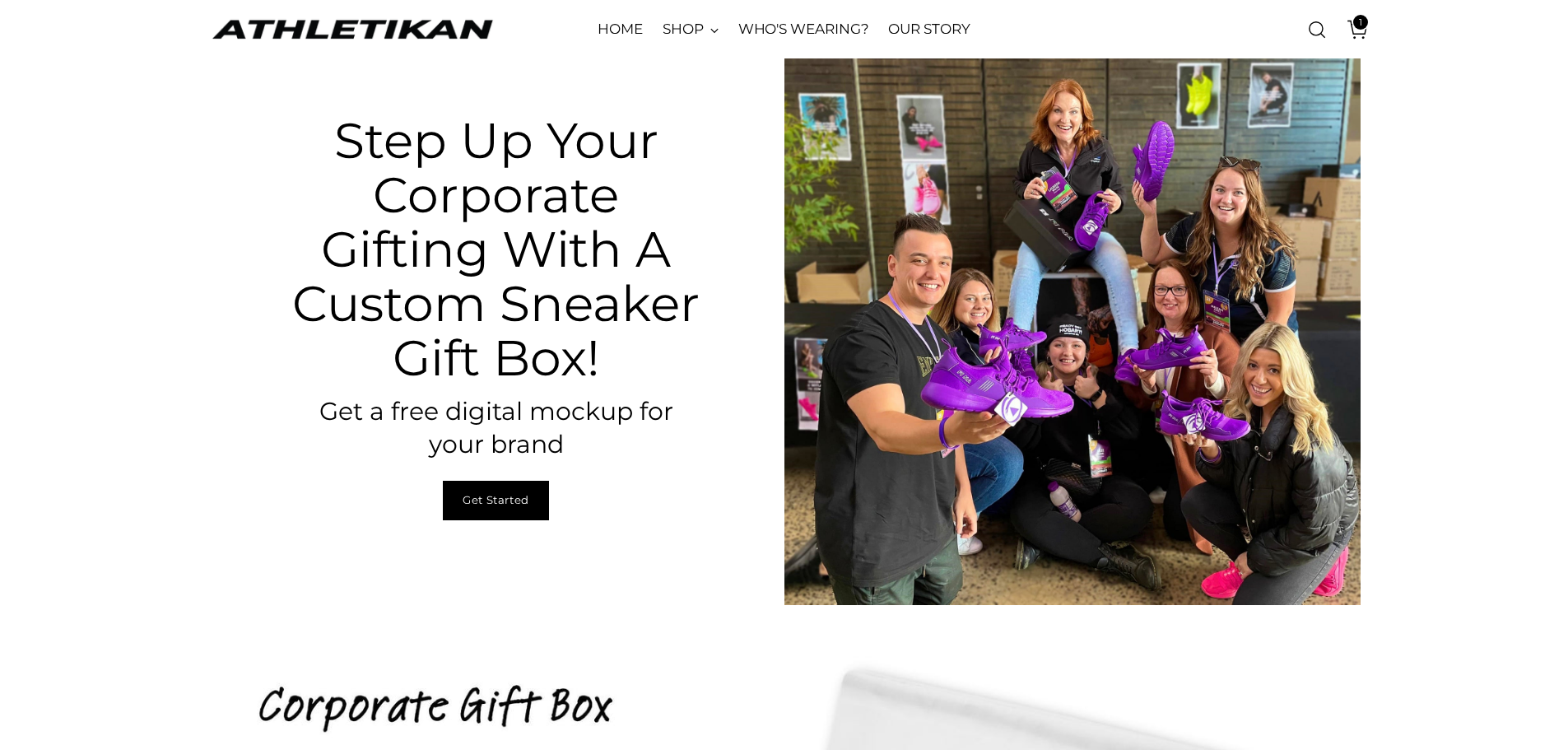
scroll to position [4, 0]
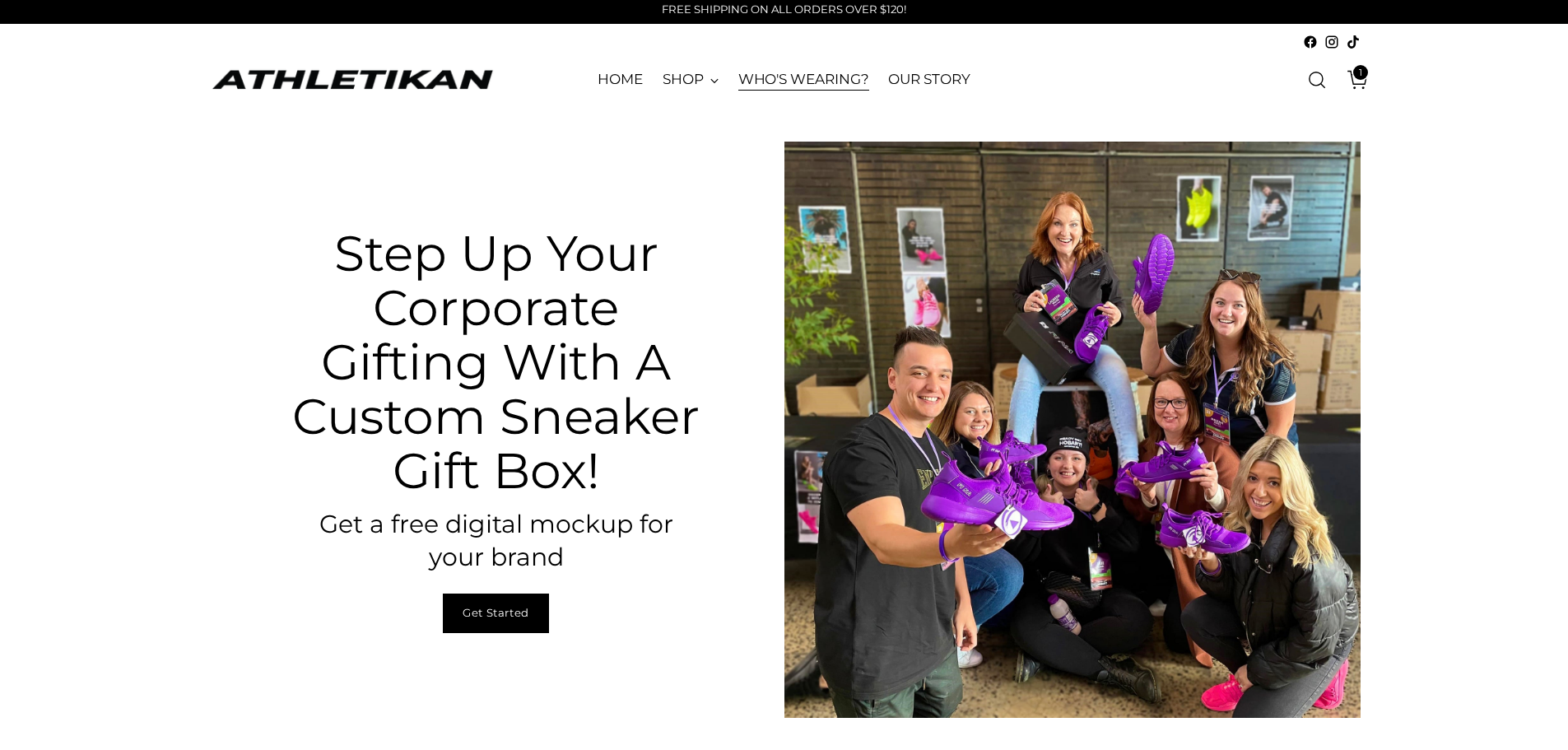
click at [761, 83] on link "WHO'S WEARING?" at bounding box center [803, 80] width 131 height 36
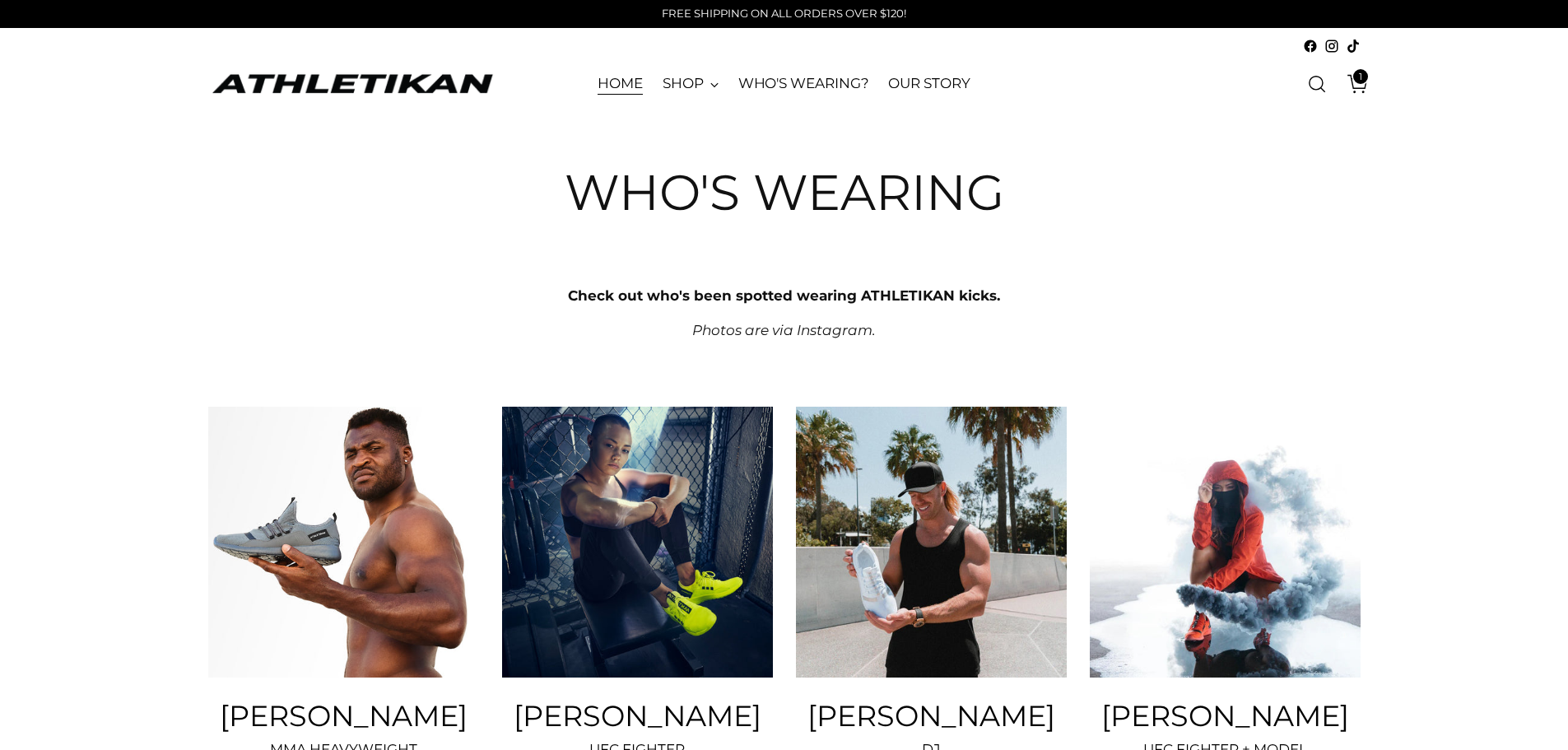
click at [622, 84] on link "HOME" at bounding box center [620, 84] width 46 height 36
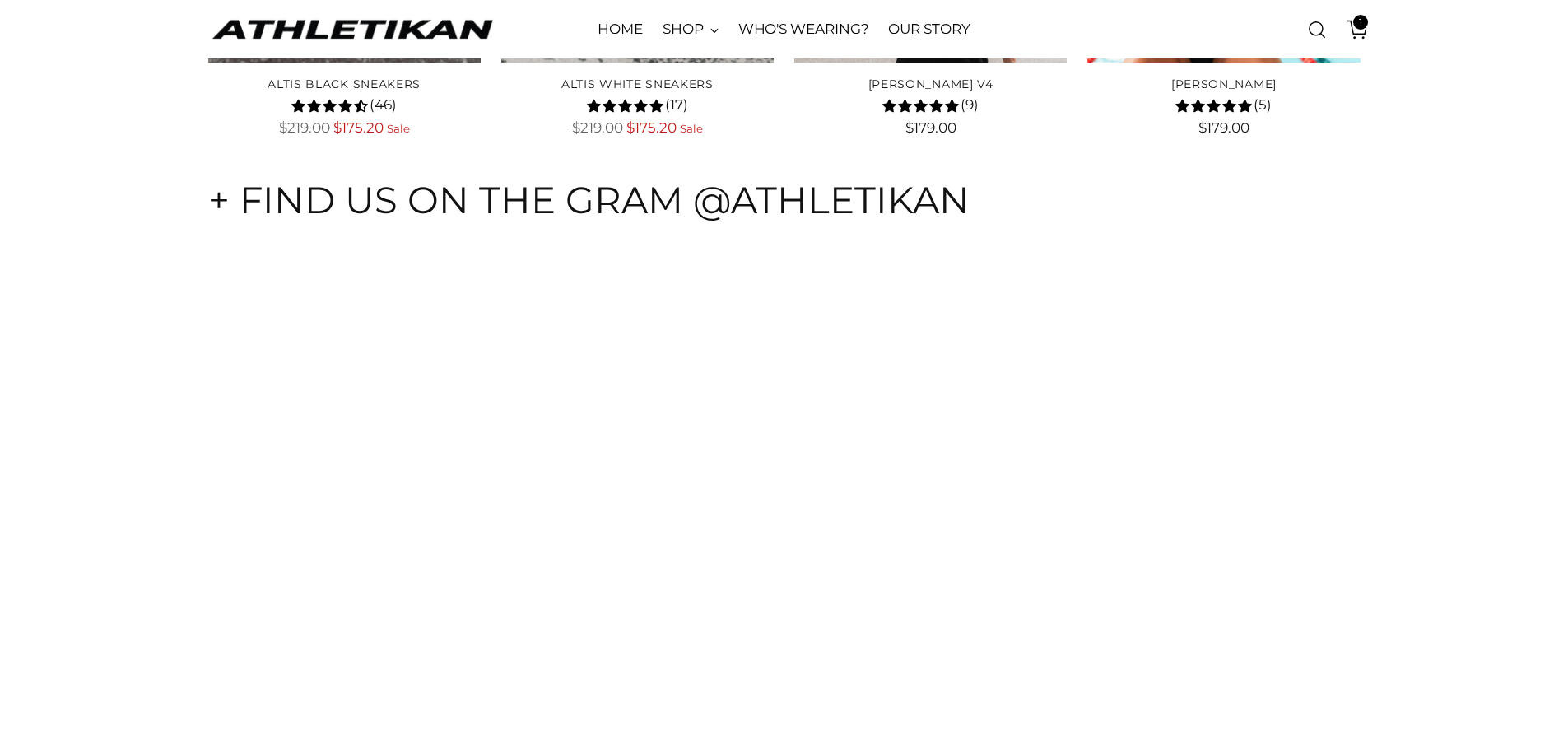
scroll to position [7724, 0]
